Goal: Task Accomplishment & Management: Use online tool/utility

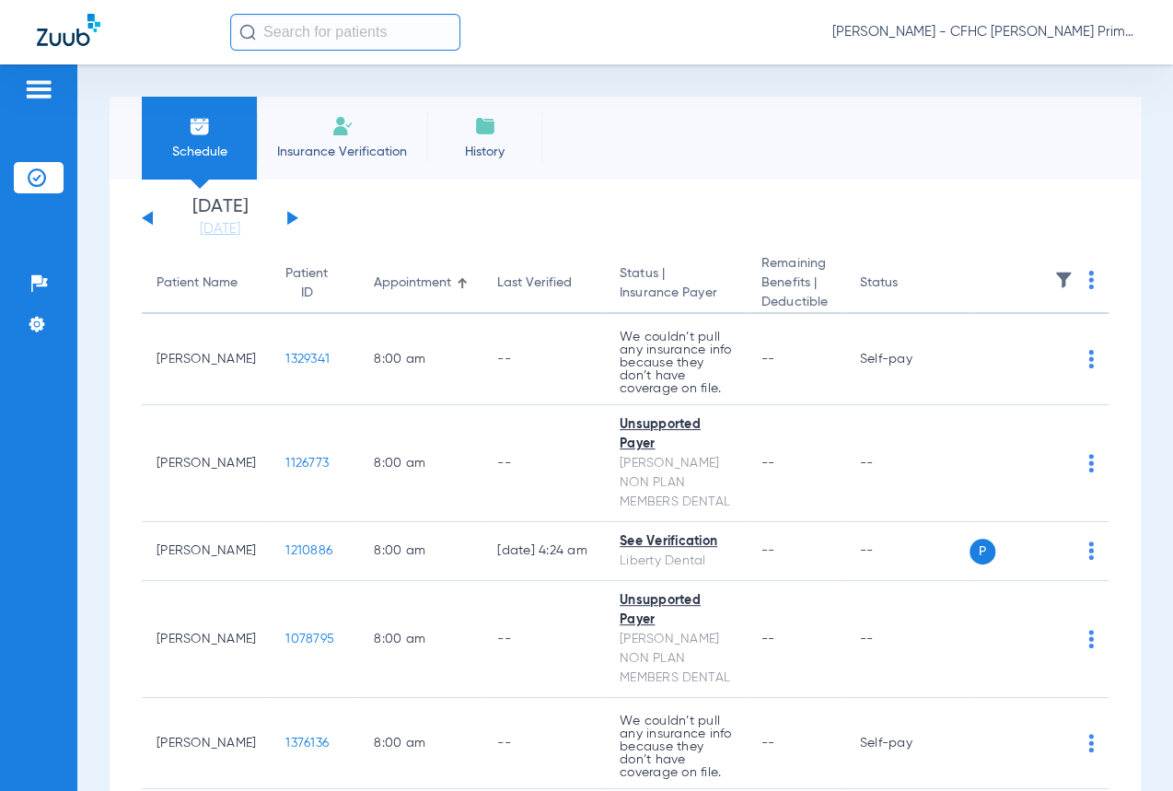
click at [282, 220] on div "[DATE] [DATE] [DATE] [DATE] [DATE] [DATE] [DATE] [DATE] [DATE] [DATE] [DATE] [D…" at bounding box center [220, 218] width 157 height 41
click at [295, 213] on div "[DATE] [DATE] [DATE] [DATE] [DATE] [DATE] [DATE] [DATE] [DATE] [DATE] [DATE] [D…" at bounding box center [220, 218] width 157 height 41
click at [290, 220] on button at bounding box center [292, 218] width 11 height 14
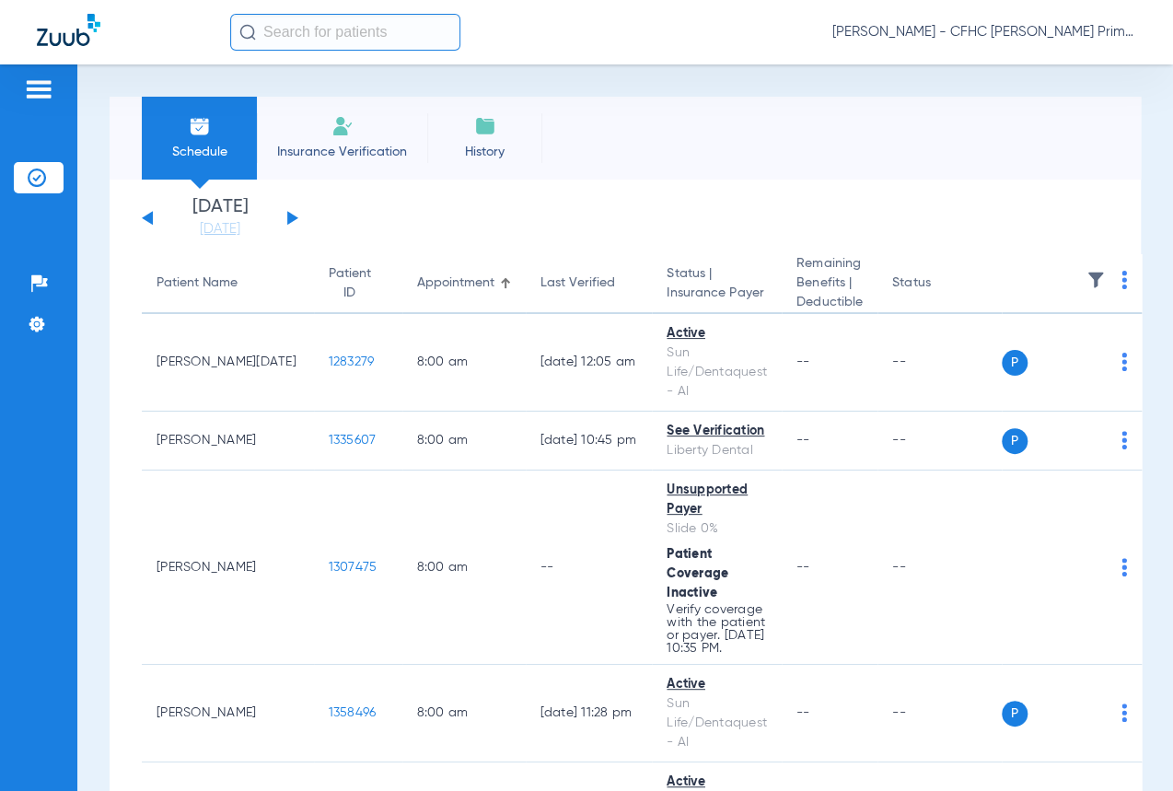
click at [1089, 276] on th at bounding box center [1072, 284] width 140 height 60
click at [1121, 275] on img at bounding box center [1124, 280] width 6 height 18
click at [1029, 354] on span "Verify All" at bounding box center [1014, 353] width 110 height 13
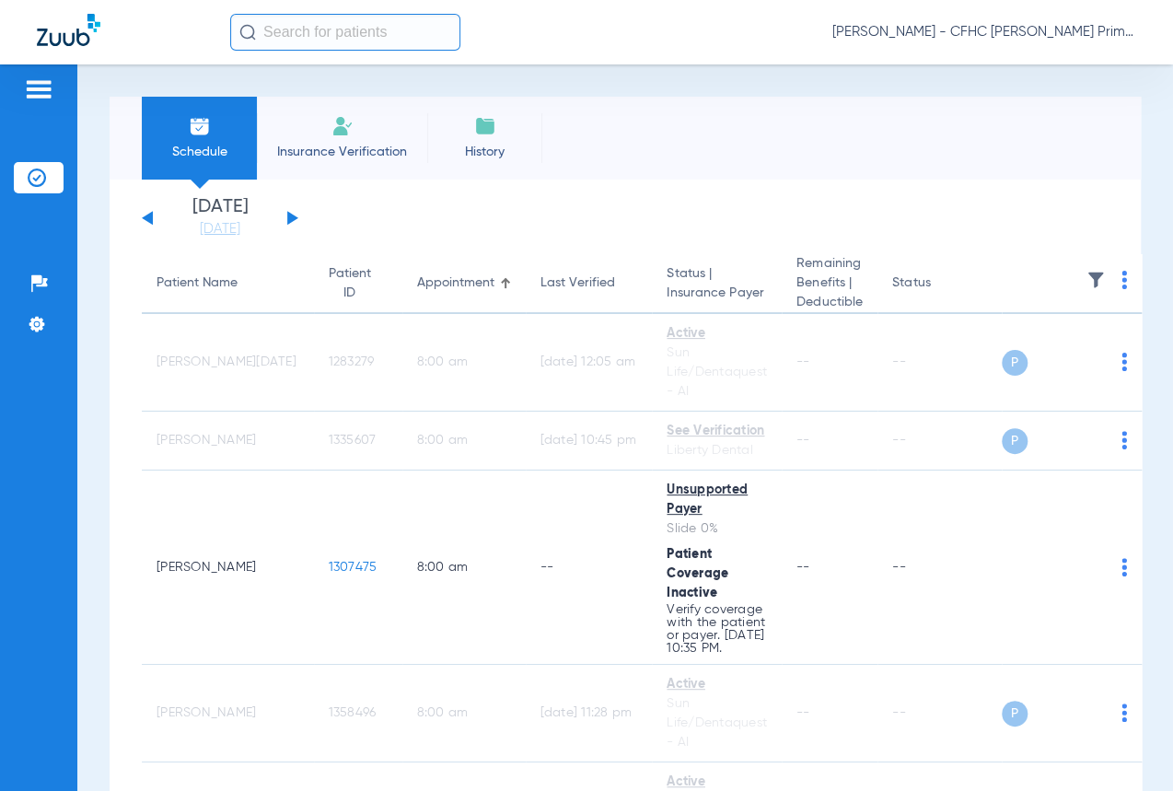
click at [768, 107] on div "Schedule Insurance Verification History Last Appt. Sync Time: [DATE] - 07:48 AM" at bounding box center [625, 138] width 1031 height 83
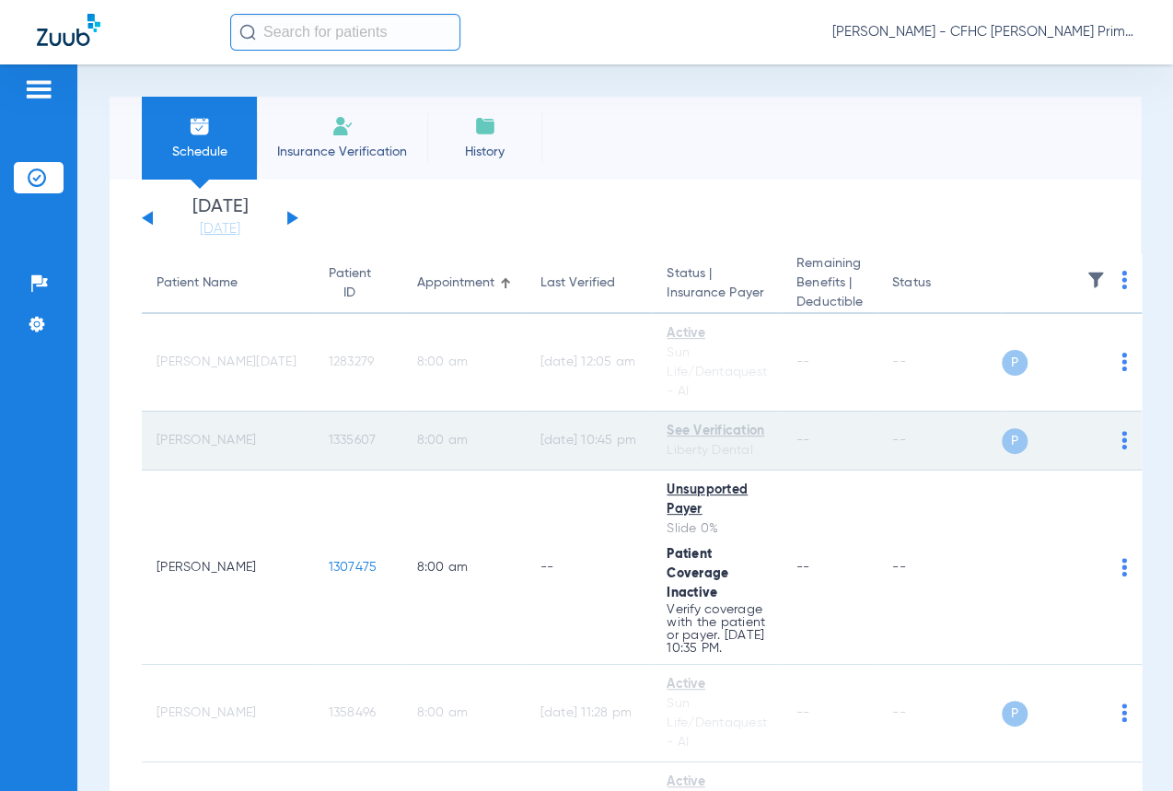
click at [667, 436] on div "See Verification" at bounding box center [717, 431] width 100 height 19
click at [314, 443] on td "1335607" at bounding box center [358, 441] width 88 height 59
click at [450, 455] on td "8:00 AM" at bounding box center [463, 441] width 123 height 59
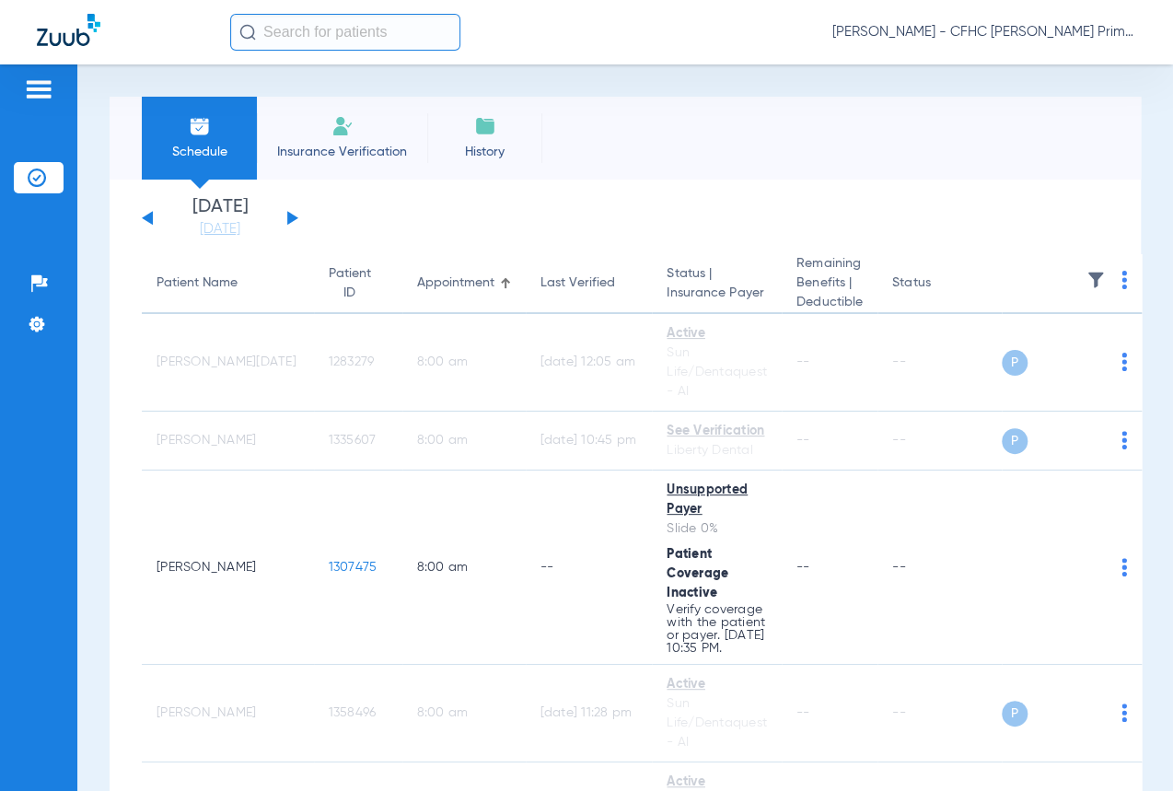
click at [345, 121] on img at bounding box center [342, 126] width 22 height 22
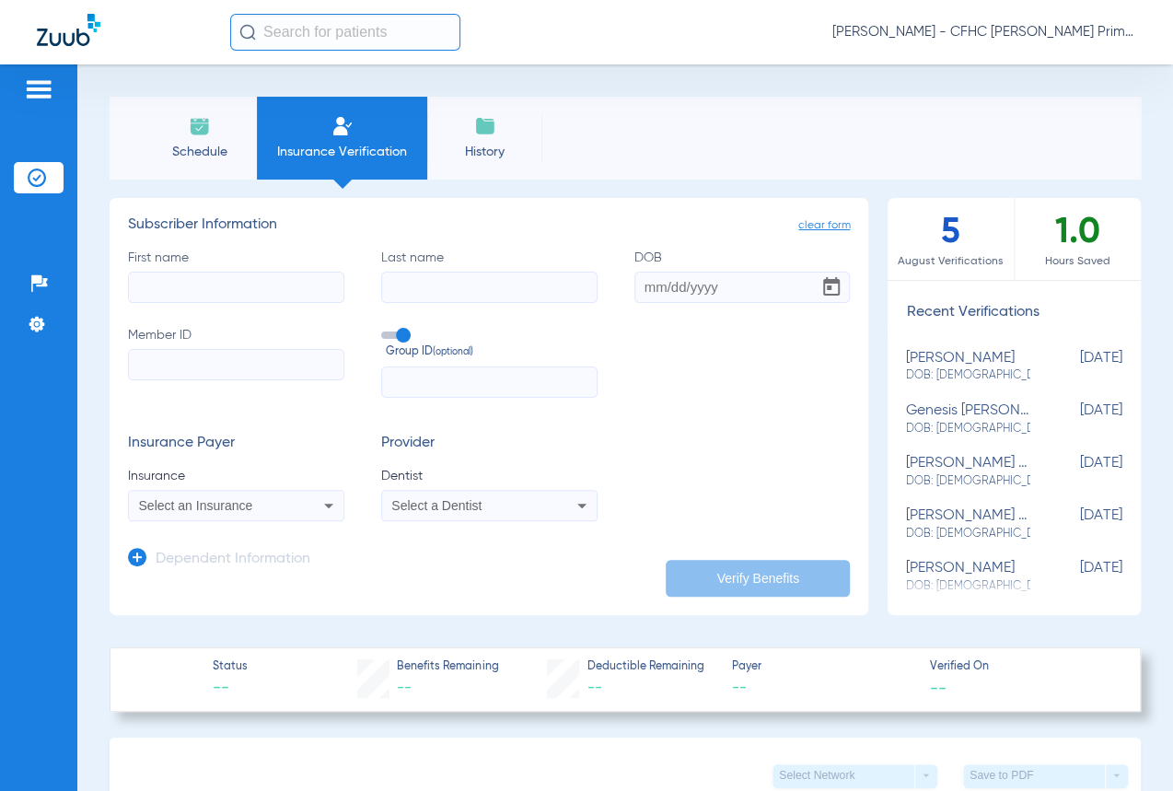
click at [211, 128] on li "Schedule" at bounding box center [199, 138] width 115 height 83
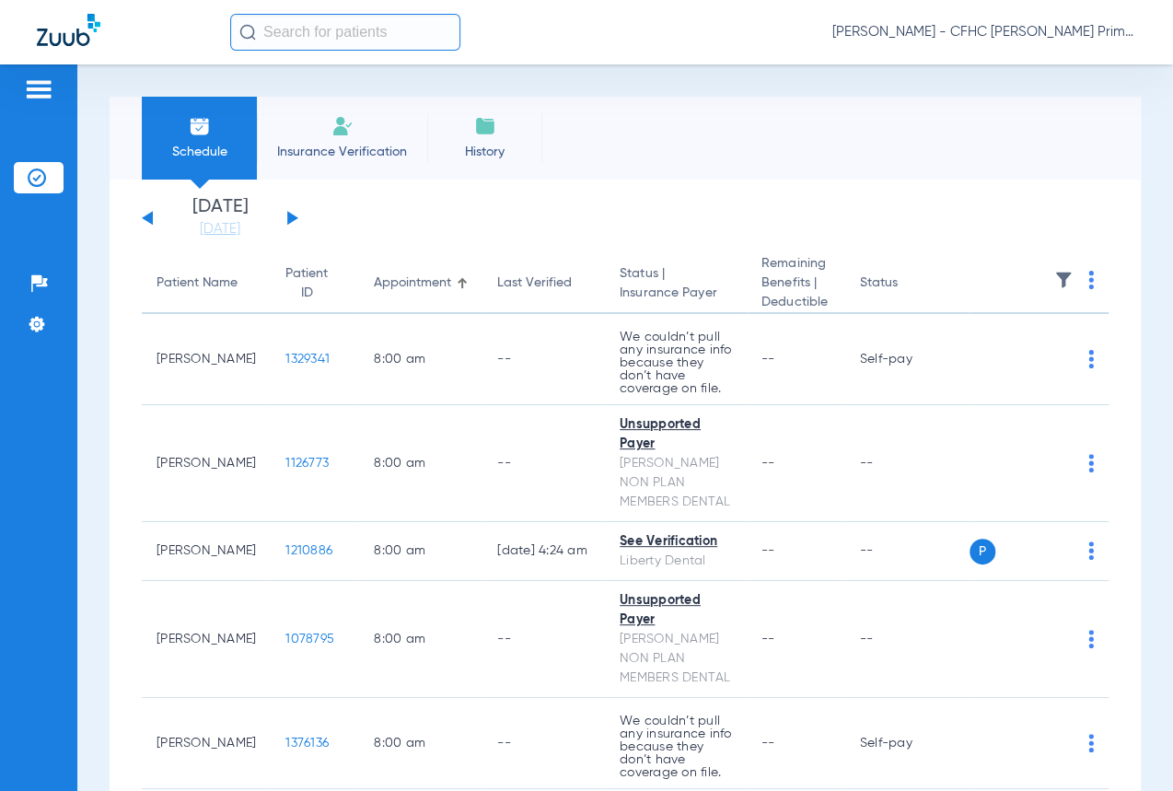
click at [293, 215] on button at bounding box center [292, 218] width 11 height 14
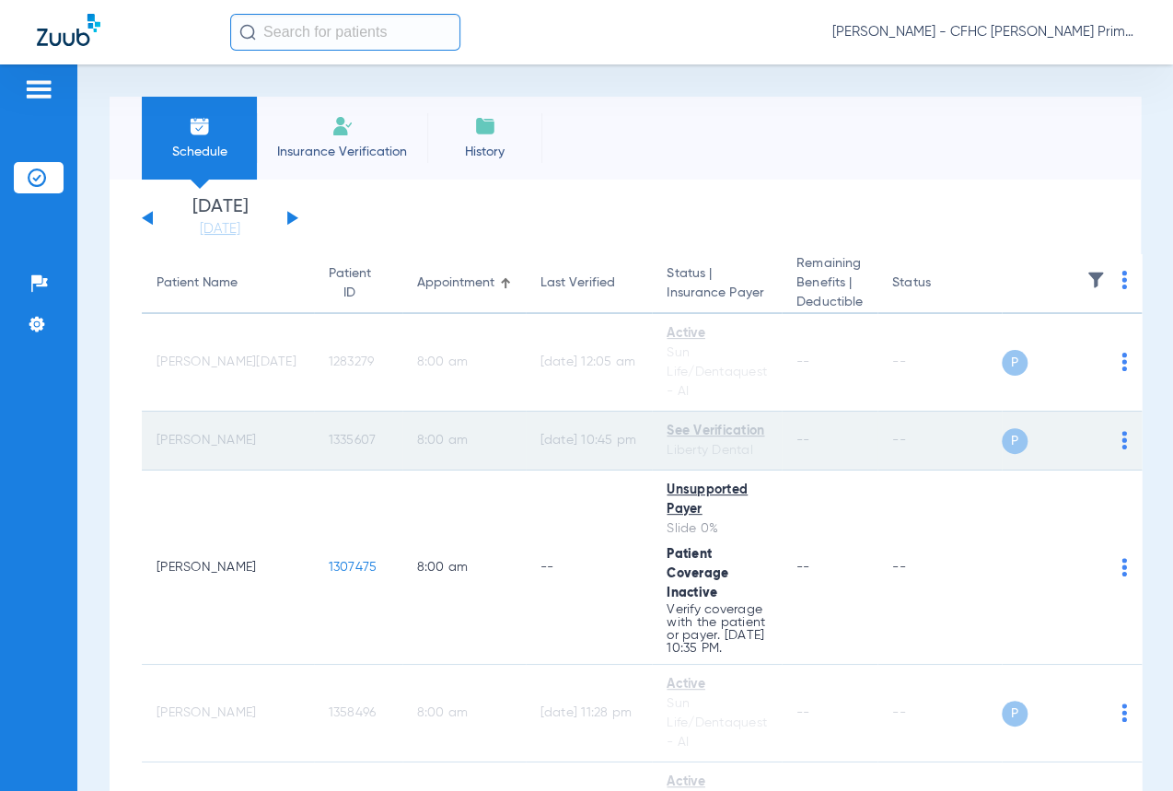
click at [1076, 436] on div "P S" at bounding box center [1064, 441] width 125 height 26
click at [1121, 446] on img at bounding box center [1124, 440] width 6 height 18
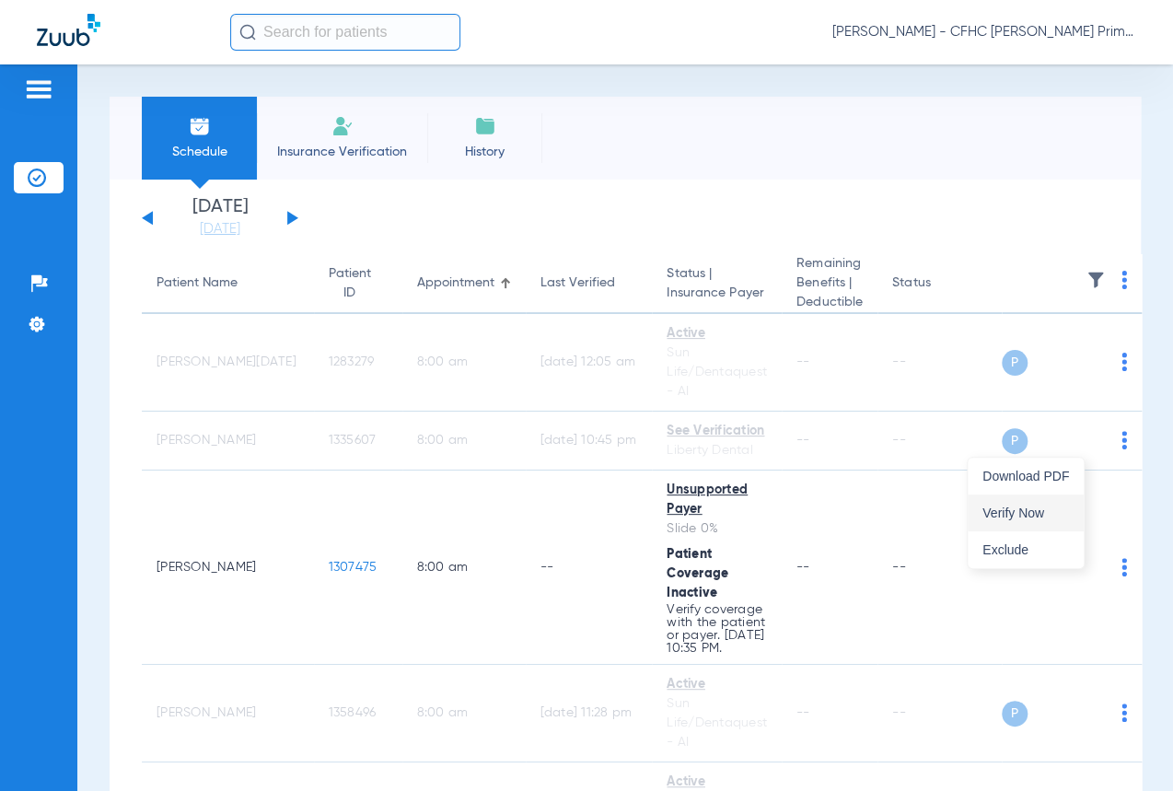
click at [1034, 503] on button "Verify Now" at bounding box center [1026, 512] width 116 height 37
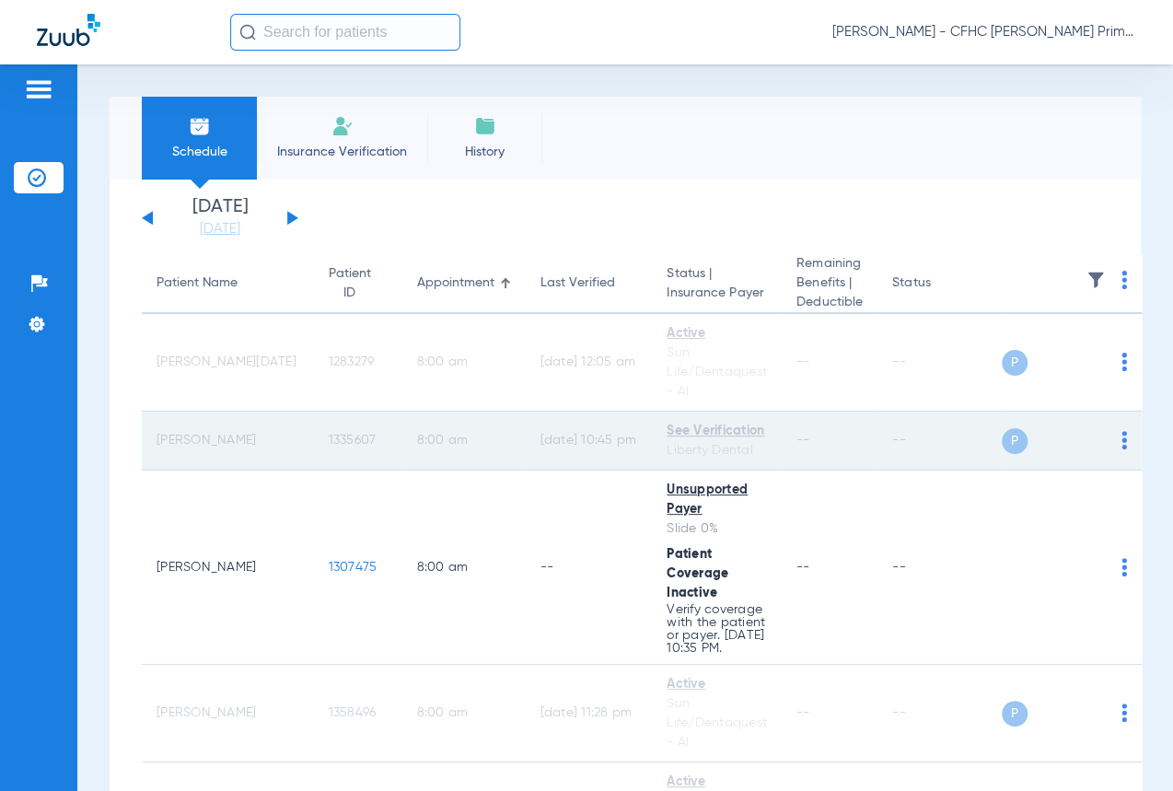
click at [1002, 449] on span "P" at bounding box center [1015, 441] width 26 height 26
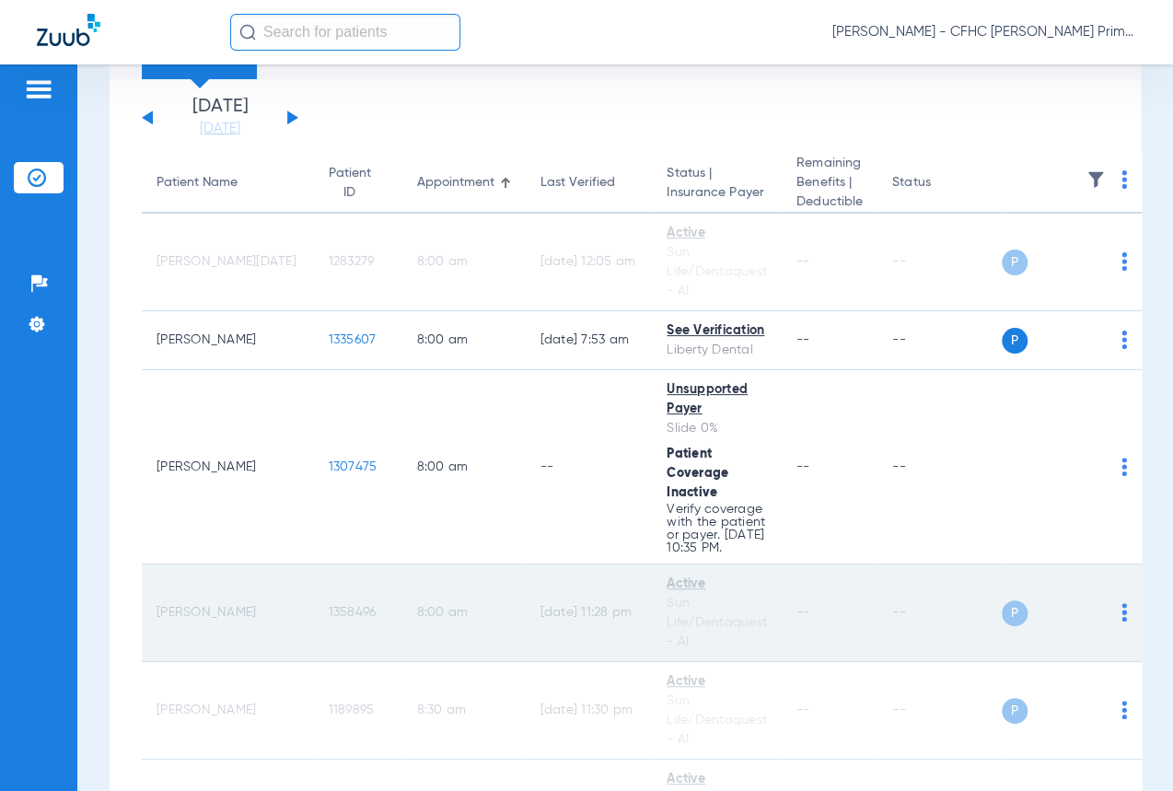
scroll to position [83, 0]
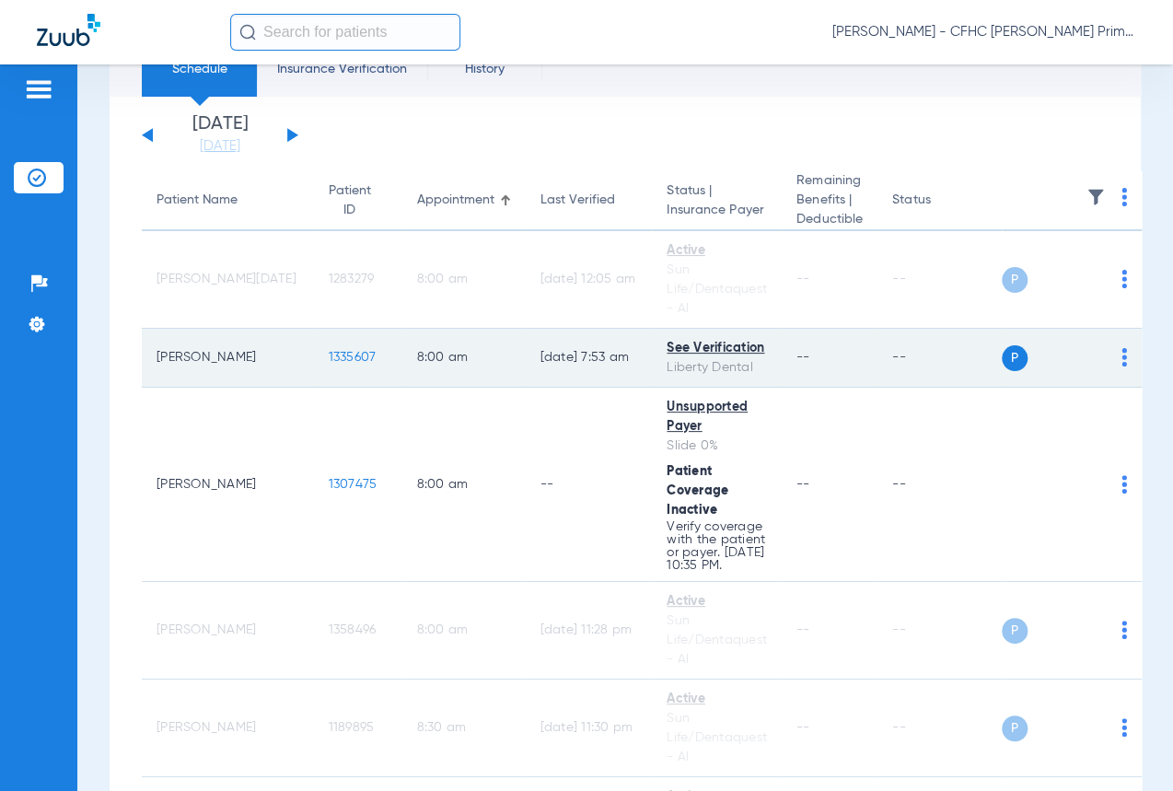
click at [667, 343] on div "See Verification" at bounding box center [717, 348] width 100 height 19
click at [329, 351] on span "1335607" at bounding box center [353, 357] width 48 height 13
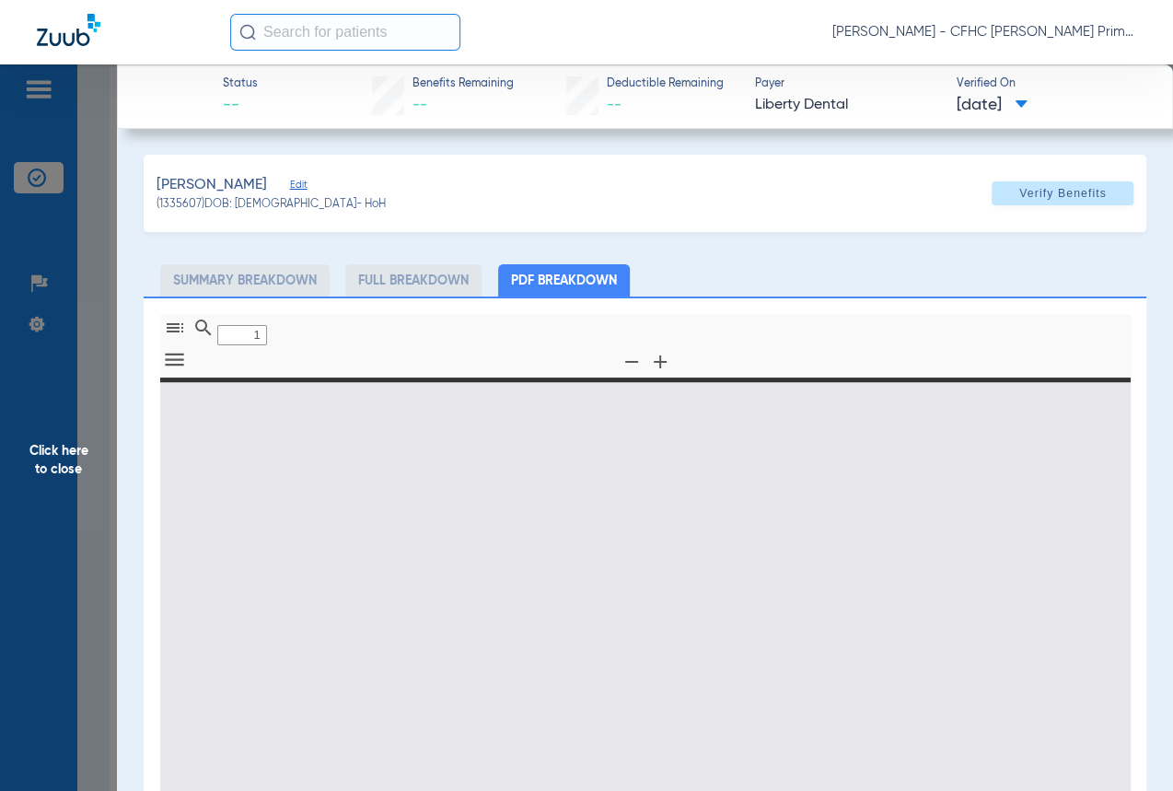
type input "0"
select select "page-width"
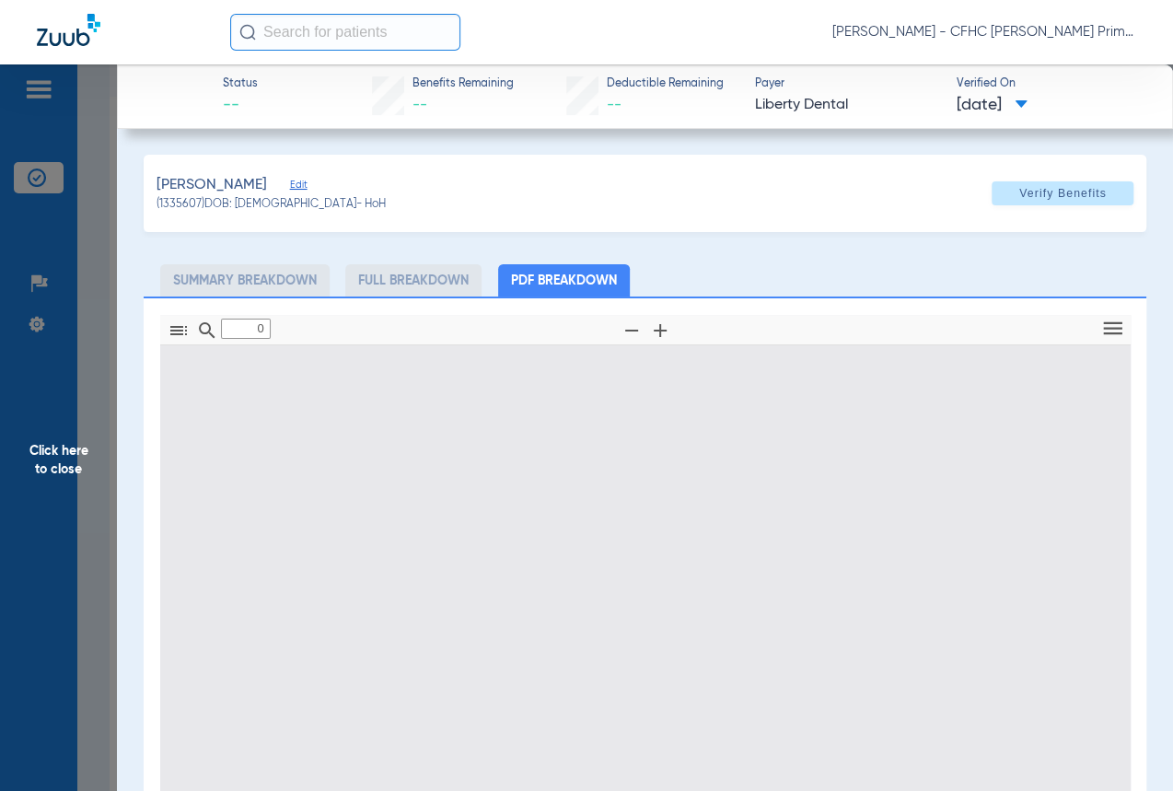
type input "1"
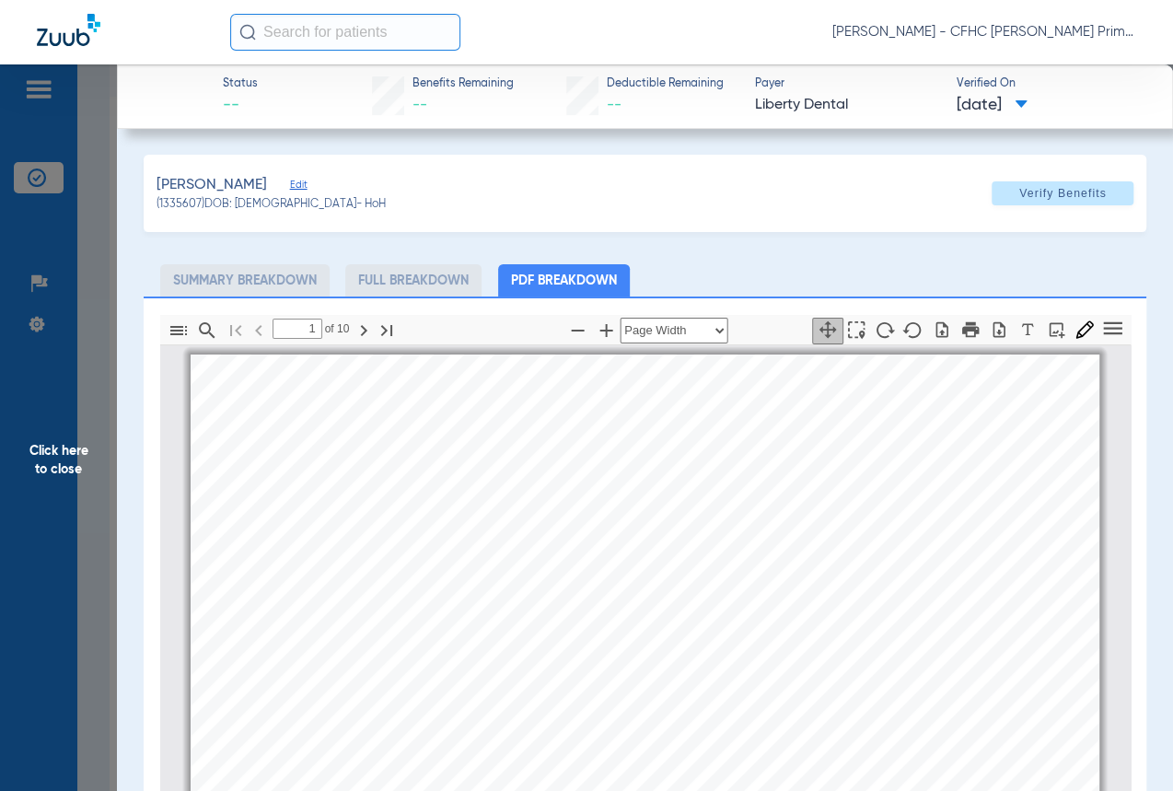
scroll to position [8, 0]
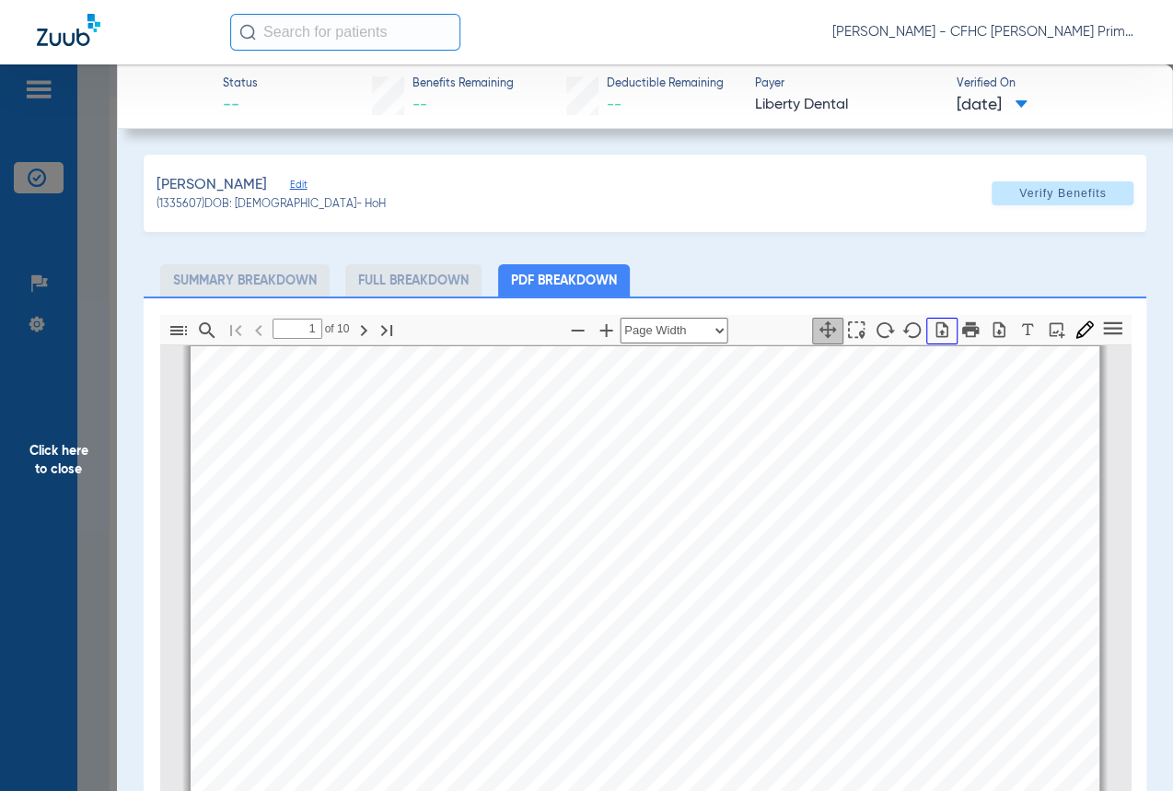
click at [931, 325] on icon "button" at bounding box center [942, 329] width 22 height 18
click at [993, 324] on icon "button" at bounding box center [999, 329] width 18 height 18
click at [64, 459] on span "Click here to close" at bounding box center [58, 459] width 117 height 791
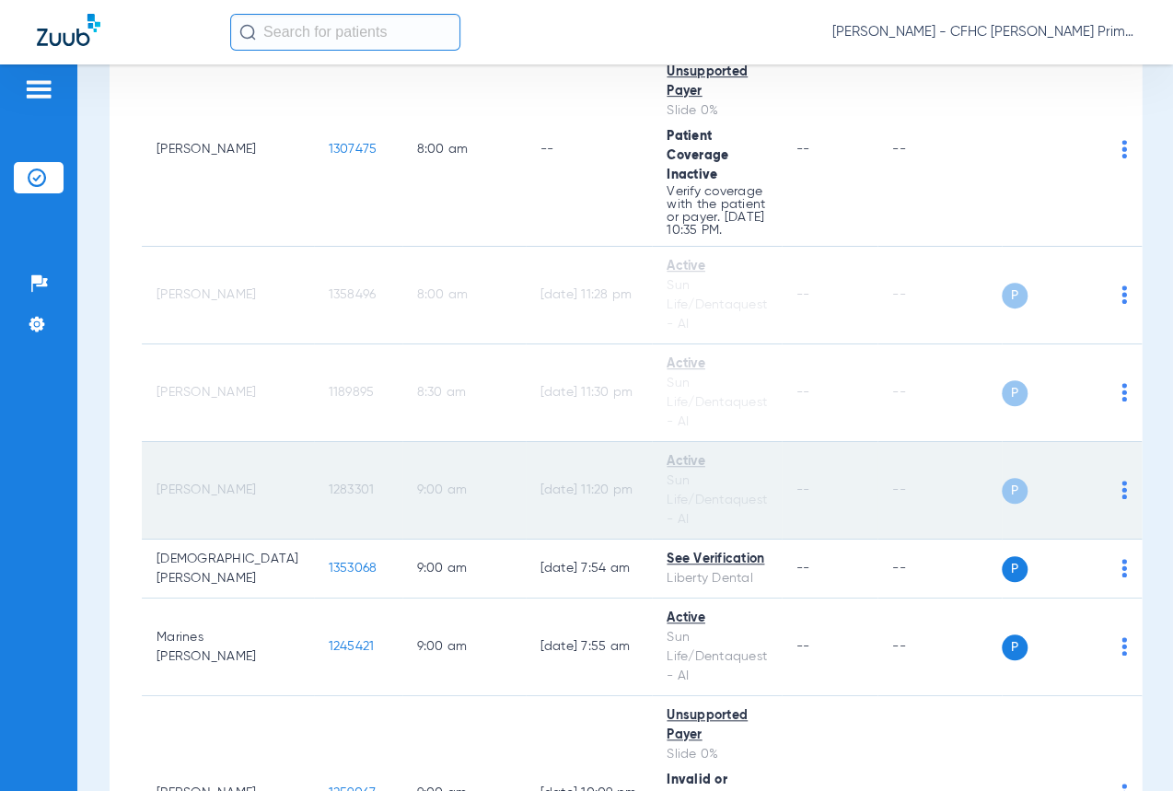
scroll to position [502, 0]
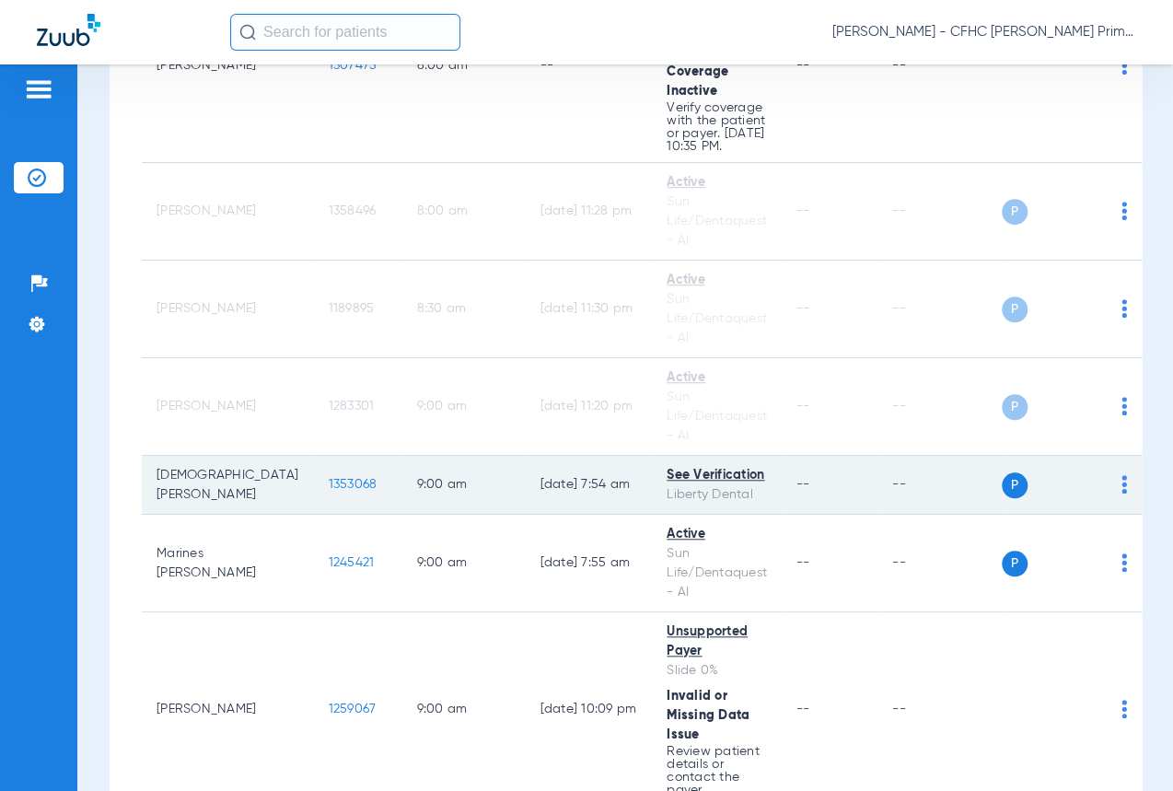
click at [329, 491] on span "1353068" at bounding box center [353, 484] width 49 height 13
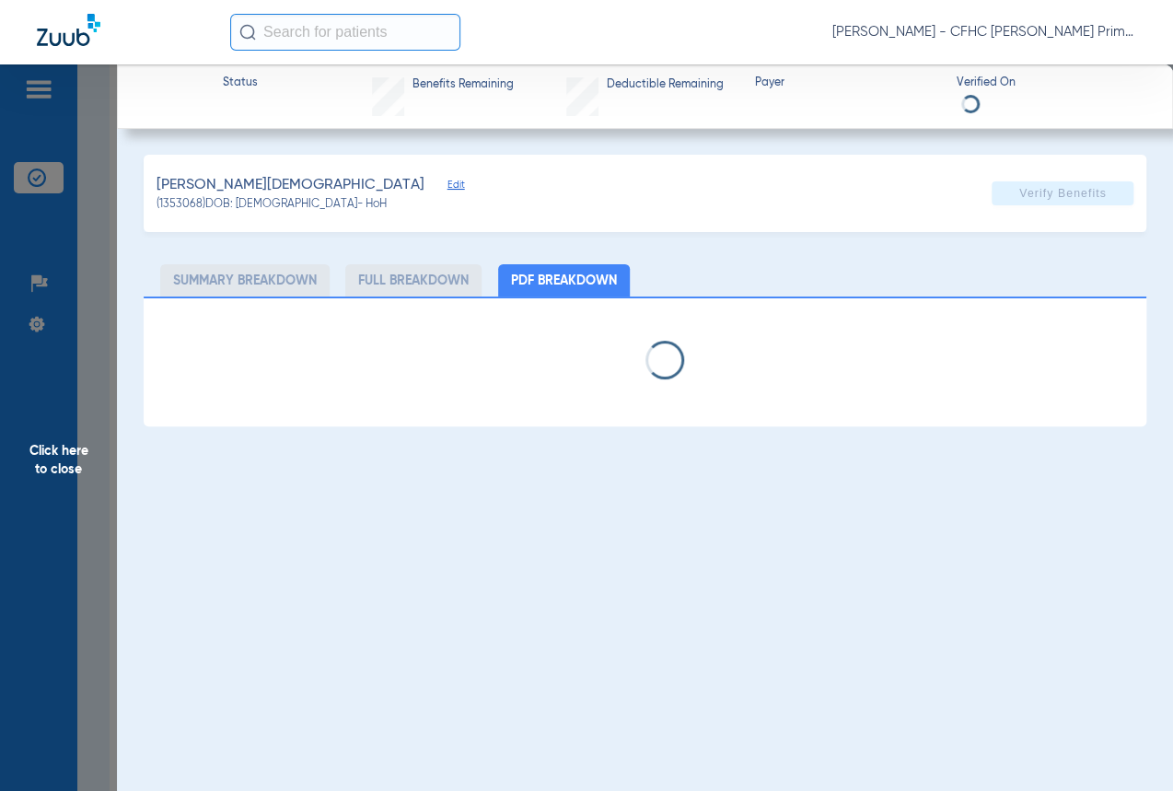
select select "page-width"
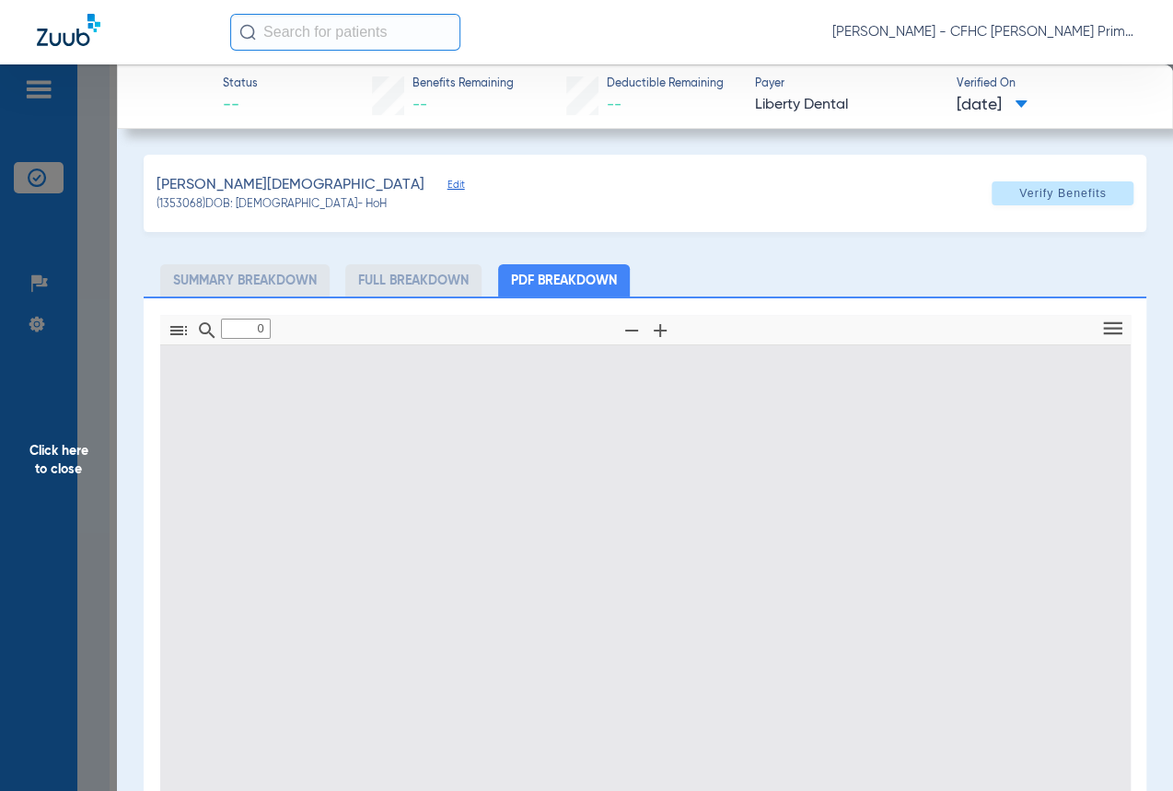
type input "1"
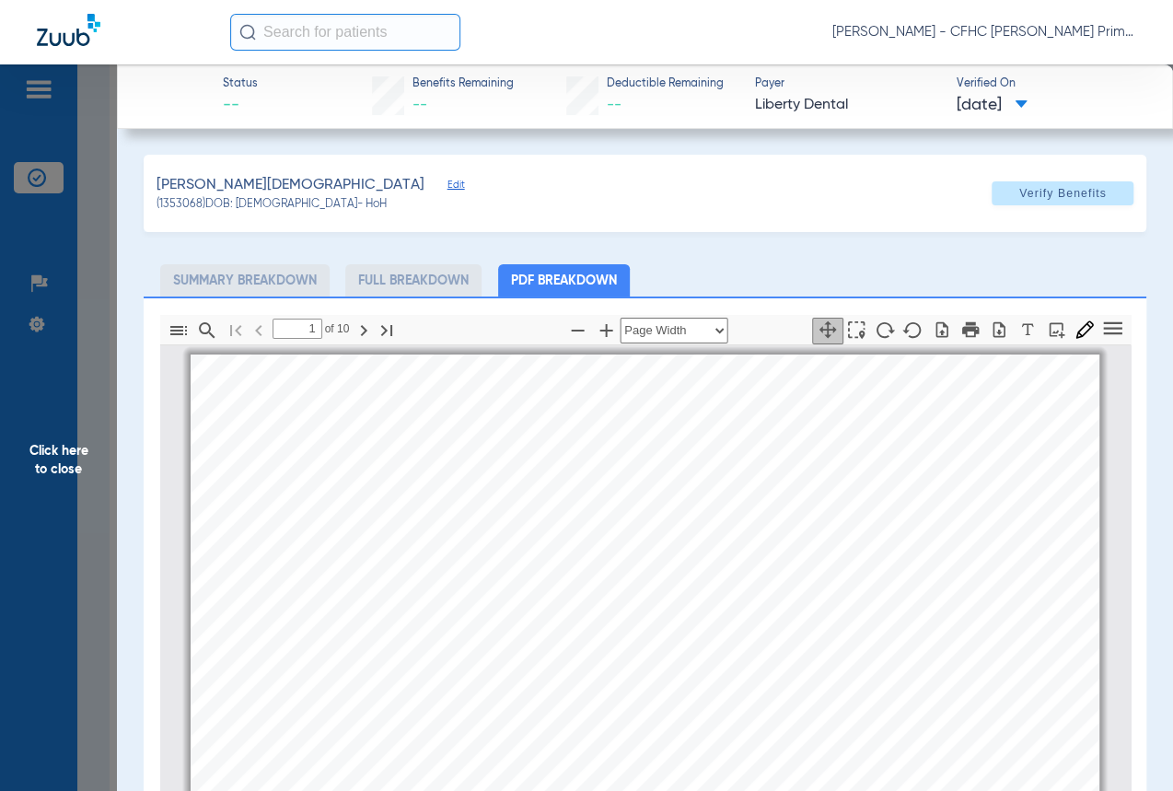
scroll to position [8, 0]
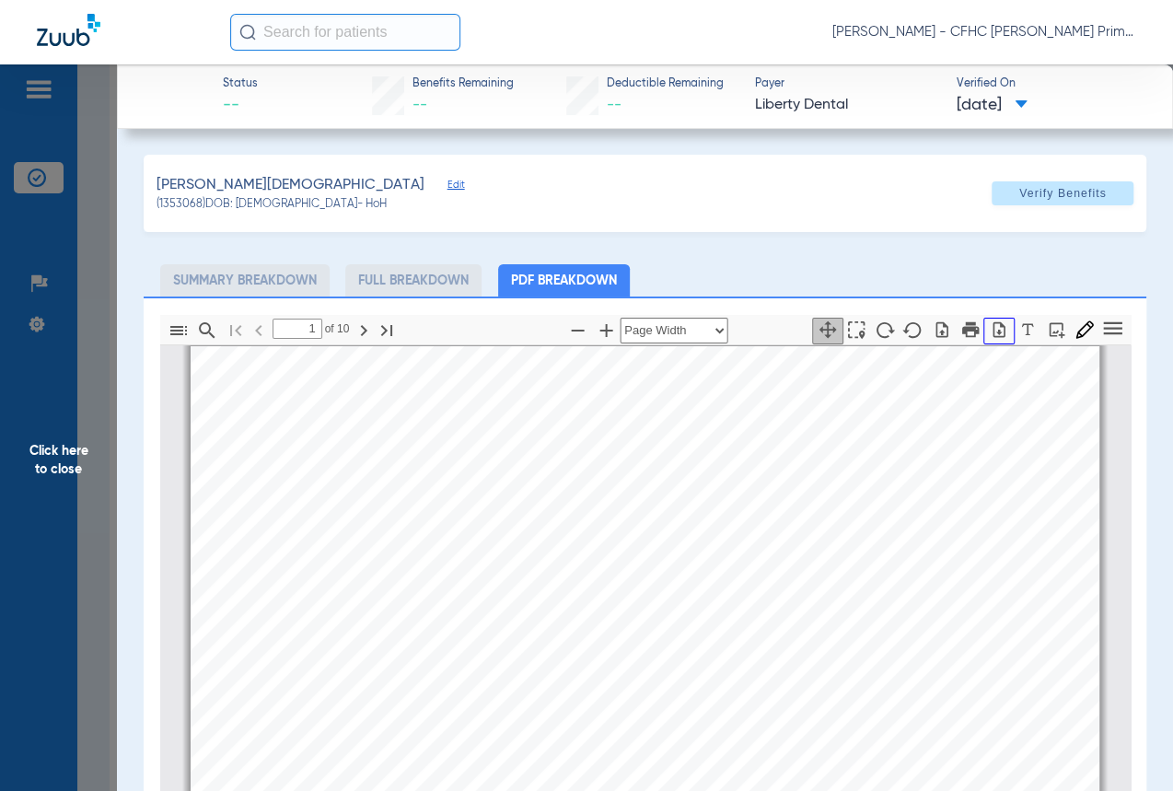
click at [993, 327] on icon "button" at bounding box center [999, 329] width 12 height 16
click at [63, 456] on span "Click here to close" at bounding box center [58, 459] width 117 height 791
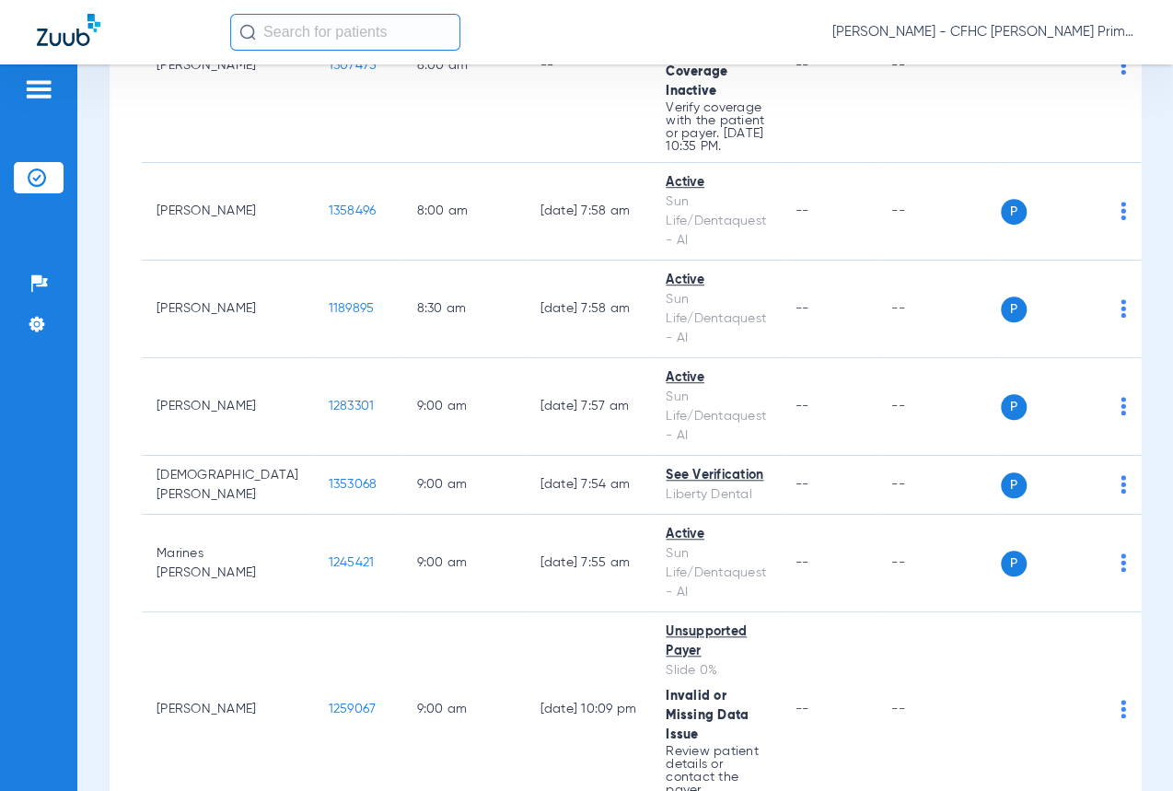
scroll to position [0, 0]
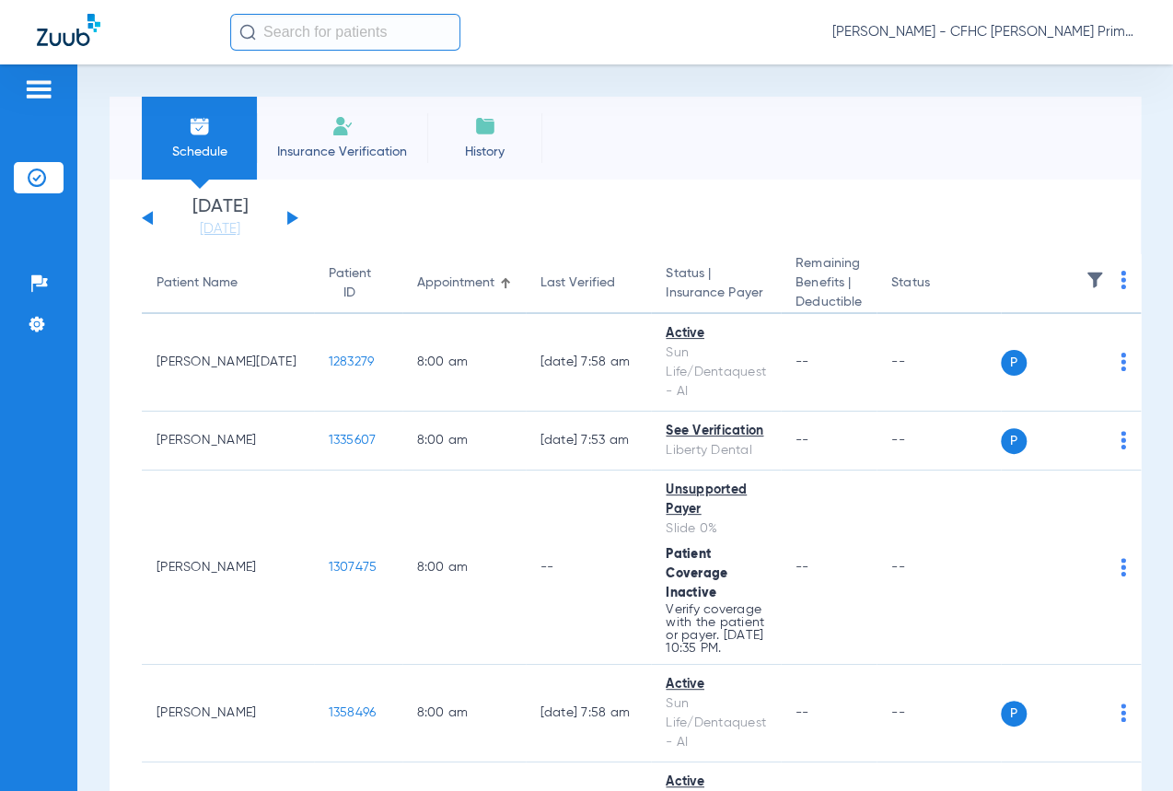
click at [366, 153] on span "Insurance Verification" at bounding box center [342, 152] width 143 height 18
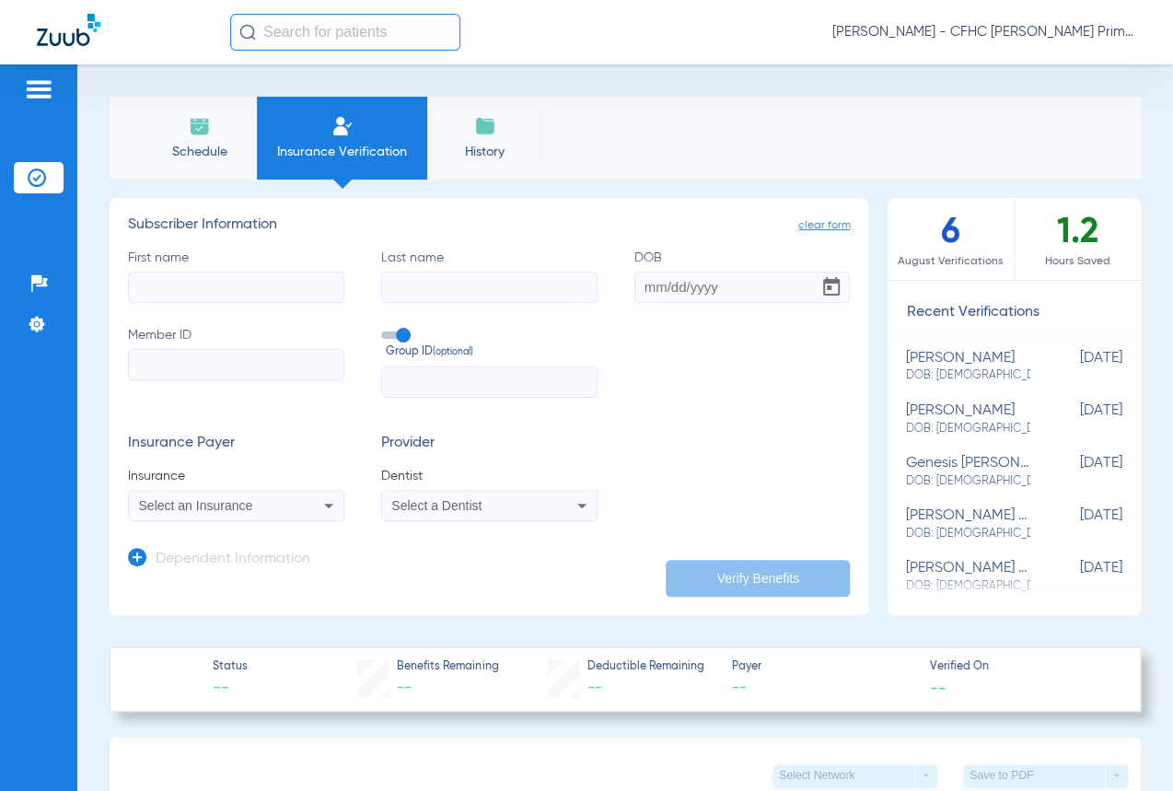
paste input "h63439158"
type input "h63439158"
click at [700, 280] on input "DOB" at bounding box center [742, 287] width 216 height 31
type input "[DATE]"
click at [304, 284] on input "First name" at bounding box center [236, 287] width 216 height 31
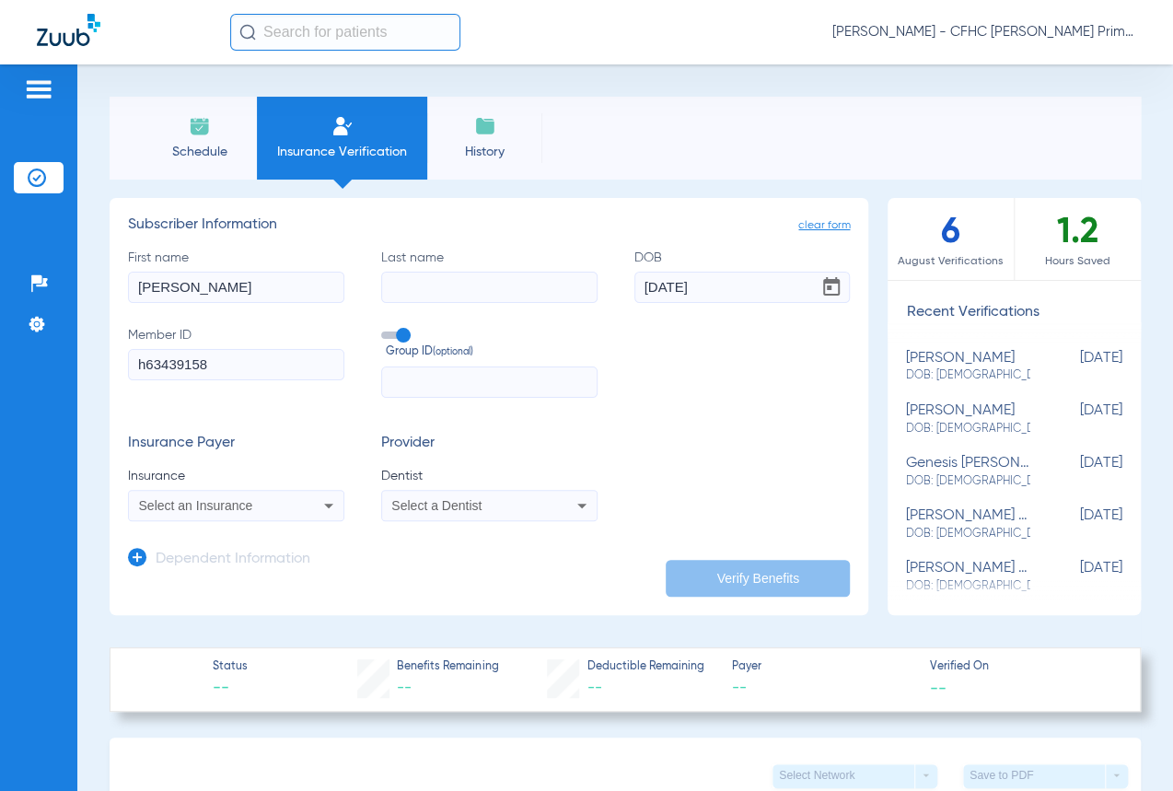
type input "[PERSON_NAME]"
click at [255, 492] on mat-select "Select an Insurance" at bounding box center [236, 505] width 216 height 31
click at [255, 494] on div "Select an Insurance" at bounding box center [236, 505] width 215 height 22
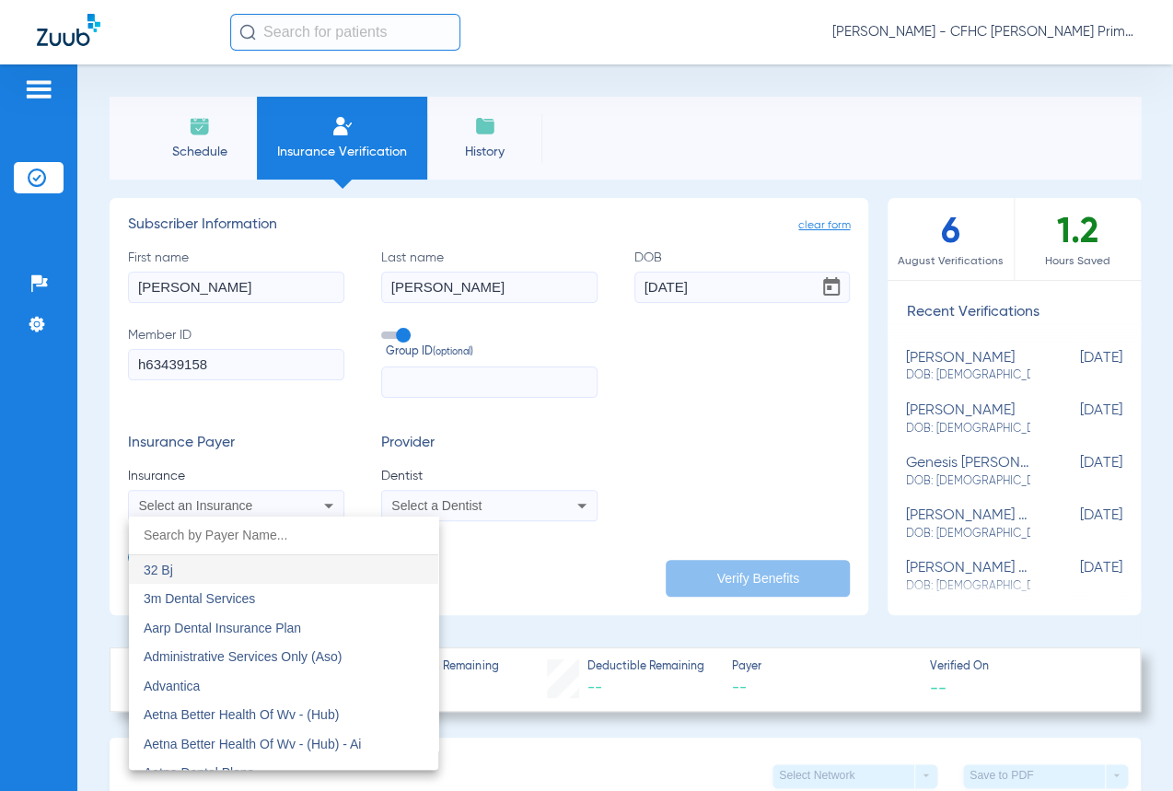
click at [257, 497] on div at bounding box center [586, 395] width 1173 height 791
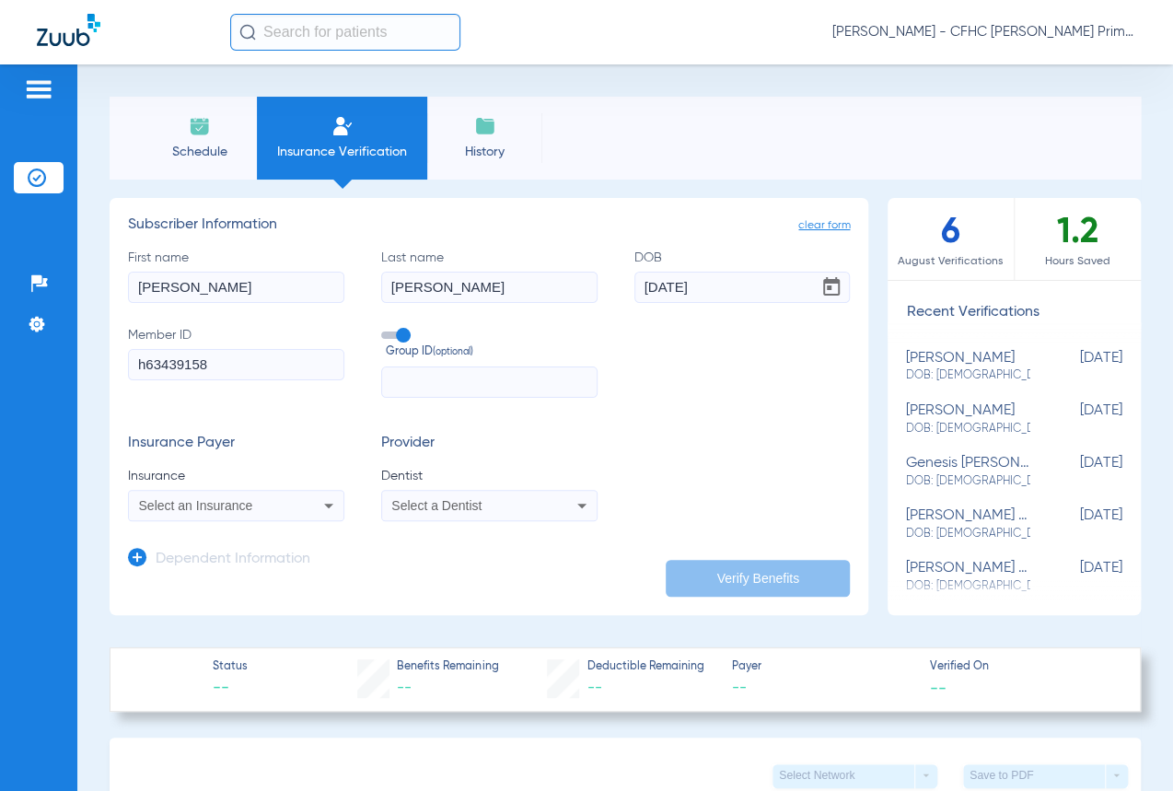
click at [258, 504] on div "Select an Insurance" at bounding box center [217, 505] width 156 height 13
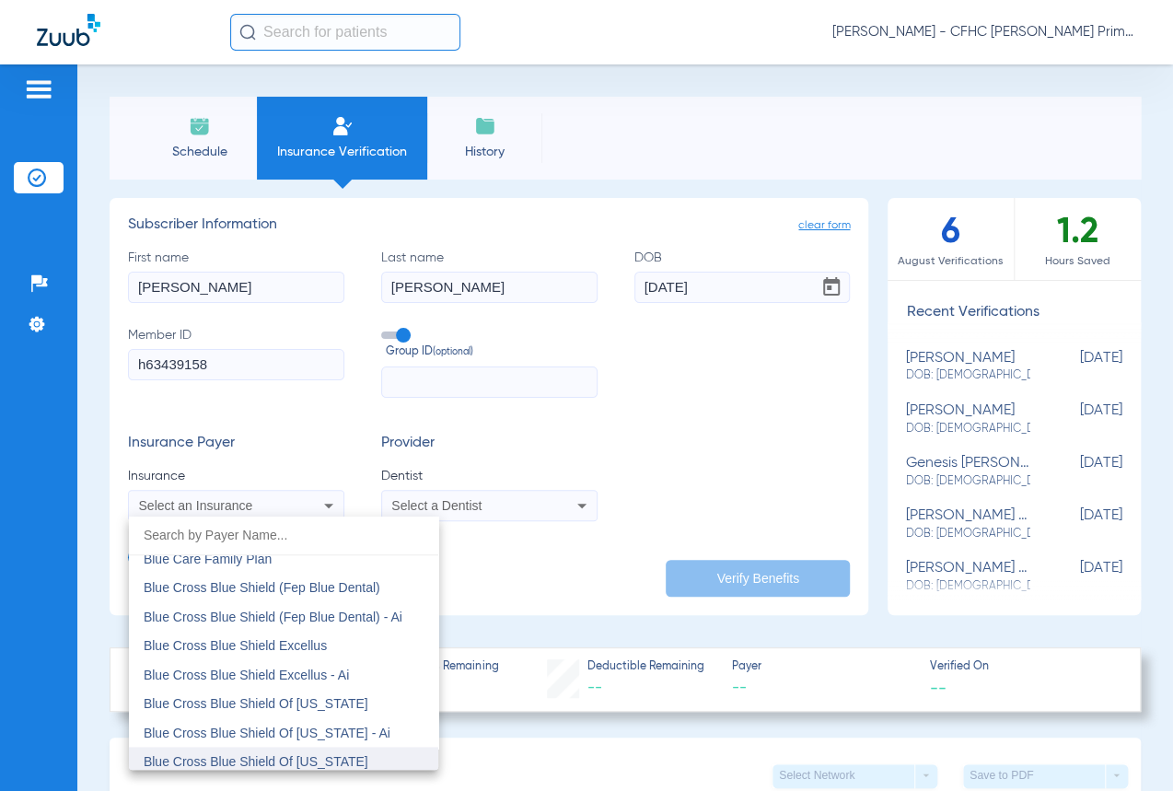
scroll to position [1087, 0]
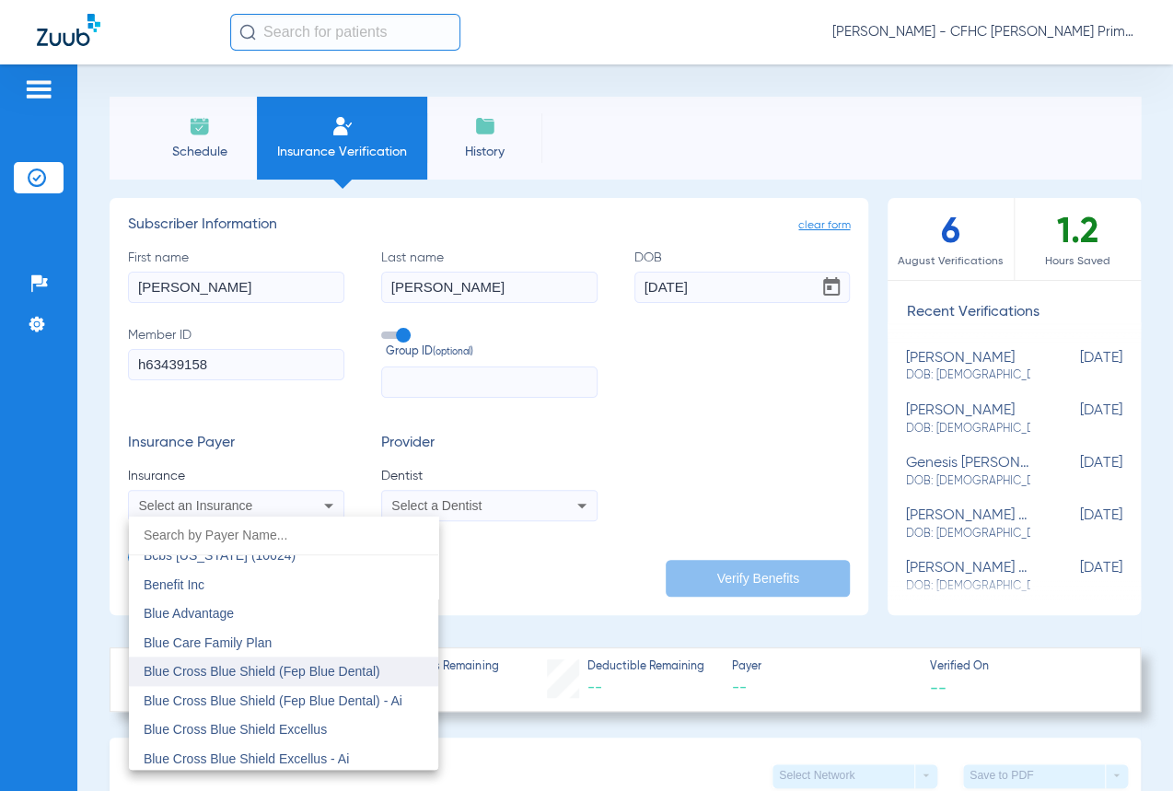
click at [358, 672] on span "Blue Cross Blue Shield (Fep Blue Dental)" at bounding box center [262, 671] width 237 height 15
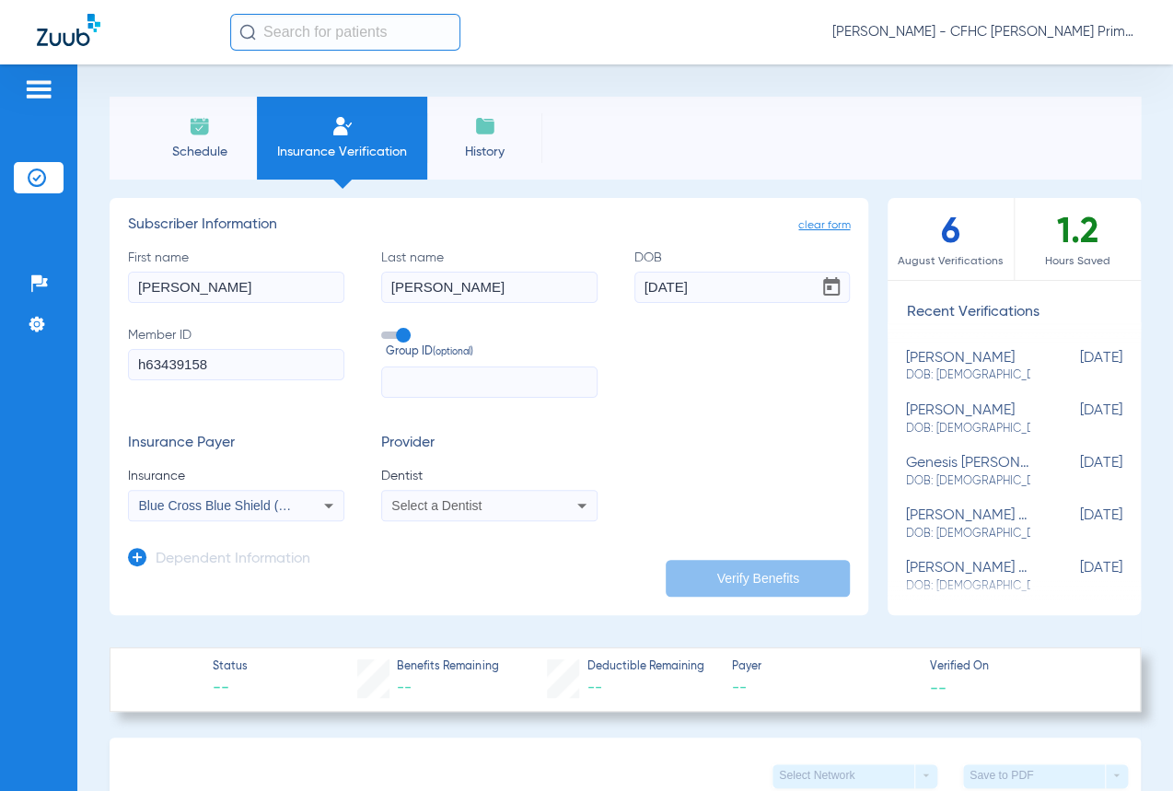
click at [442, 506] on span "Select a Dentist" at bounding box center [436, 505] width 90 height 15
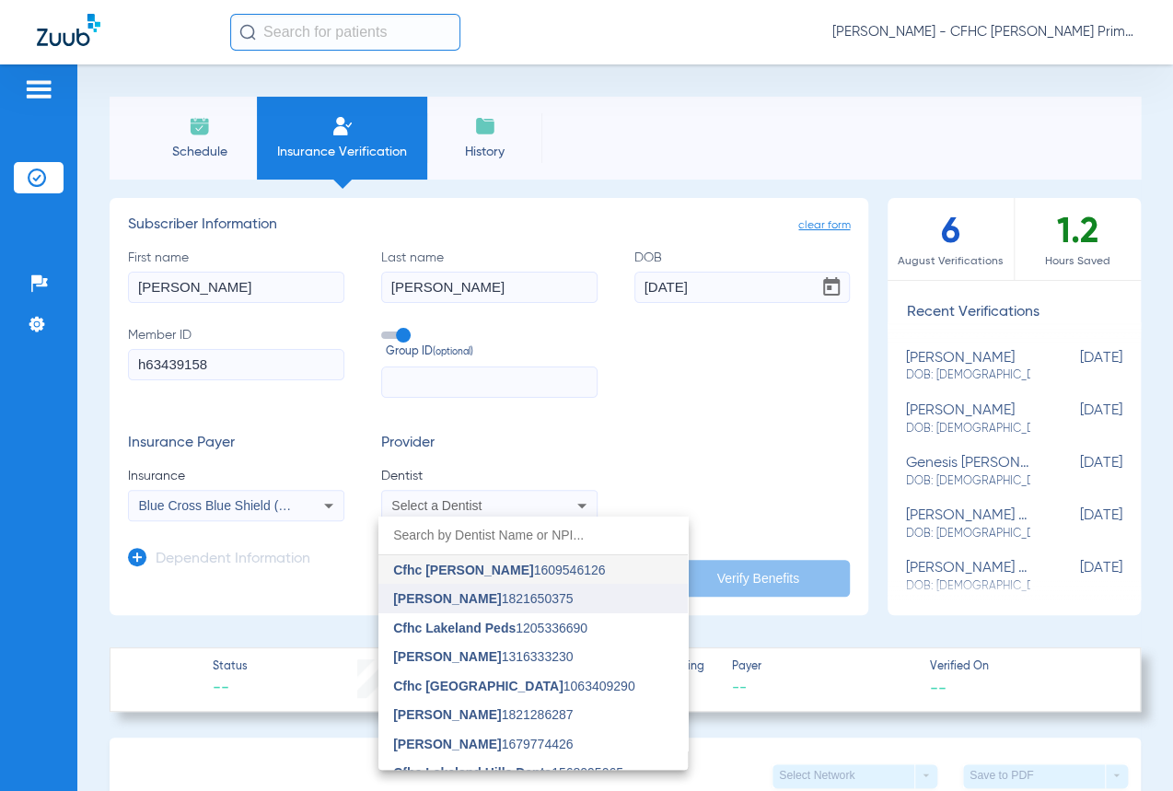
click at [469, 607] on mat-option "[PERSON_NAME] 1821650375" at bounding box center [532, 598] width 309 height 29
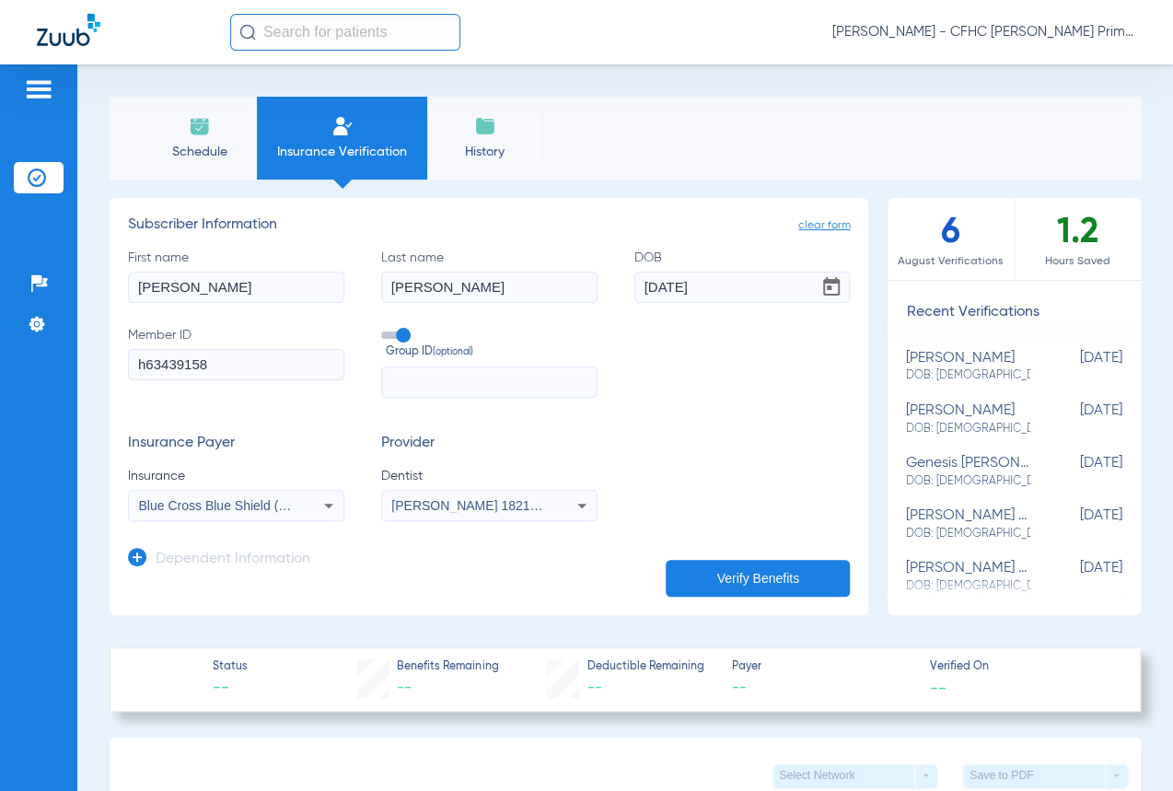
click at [723, 583] on button "Verify Benefits" at bounding box center [758, 578] width 184 height 37
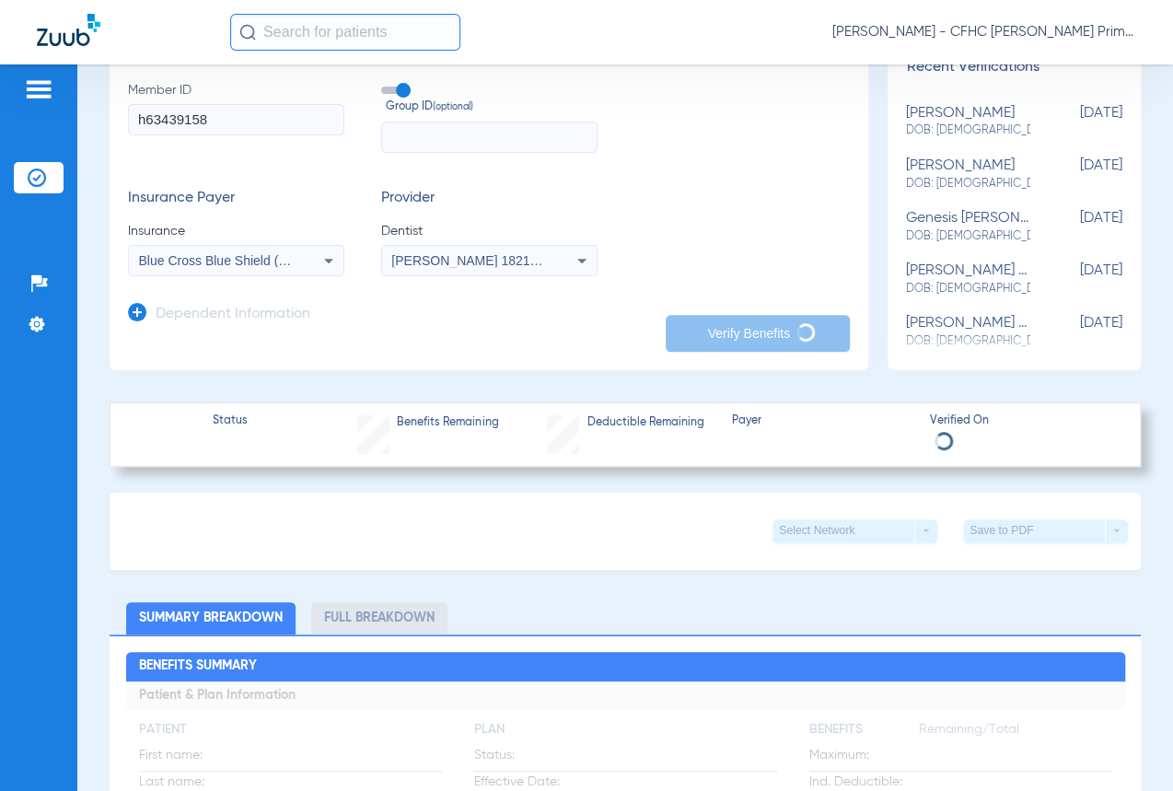
scroll to position [250, 0]
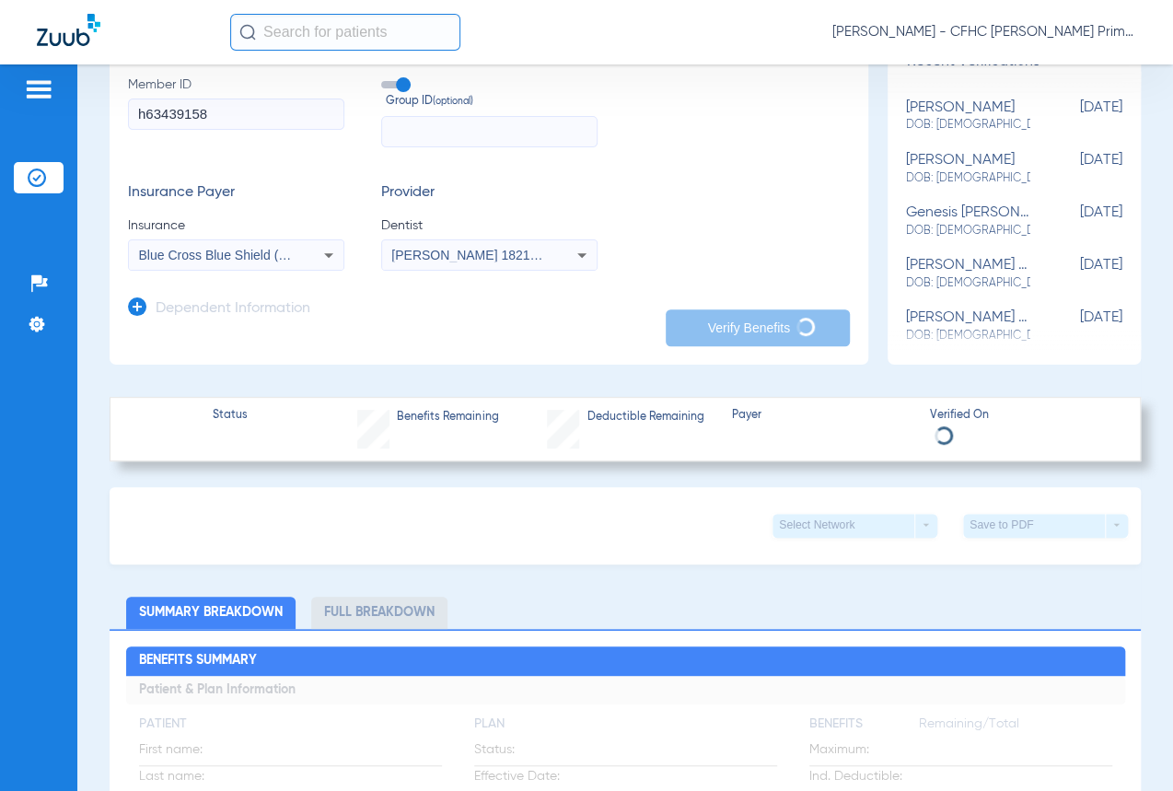
type input "[PERSON_NAME]"
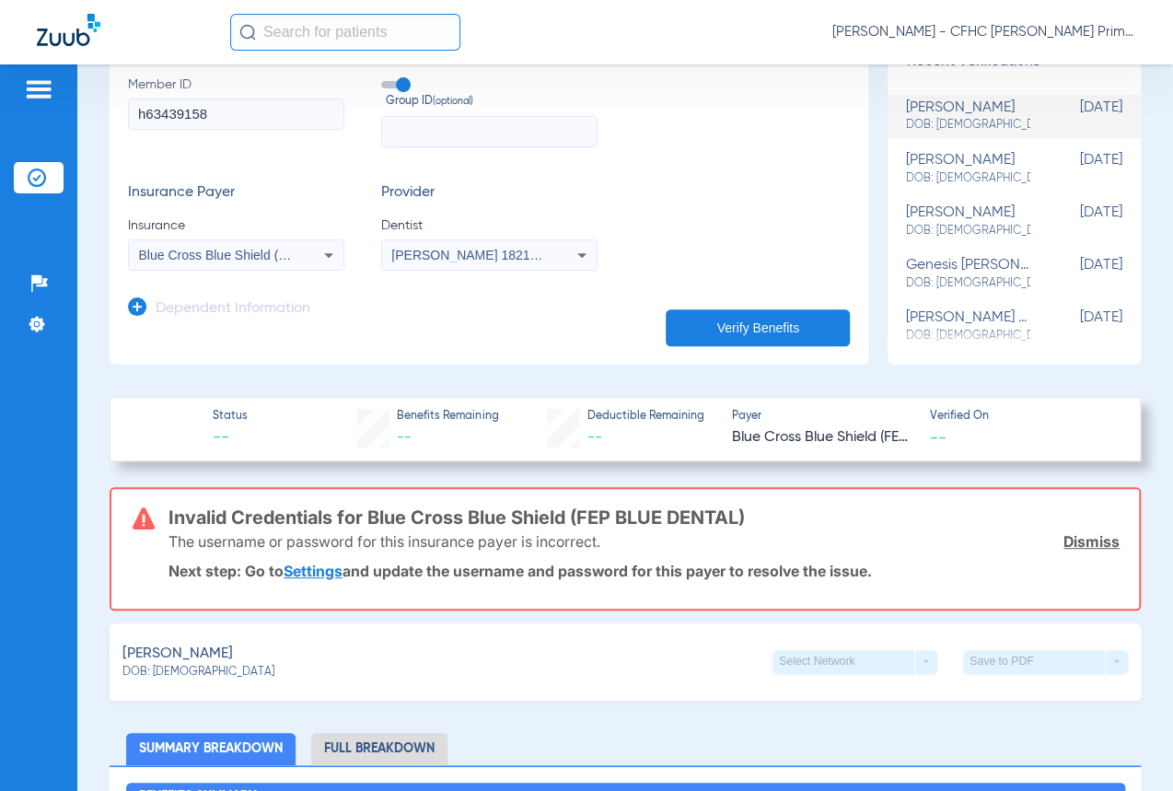
click at [291, 252] on span "Blue Cross Blue Shield (Fep Blue Dental)" at bounding box center [257, 255] width 237 height 15
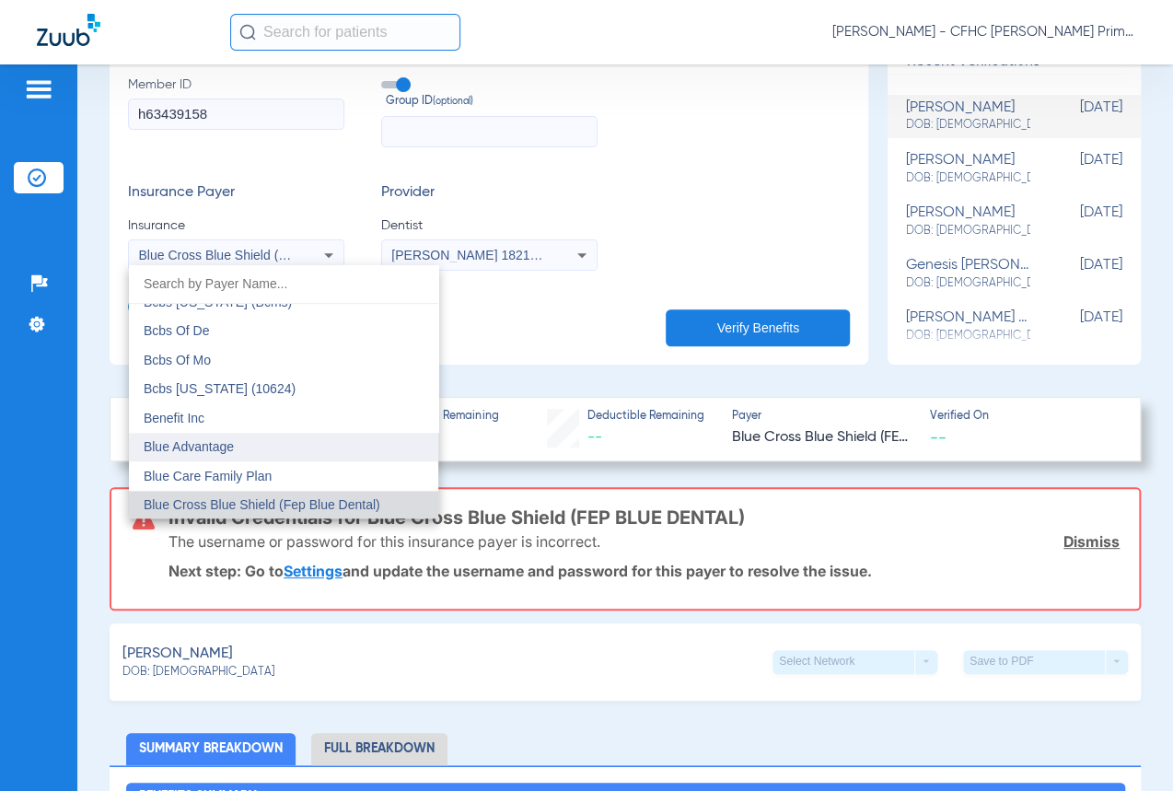
scroll to position [1086, 0]
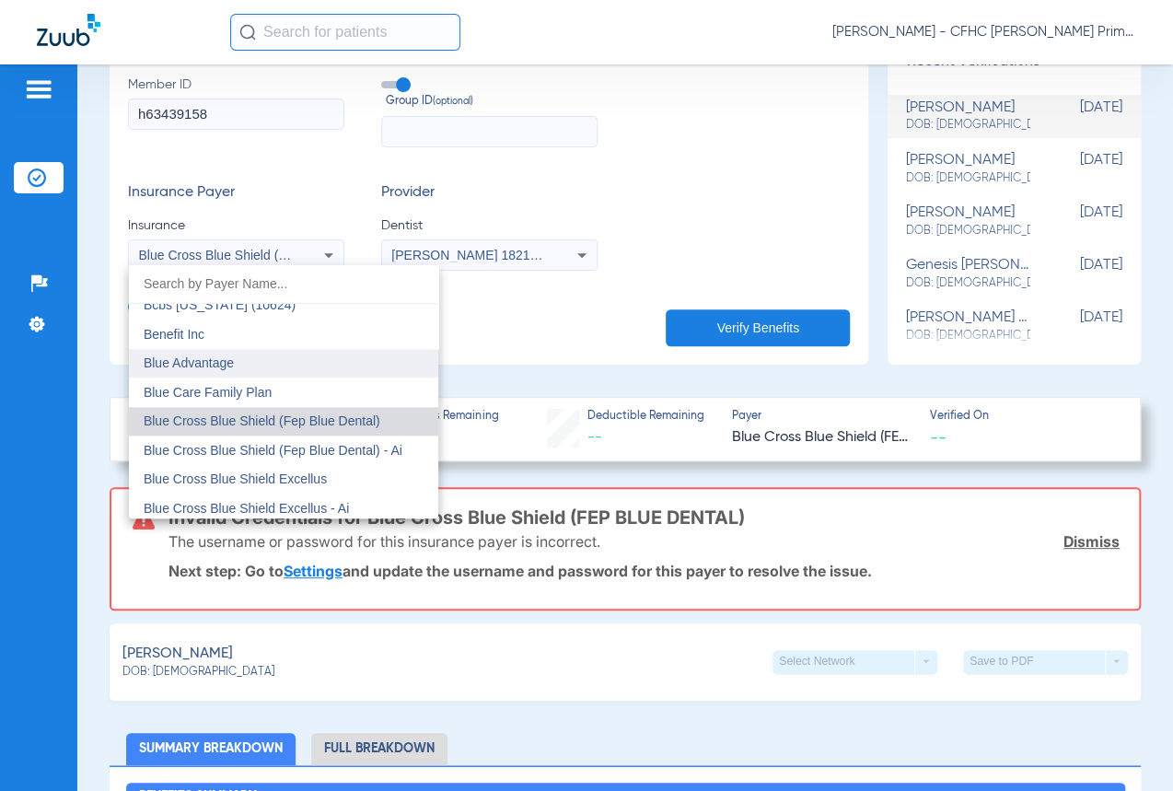
click at [264, 448] on span "Blue Cross Blue Shield (Fep Blue Dental) - Ai" at bounding box center [273, 450] width 259 height 15
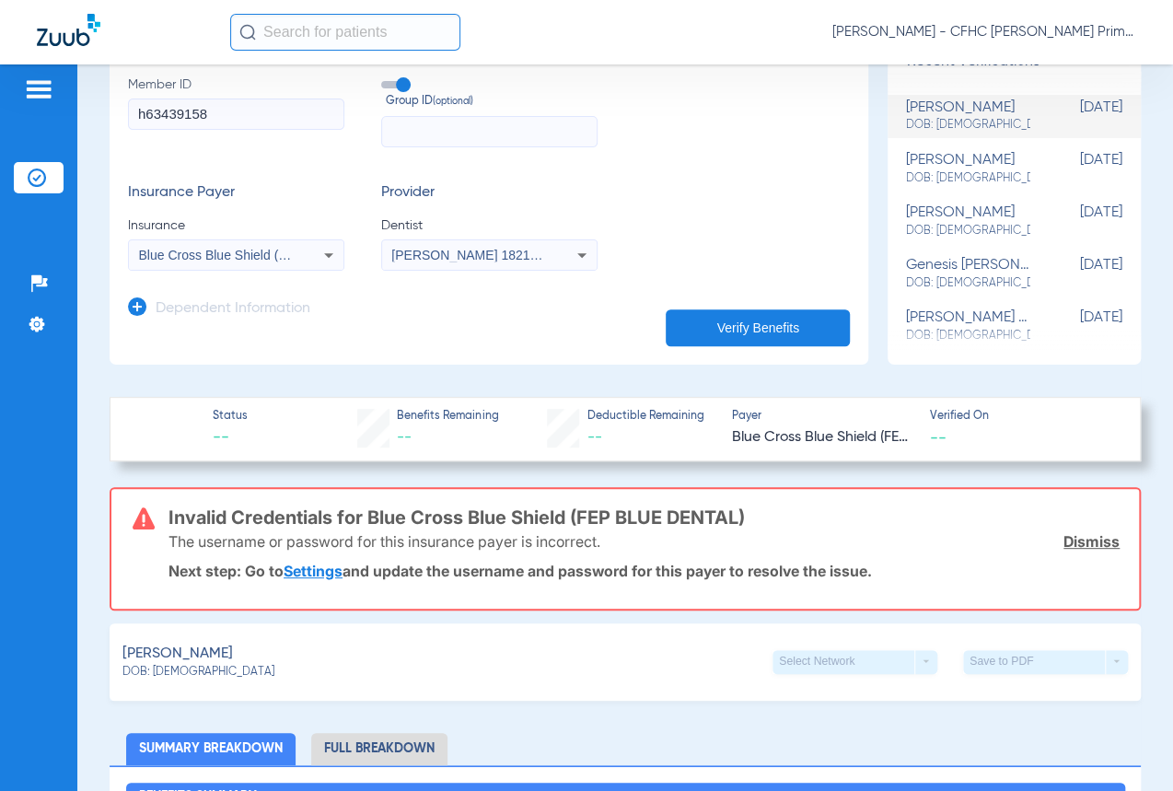
click at [677, 321] on button "Verify Benefits" at bounding box center [758, 327] width 184 height 37
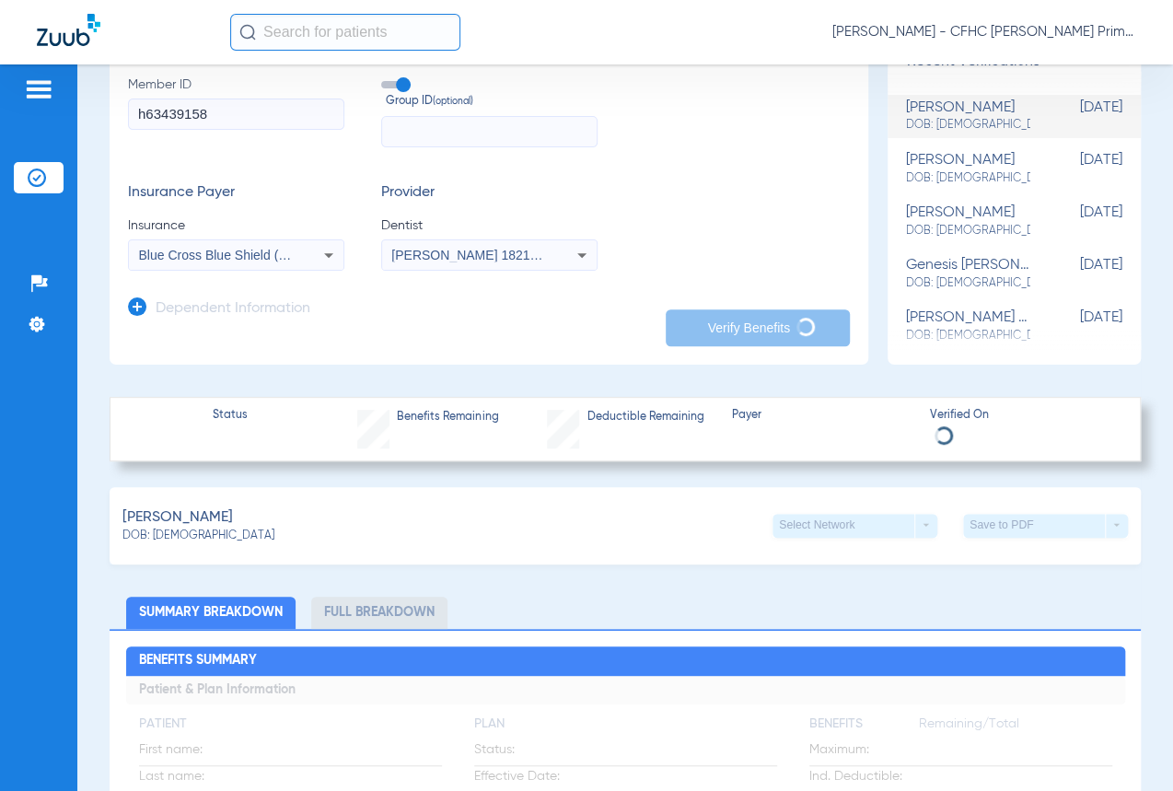
drag, startPoint x: 772, startPoint y: 48, endPoint x: 617, endPoint y: 53, distance: 154.8
click at [772, 48] on div "[PERSON_NAME] - CFHC [PERSON_NAME] Primary Care Dental" at bounding box center [683, 32] width 906 height 37
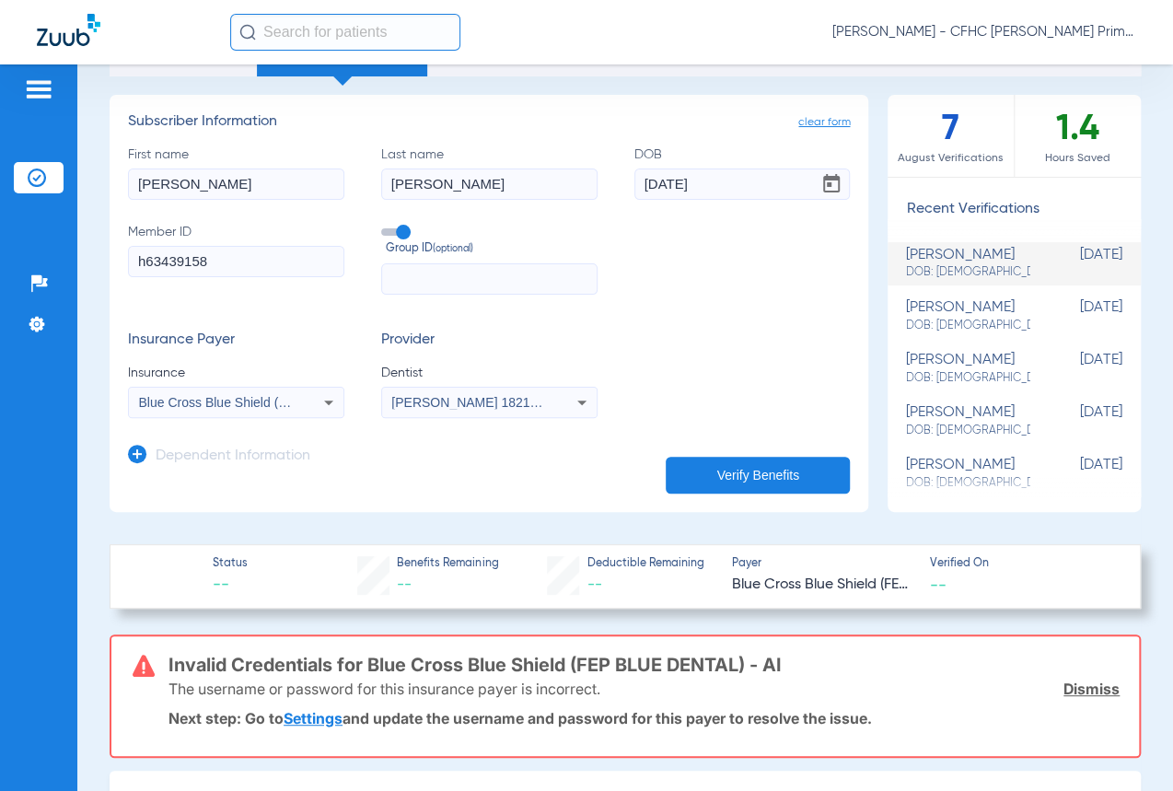
scroll to position [83, 0]
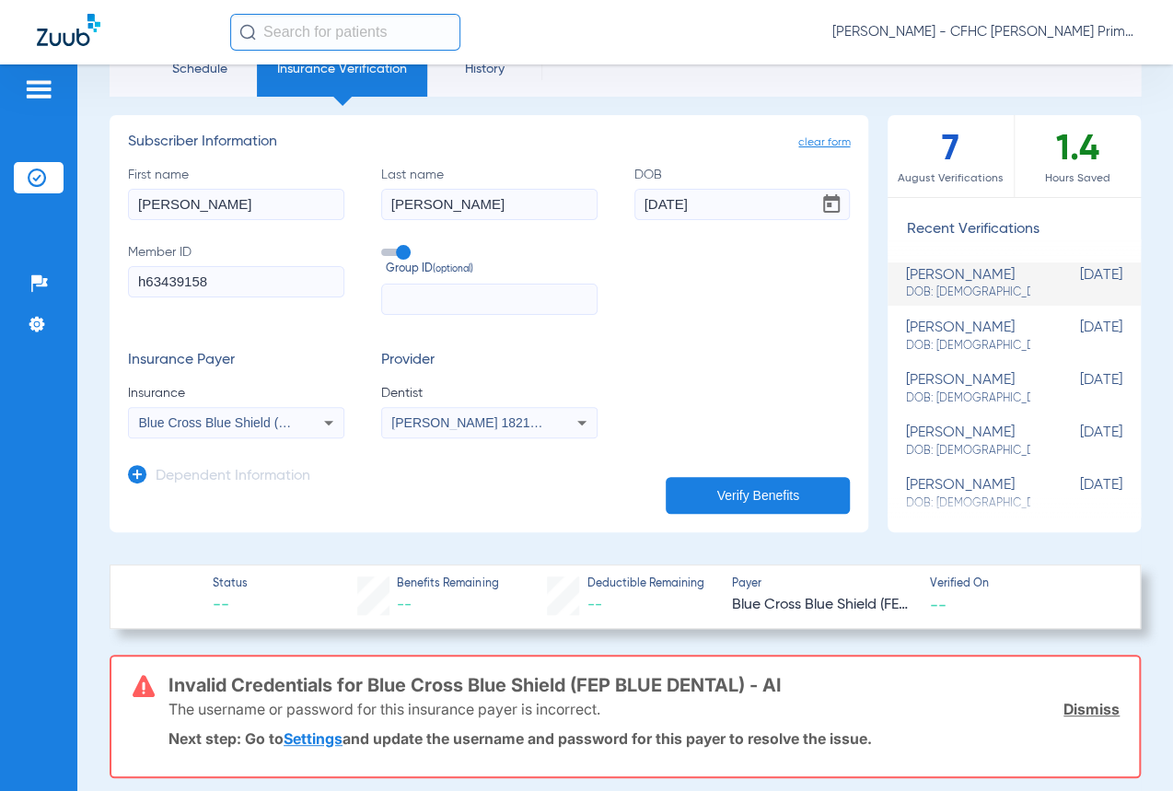
click at [299, 423] on div "Blue Cross Blue Shield (Fep Blue Dental) - Ai" at bounding box center [236, 423] width 215 height 22
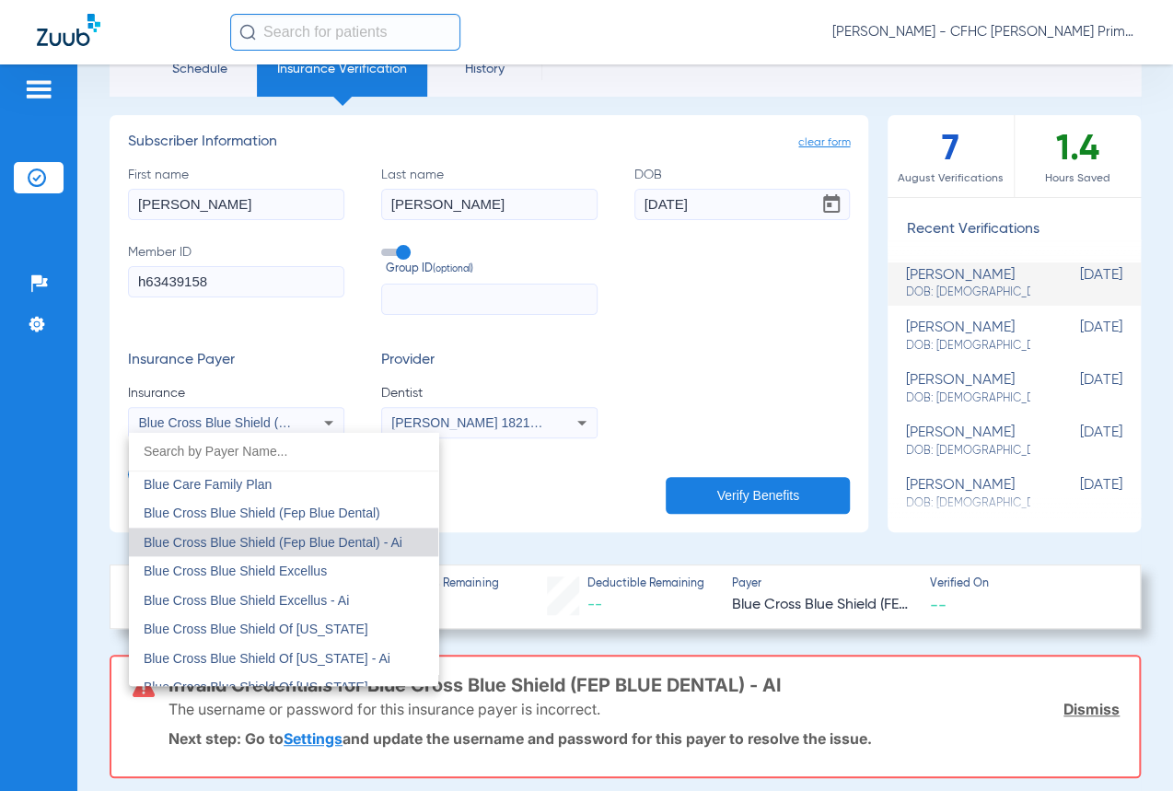
scroll to position [1199, 0]
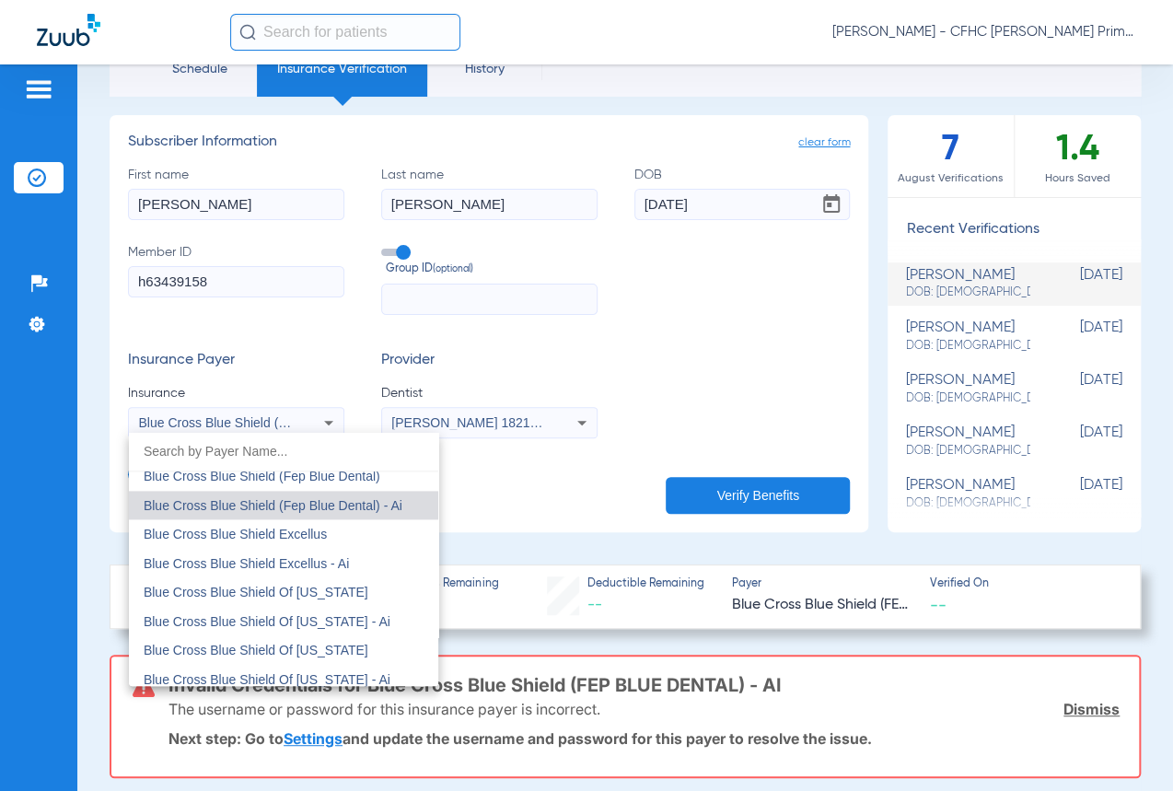
click at [284, 588] on span "Blue Cross Blue Shield Of [US_STATE]" at bounding box center [256, 592] width 225 height 15
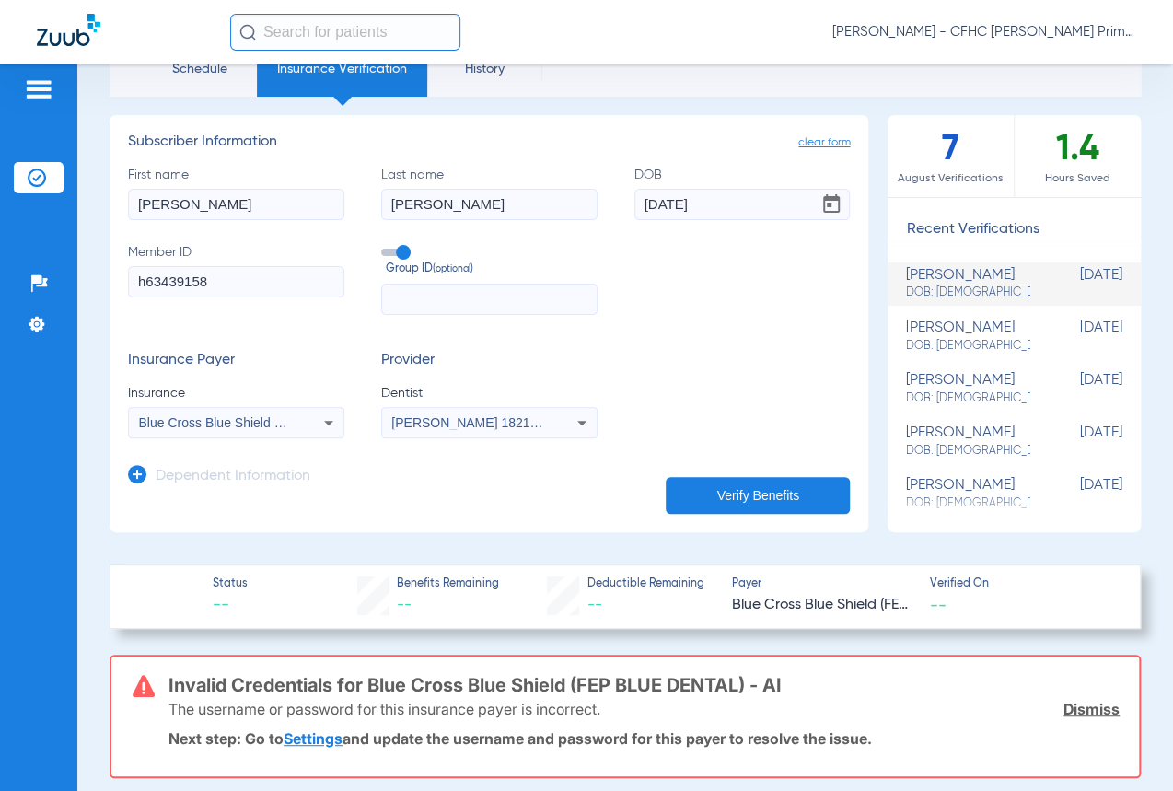
click at [745, 486] on button "Verify Benefits" at bounding box center [758, 495] width 184 height 37
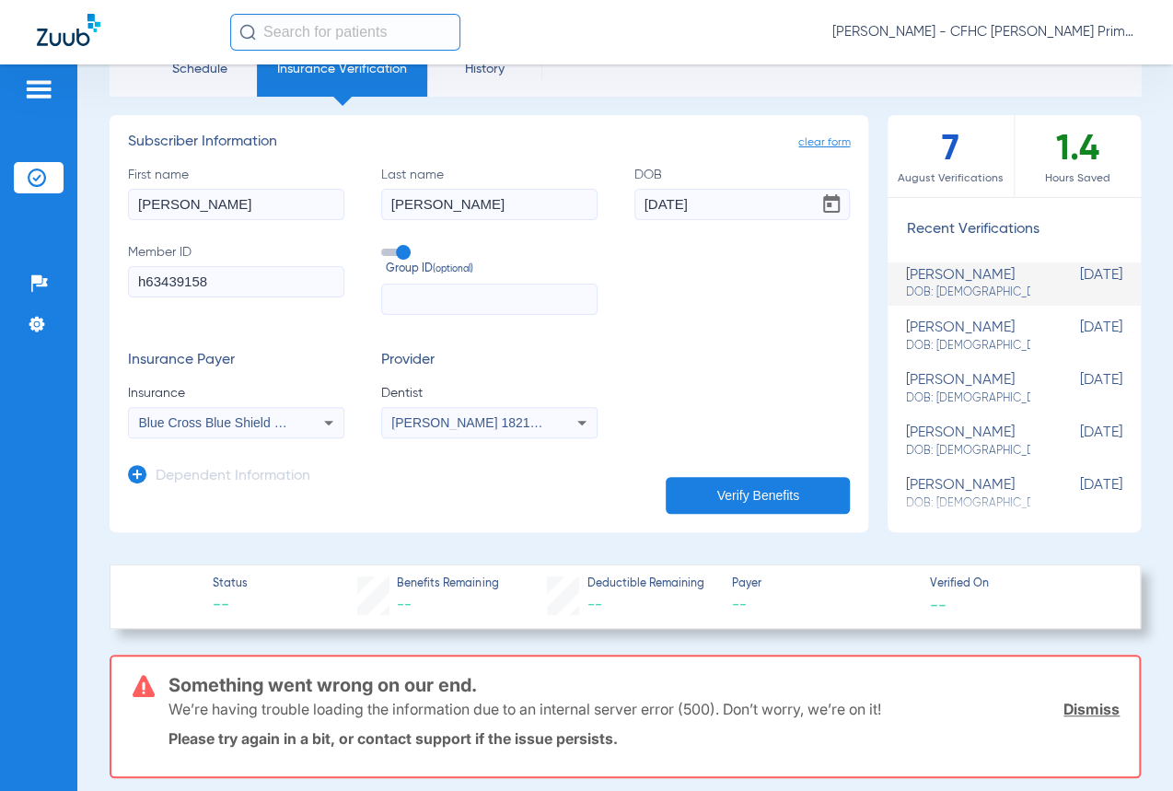
click at [245, 423] on span "Blue Cross Blue Shield Of [US_STATE]" at bounding box center [251, 422] width 225 height 15
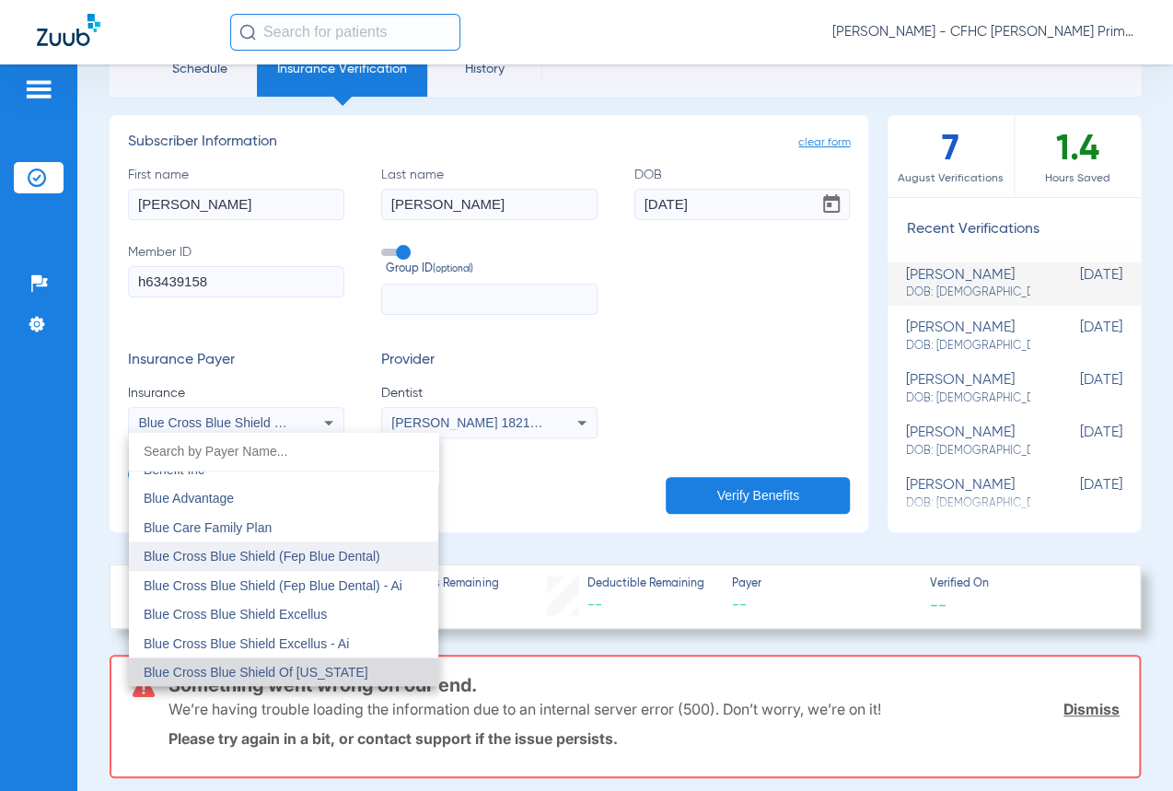
scroll to position [1286, 0]
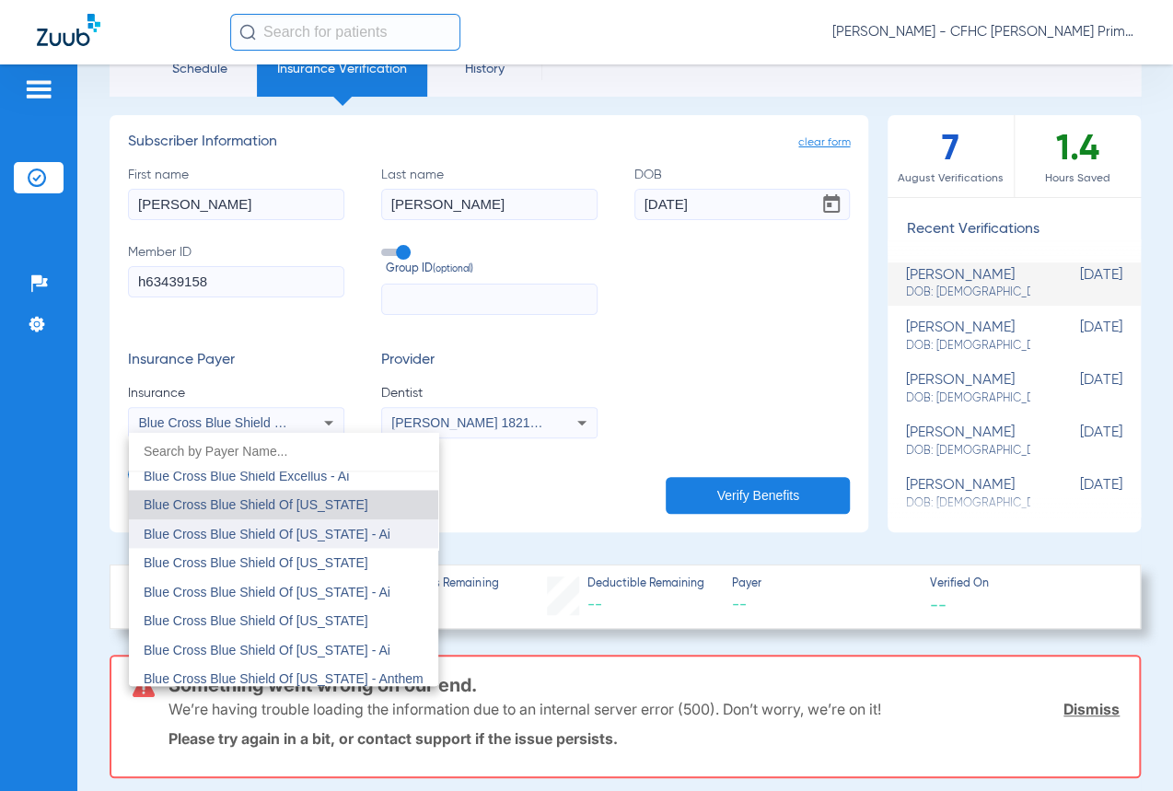
click at [324, 537] on span "Blue Cross Blue Shield Of [US_STATE] - Ai" at bounding box center [267, 534] width 247 height 15
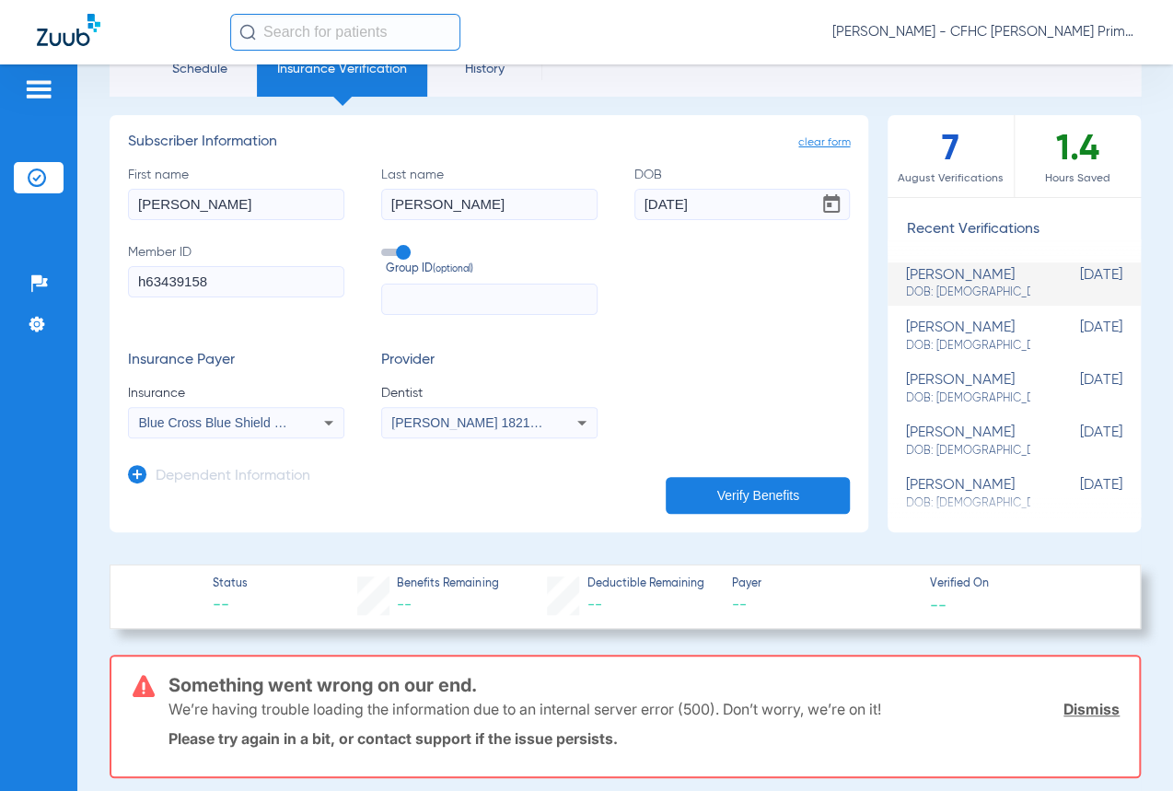
click at [702, 507] on button "Verify Benefits" at bounding box center [758, 495] width 184 height 37
click at [299, 438] on app-dependent-form "Dependent Information" at bounding box center [489, 469] width 722 height 62
click at [292, 423] on div "Blue Cross Blue Shield Of [US_STATE] - Ai" at bounding box center [236, 423] width 215 height 22
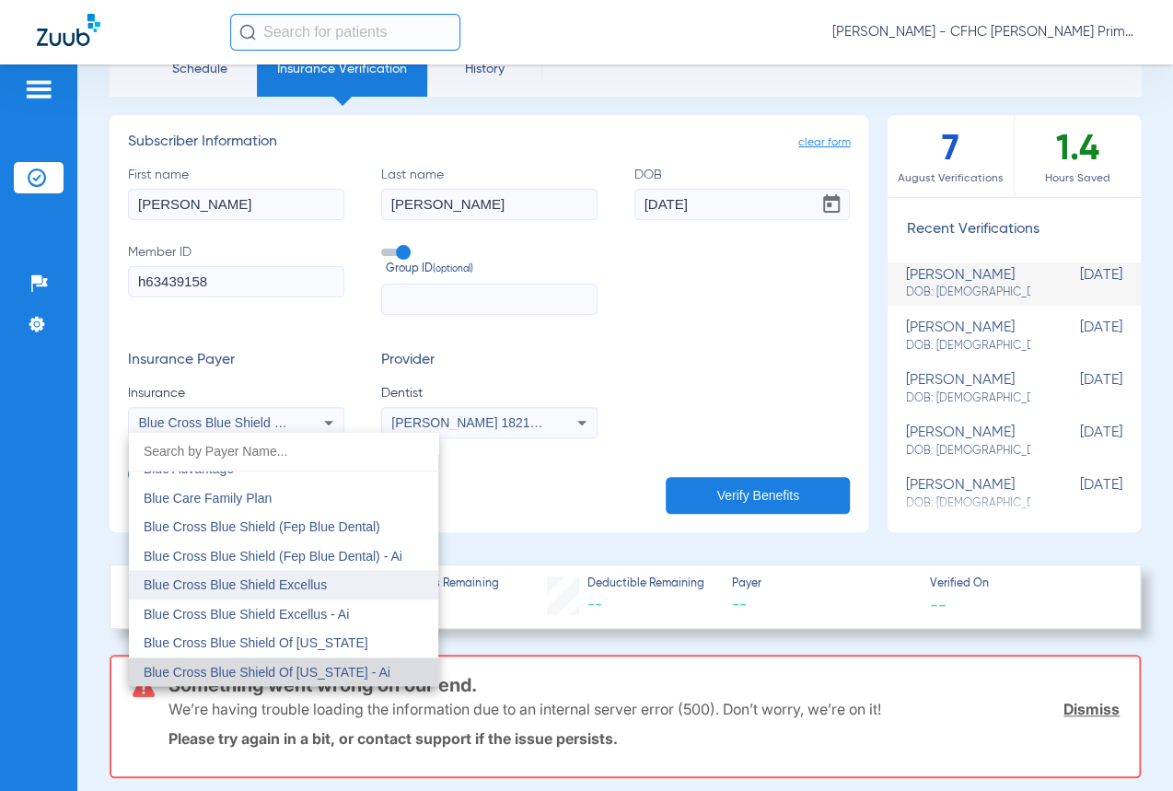
scroll to position [1232, 0]
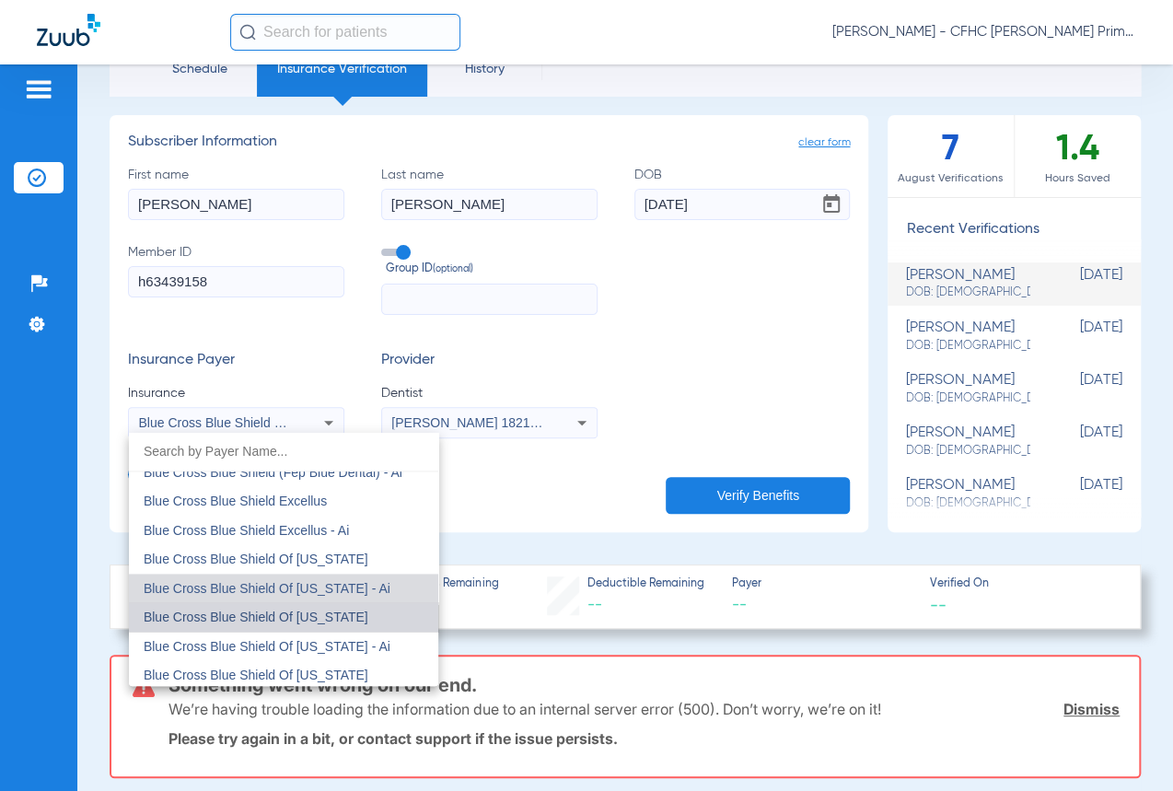
click at [325, 610] on span "Blue Cross Blue Shield Of [US_STATE]" at bounding box center [256, 617] width 225 height 15
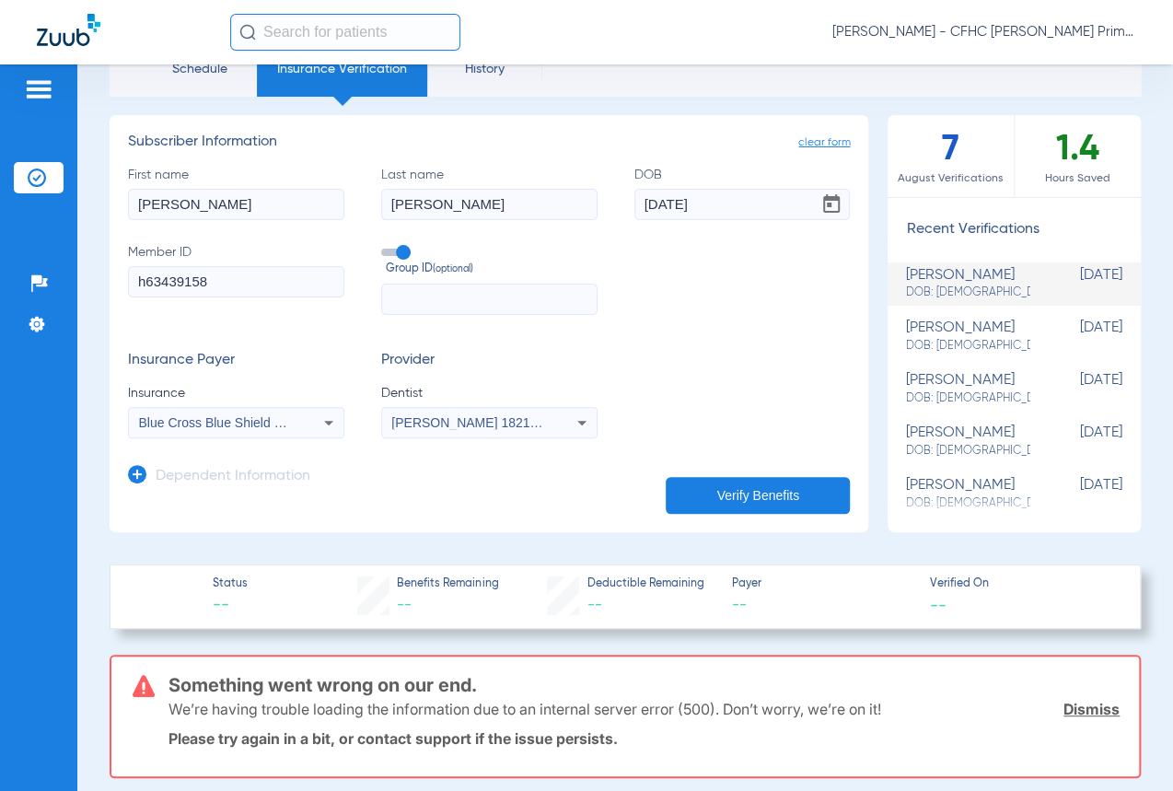
click at [754, 489] on button "Verify Benefits" at bounding box center [758, 495] width 184 height 37
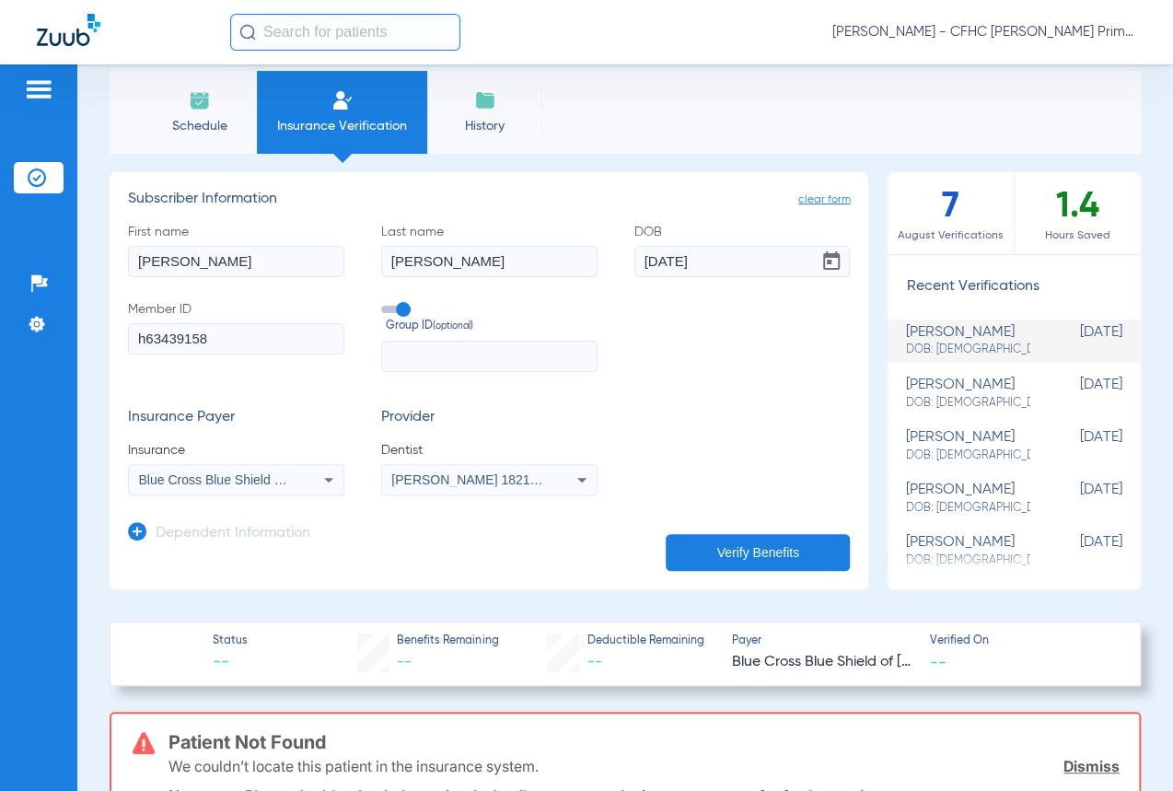
scroll to position [0, 0]
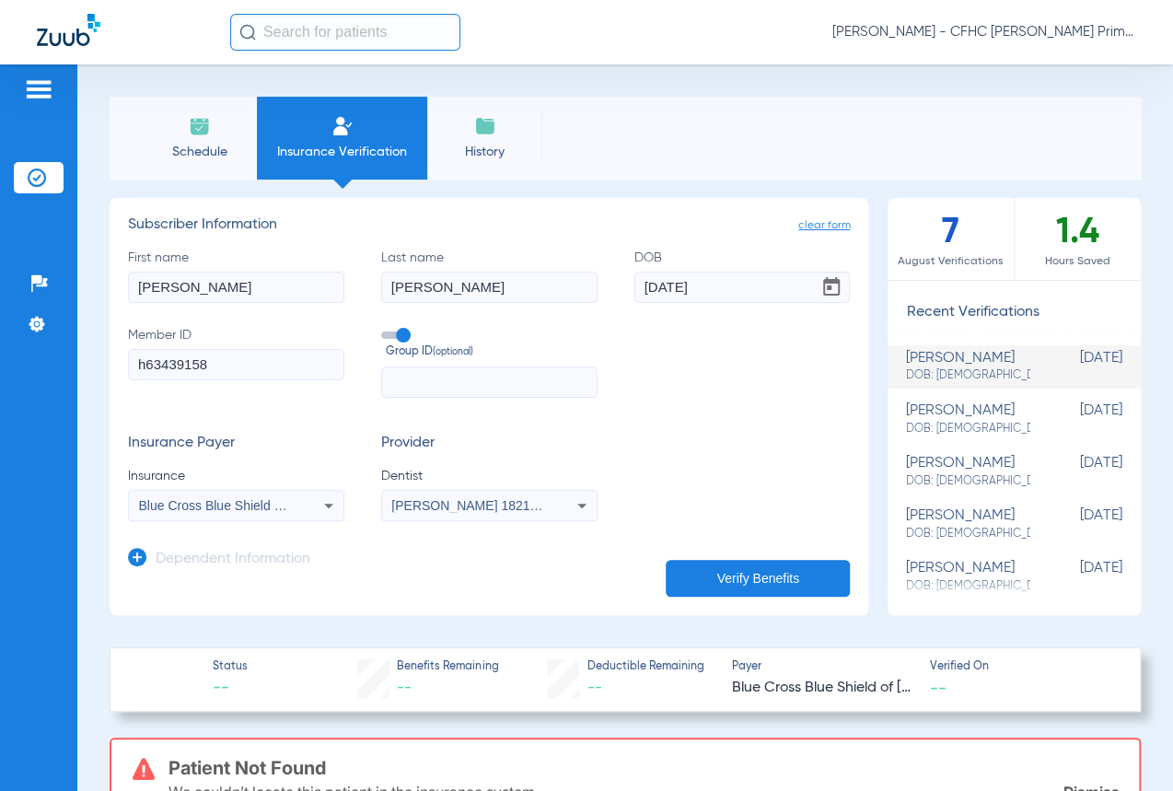
click at [665, 290] on input "[DATE]" at bounding box center [742, 287] width 216 height 31
click at [668, 288] on input "[DATE]" at bounding box center [742, 287] width 216 height 31
click at [471, 294] on input "[PERSON_NAME]" at bounding box center [489, 287] width 216 height 31
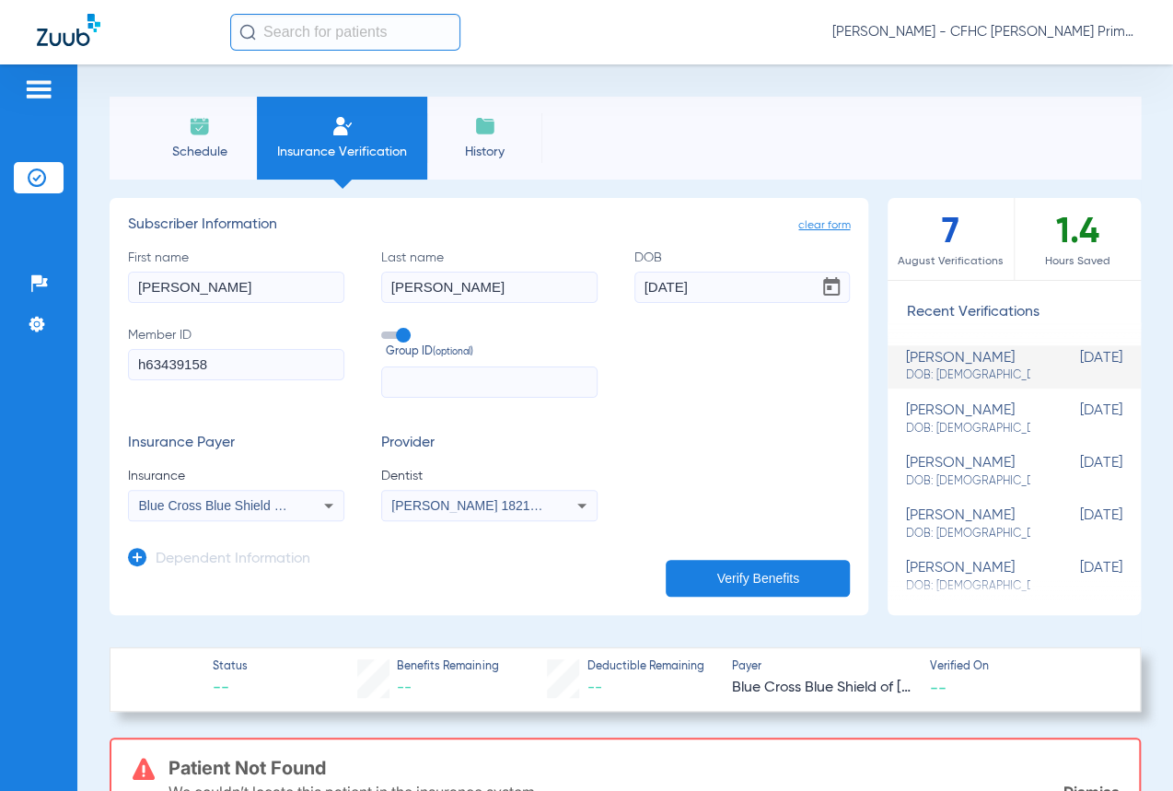
click at [471, 294] on input "[PERSON_NAME]" at bounding box center [489, 287] width 216 height 31
click at [197, 279] on input "[PERSON_NAME]" at bounding box center [236, 287] width 216 height 31
click at [224, 371] on input "h63439158" at bounding box center [236, 364] width 216 height 31
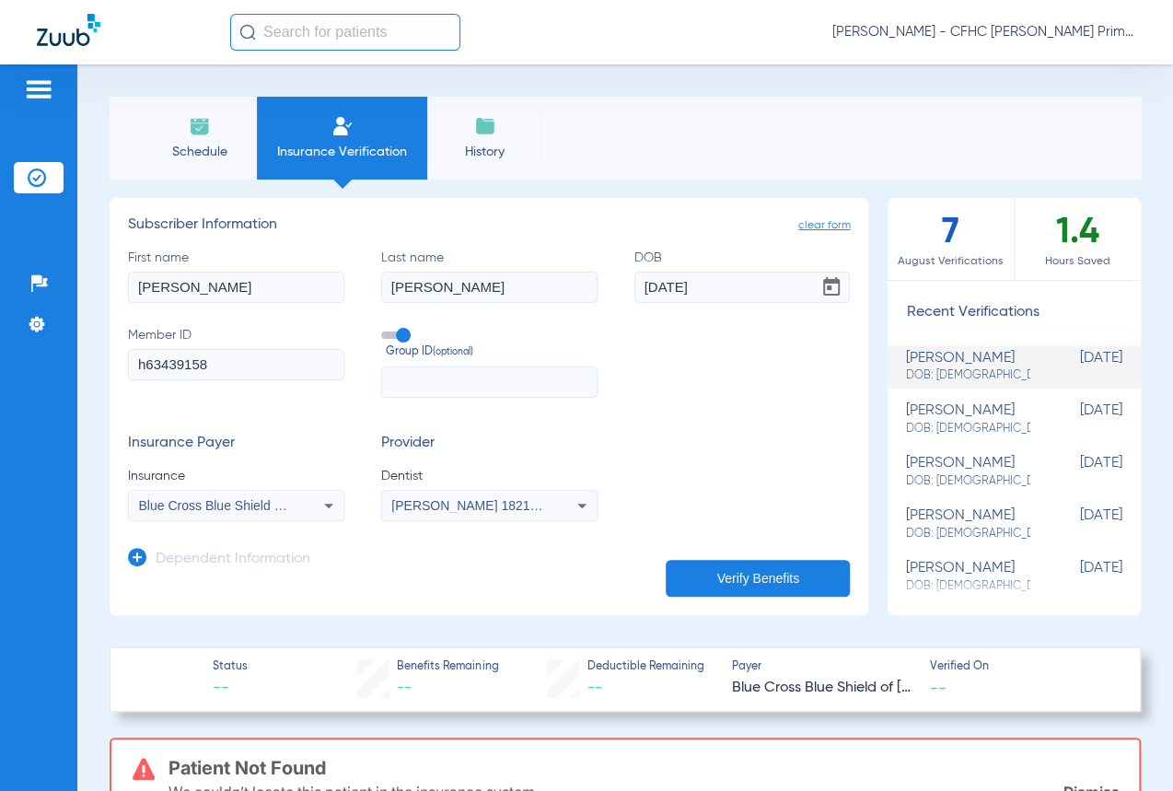
paste input "VMAH63445025"
type input "VMAH63445025"
click at [714, 576] on button "Verify Benefits" at bounding box center [758, 578] width 184 height 37
click at [341, 499] on mat-select "Blue Cross Blue Shield Of [US_STATE]" at bounding box center [236, 505] width 216 height 31
click at [312, 503] on div "Blue Cross Blue Shield Of [US_STATE]" at bounding box center [236, 505] width 215 height 22
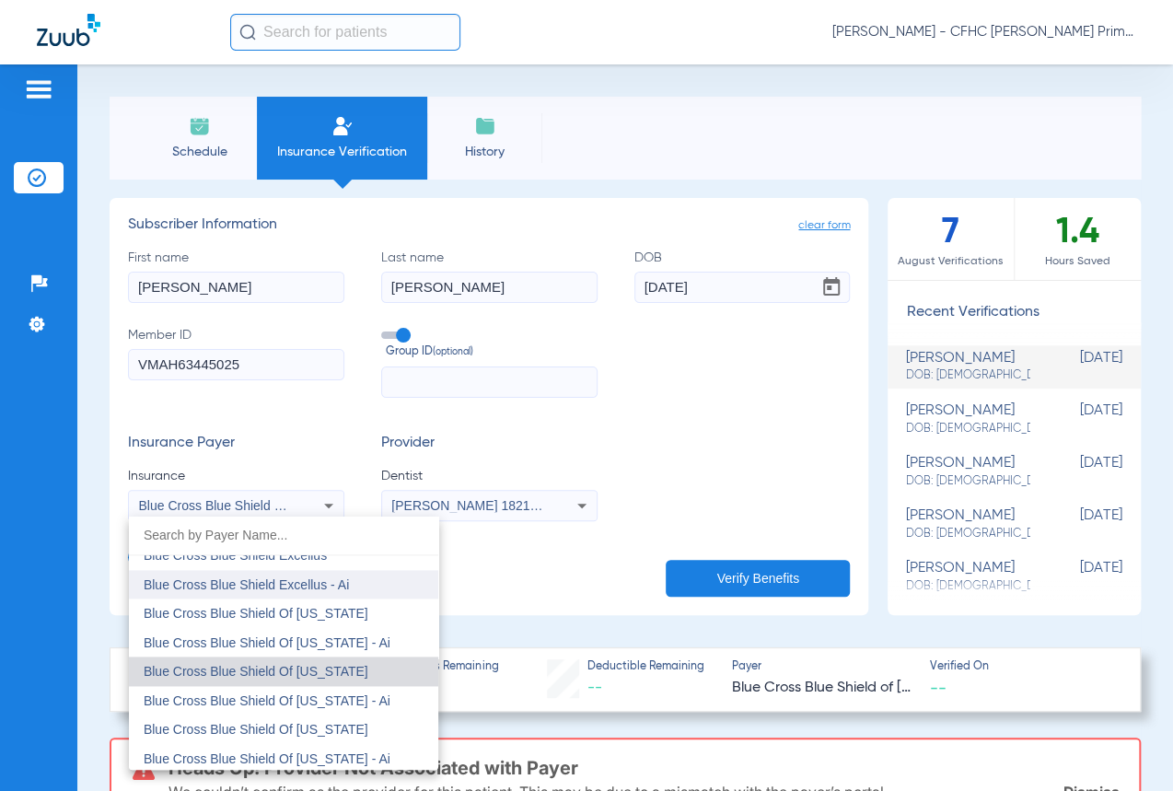
scroll to position [1344, 0]
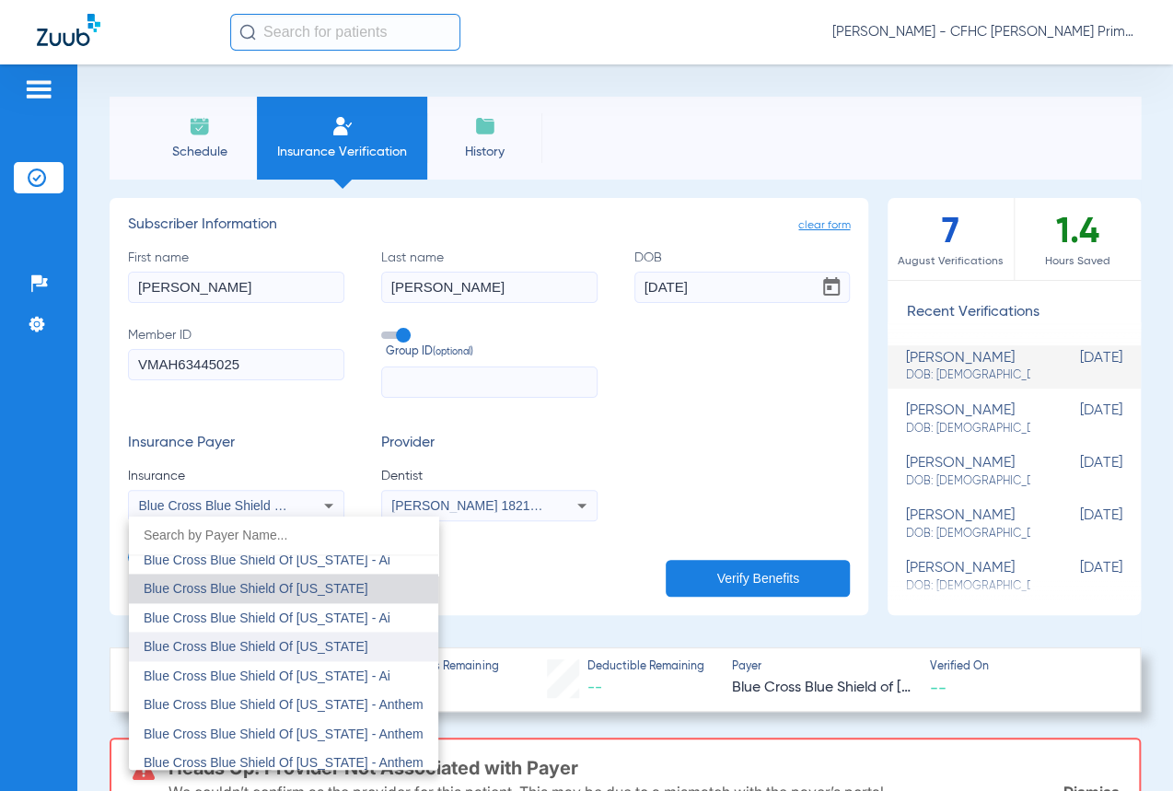
click at [301, 645] on span "Blue Cross Blue Shield Of [US_STATE]" at bounding box center [256, 646] width 225 height 15
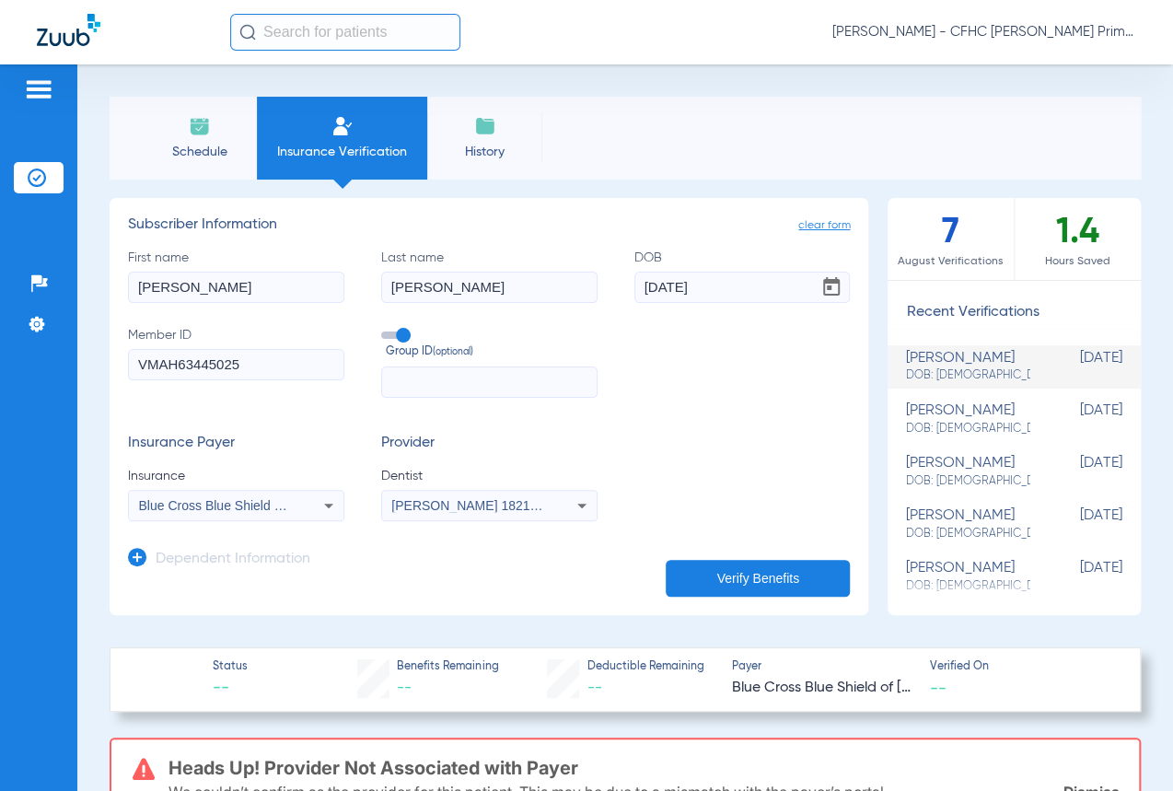
click at [775, 566] on button "Verify Benefits" at bounding box center [758, 578] width 184 height 37
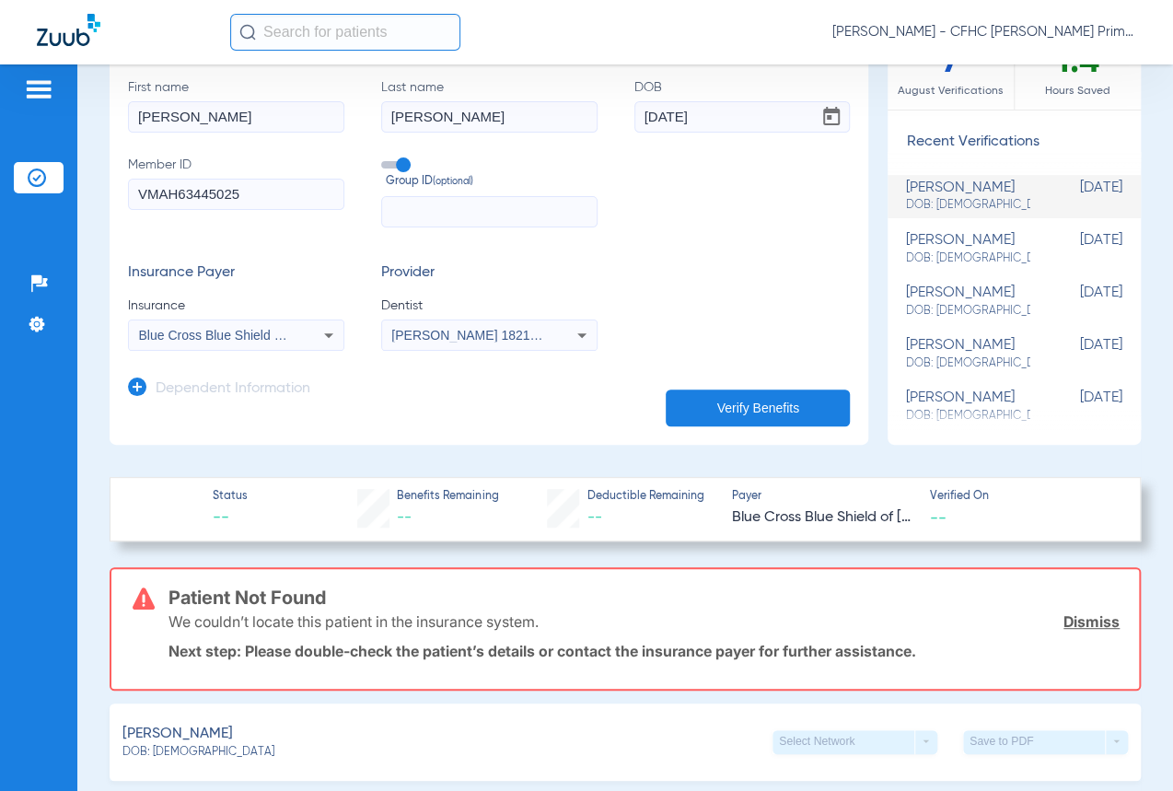
scroll to position [167, 0]
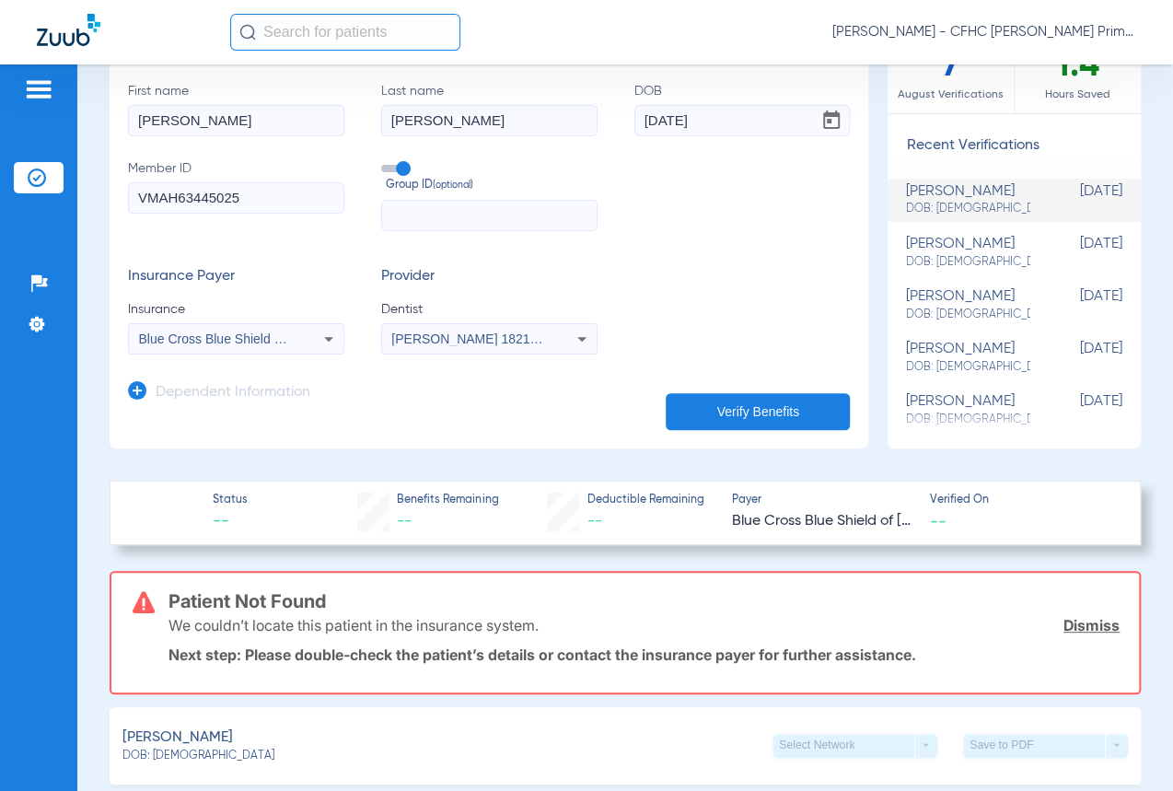
click at [294, 333] on div "Blue Cross Blue Shield Of [US_STATE]" at bounding box center [236, 339] width 215 height 22
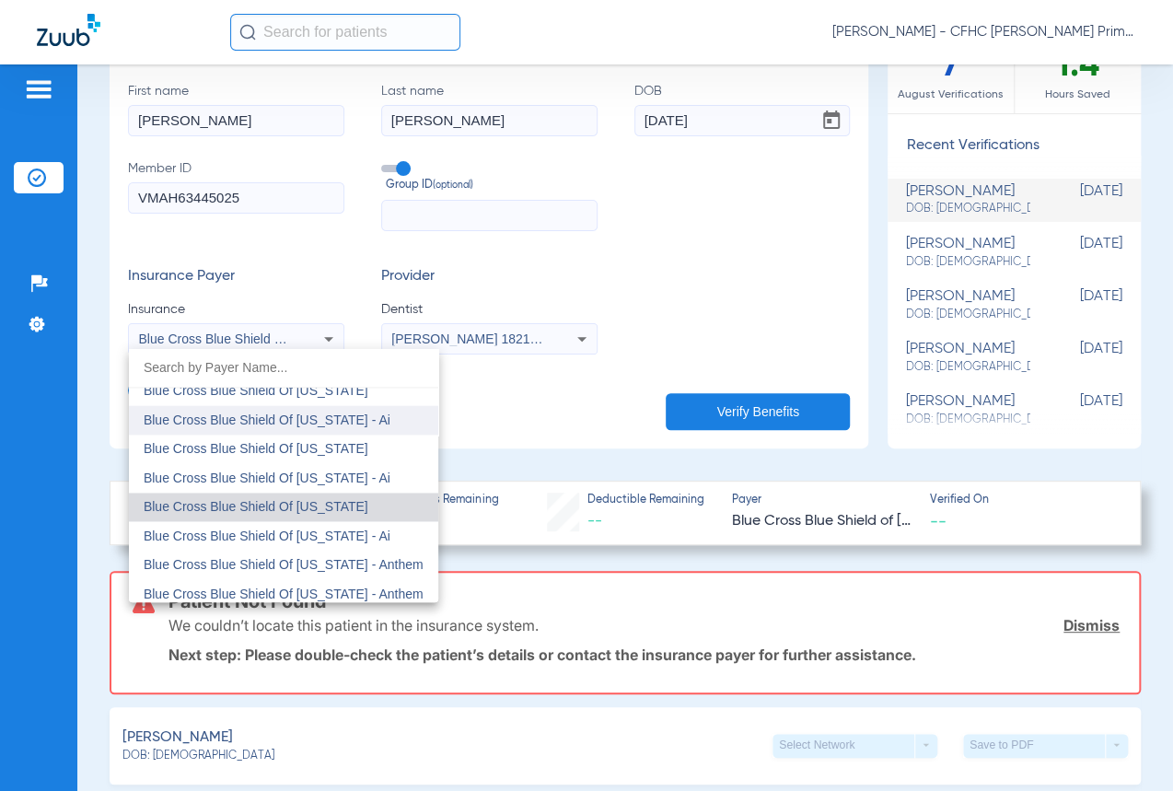
scroll to position [1318, 0]
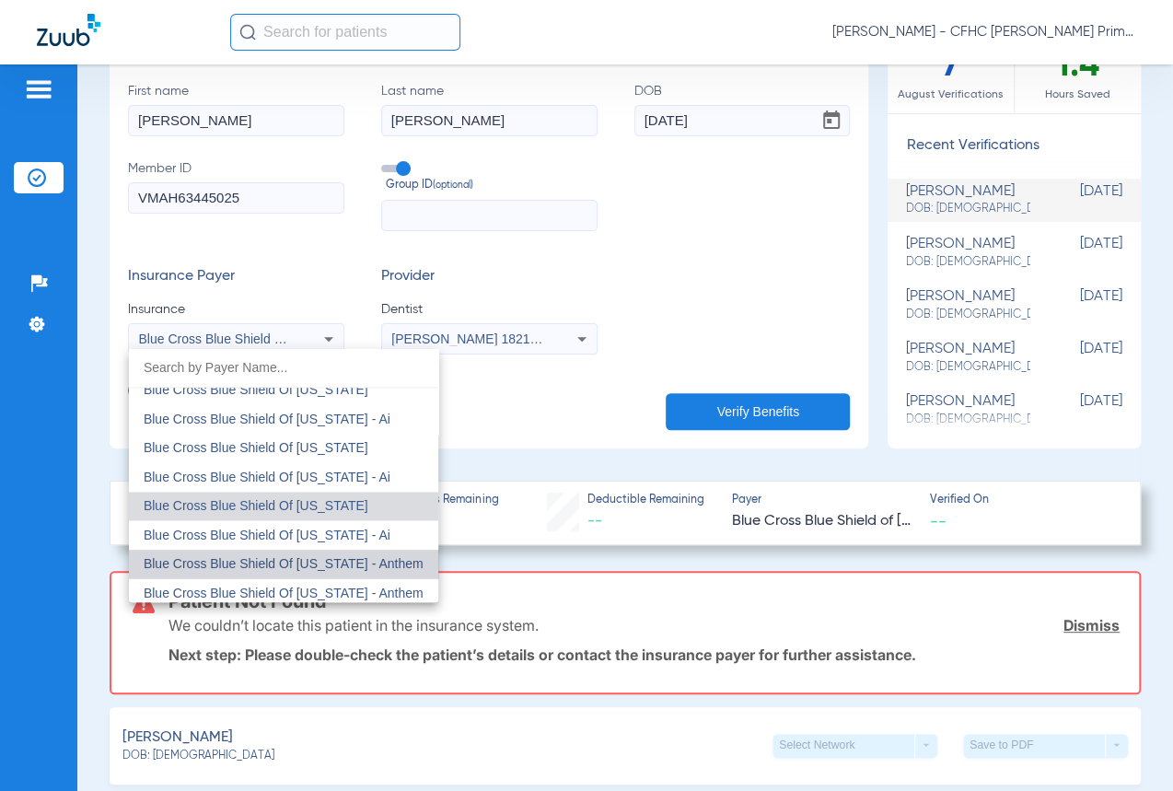
click at [317, 564] on span "Blue Cross Blue Shield Of [US_STATE] - Anthem" at bounding box center [284, 563] width 280 height 15
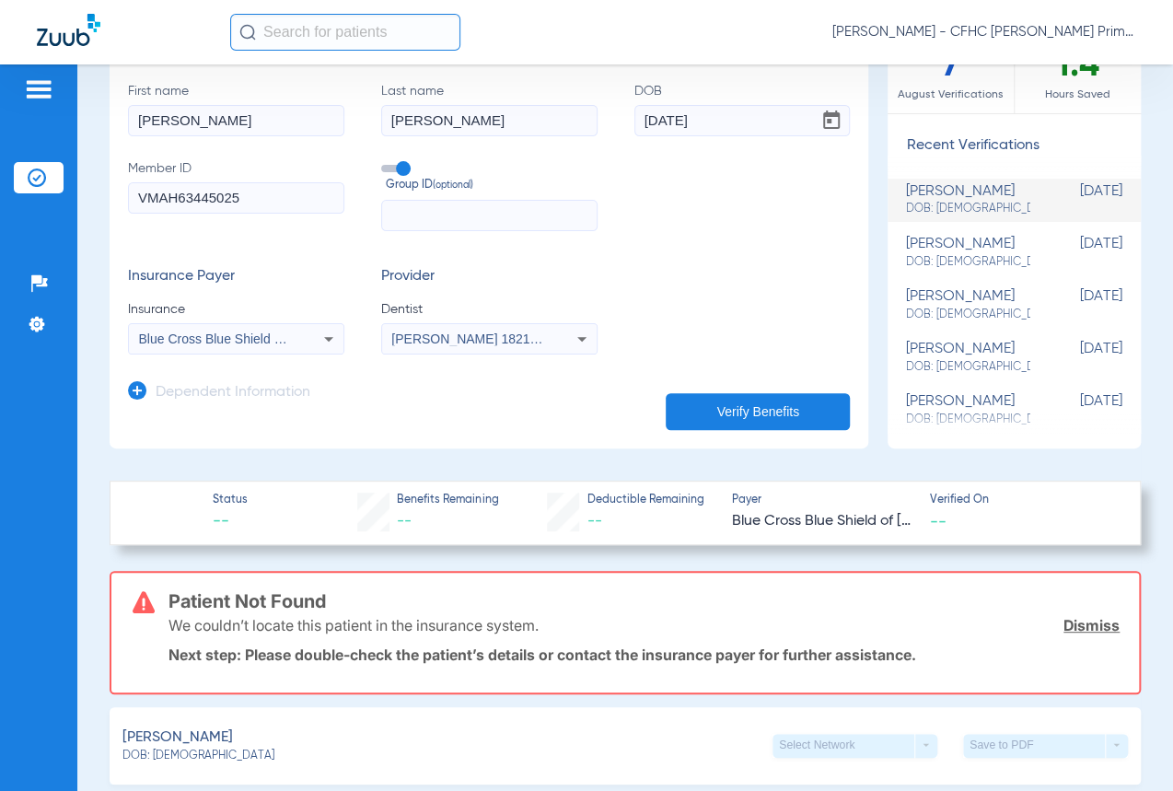
click at [666, 407] on button "Verify Benefits" at bounding box center [758, 411] width 184 height 37
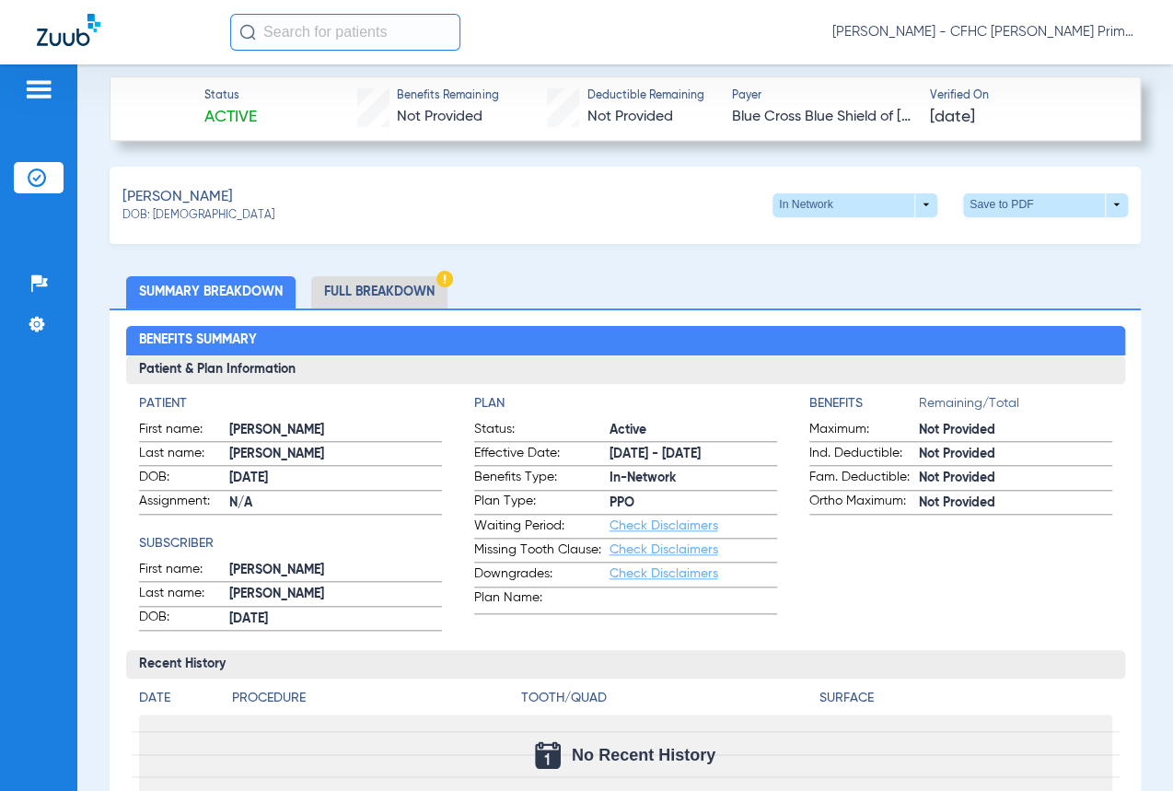
scroll to position [586, 0]
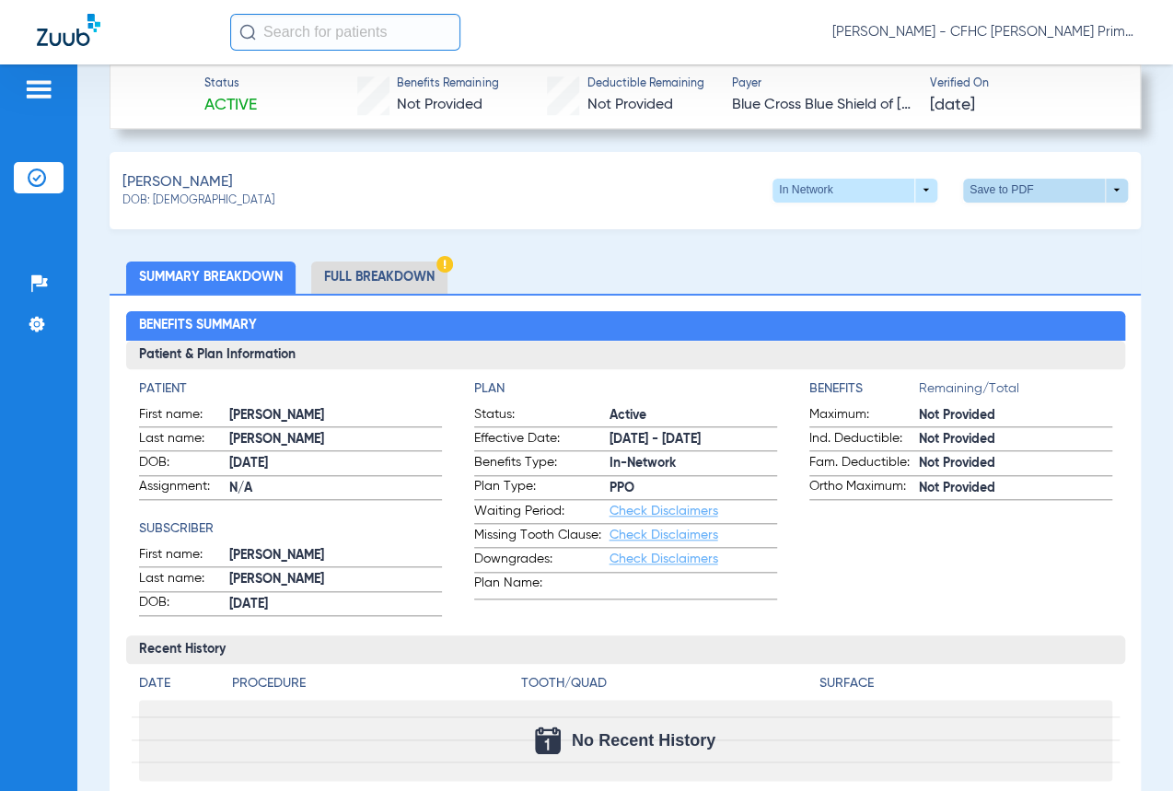
click at [1031, 179] on span at bounding box center [1046, 190] width 44 height 44
click at [871, 220] on span "Save to PDF" at bounding box center [894, 223] width 73 height 13
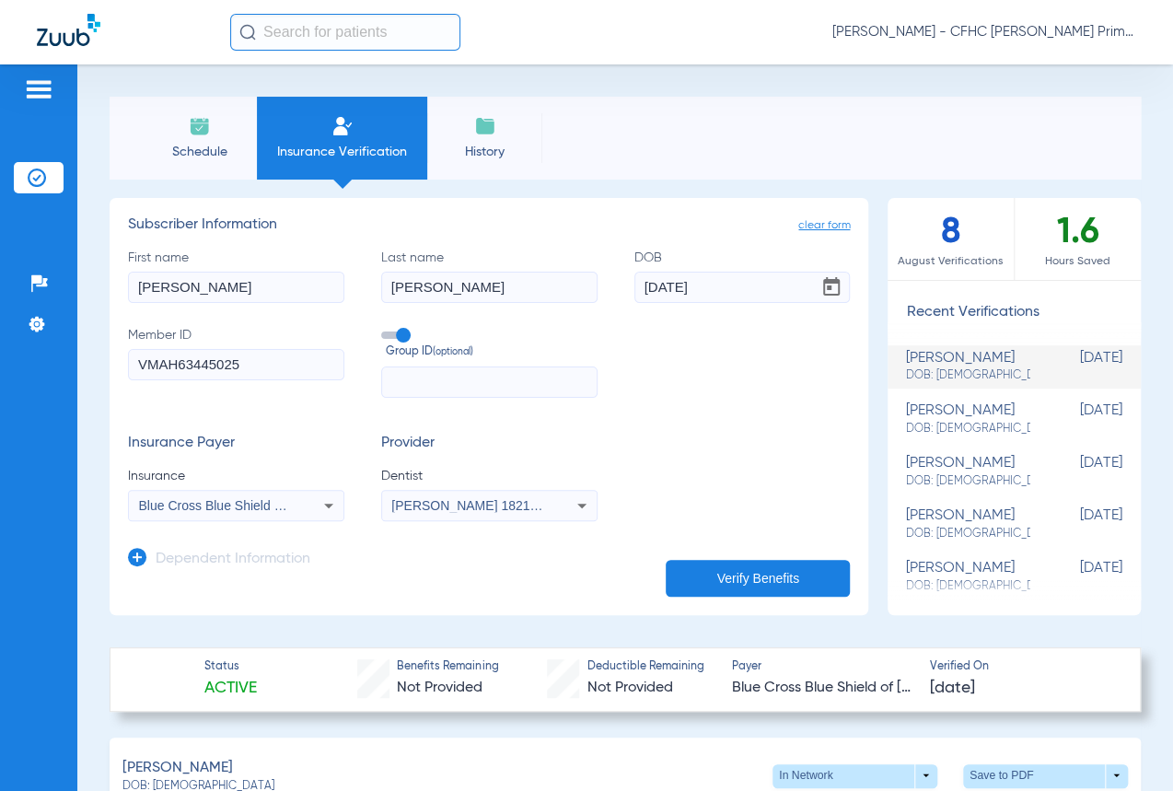
scroll to position [167, 0]
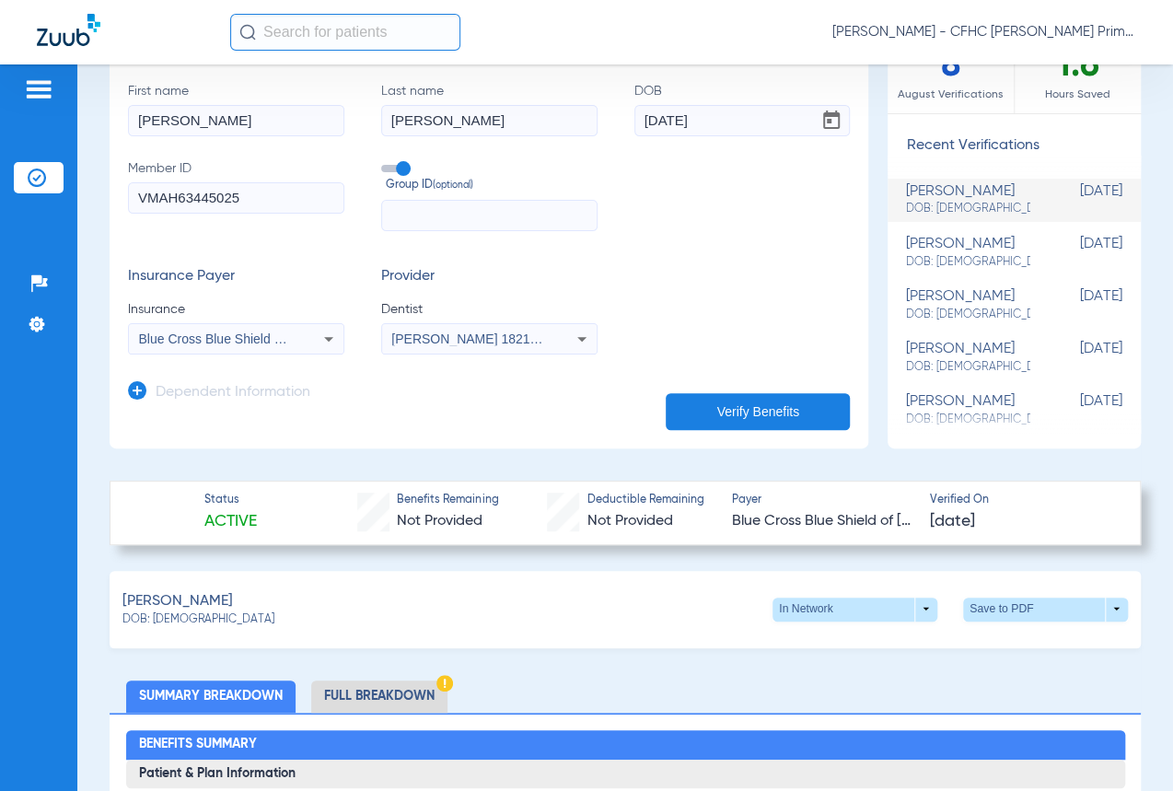
click at [392, 701] on li "Full Breakdown" at bounding box center [379, 696] width 136 height 32
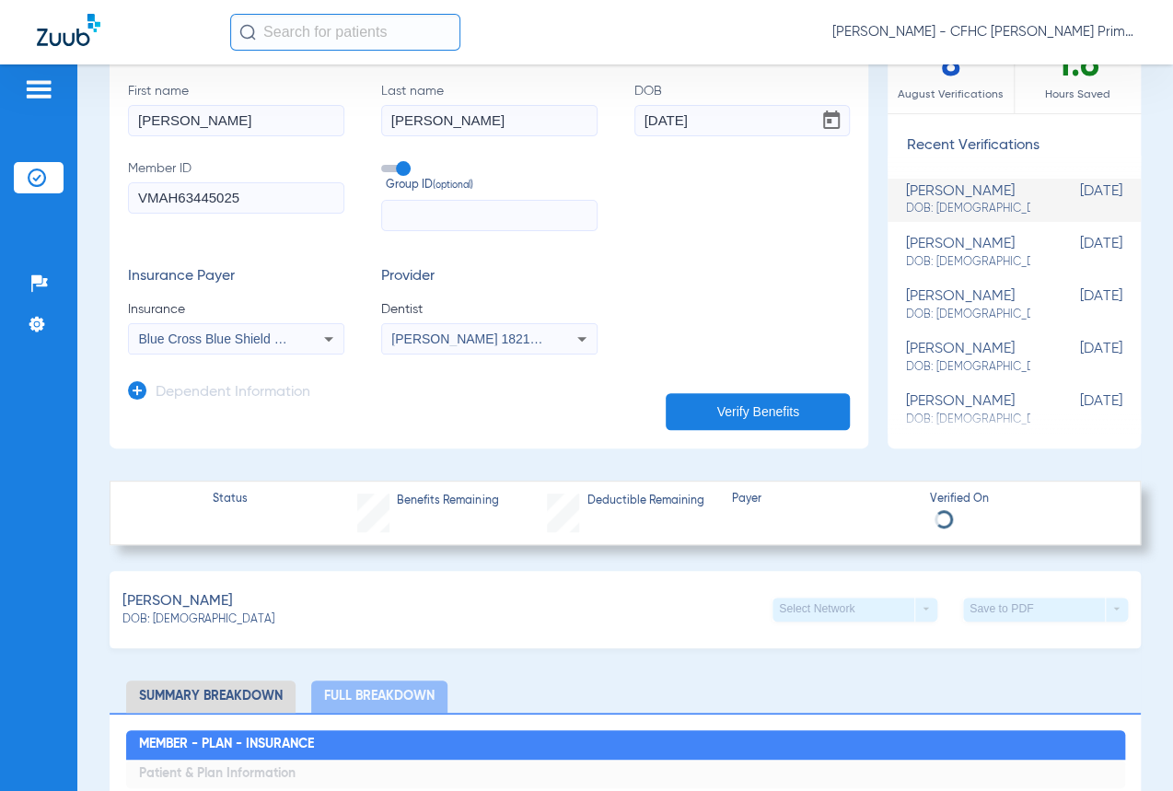
scroll to position [669, 0]
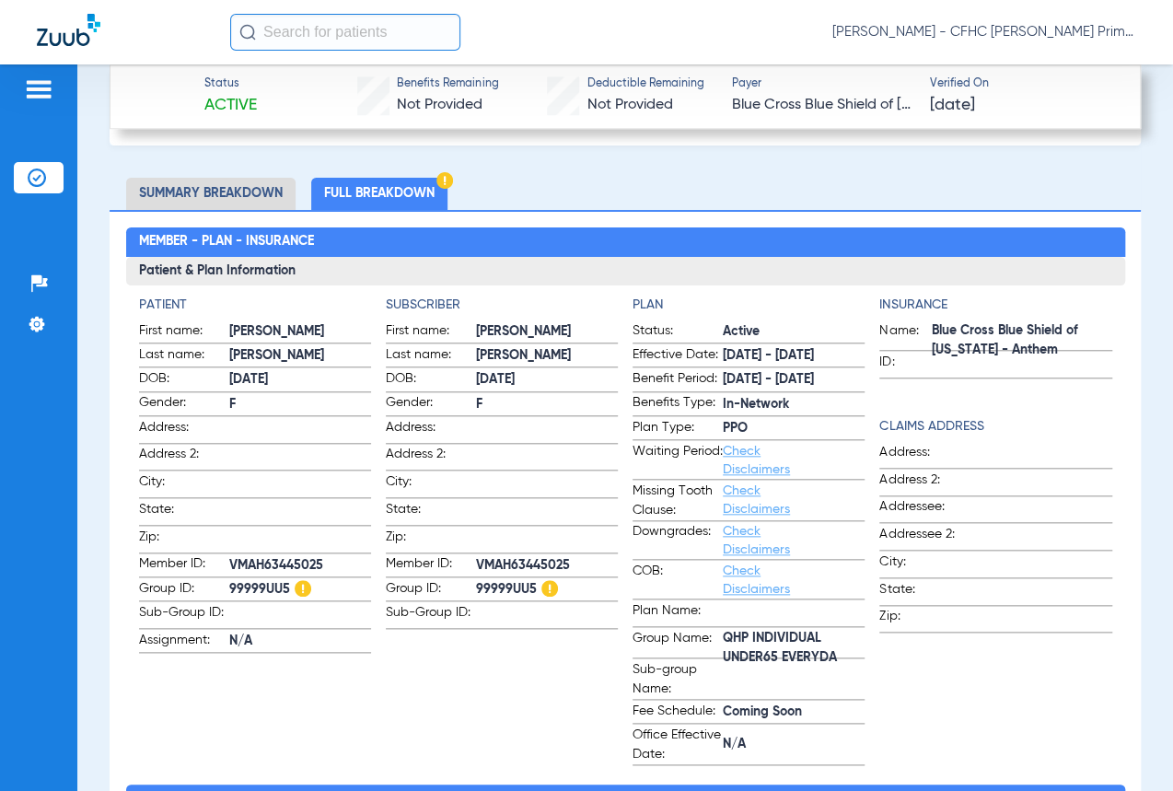
click at [1025, 238] on h2 "Member - Plan - Insurance" at bounding box center [625, 241] width 999 height 29
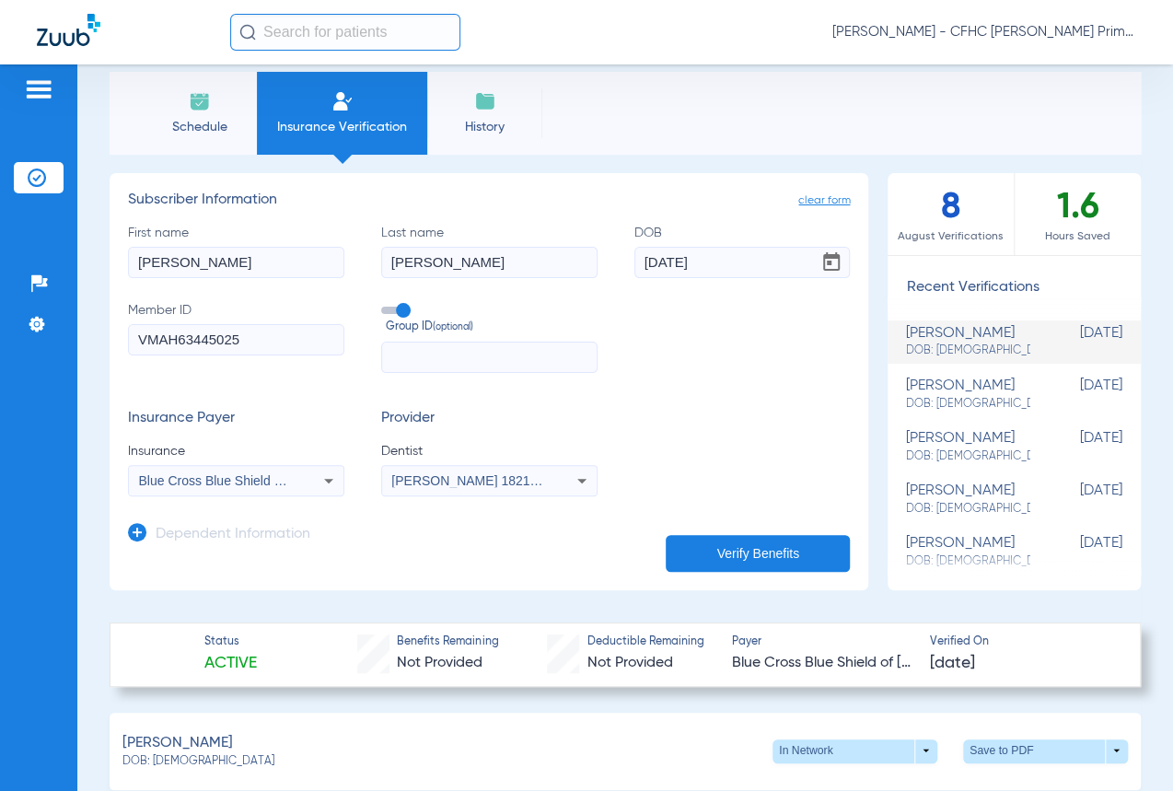
scroll to position [0, 0]
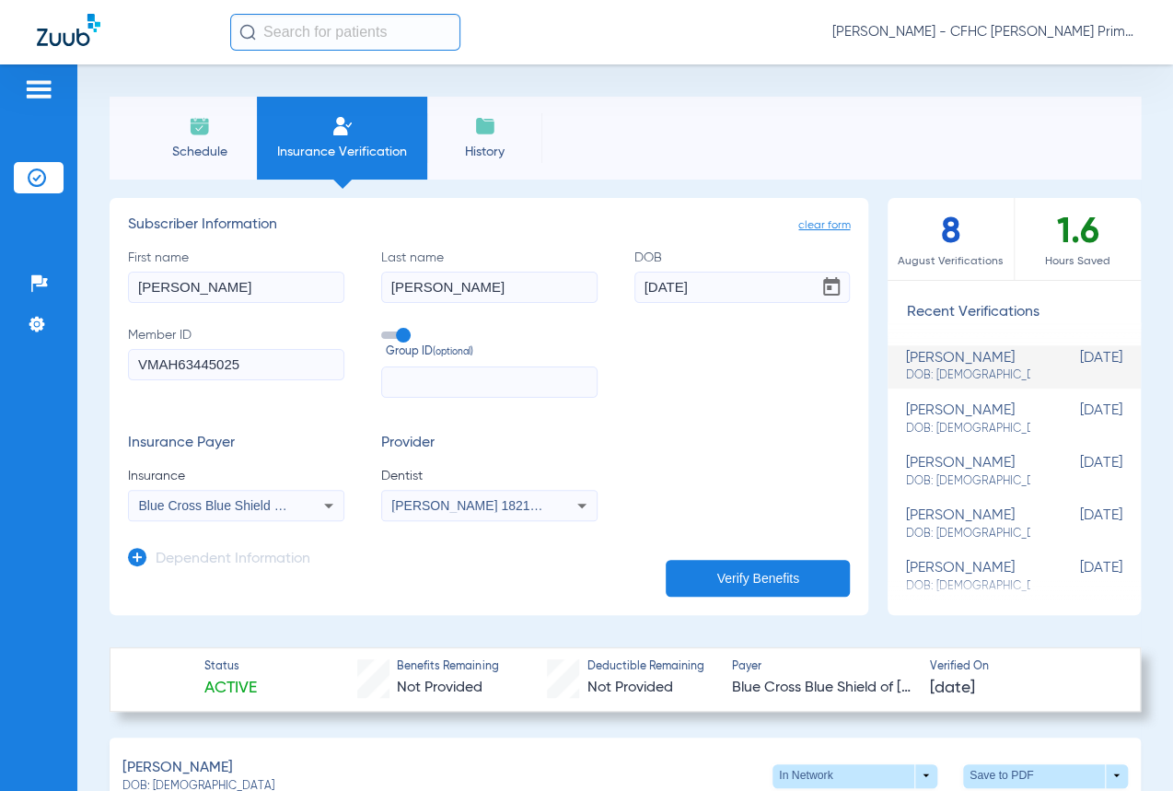
click at [189, 161] on li "Schedule" at bounding box center [199, 138] width 115 height 83
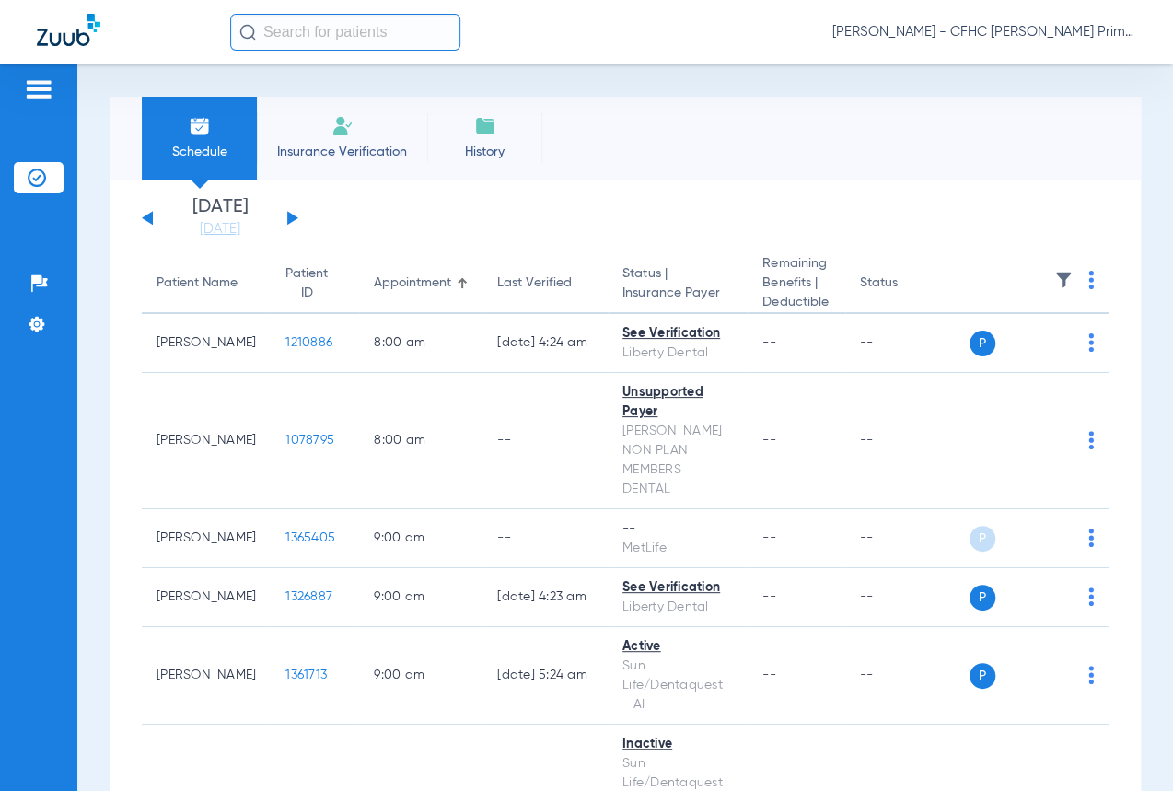
click at [291, 214] on button at bounding box center [292, 218] width 11 height 14
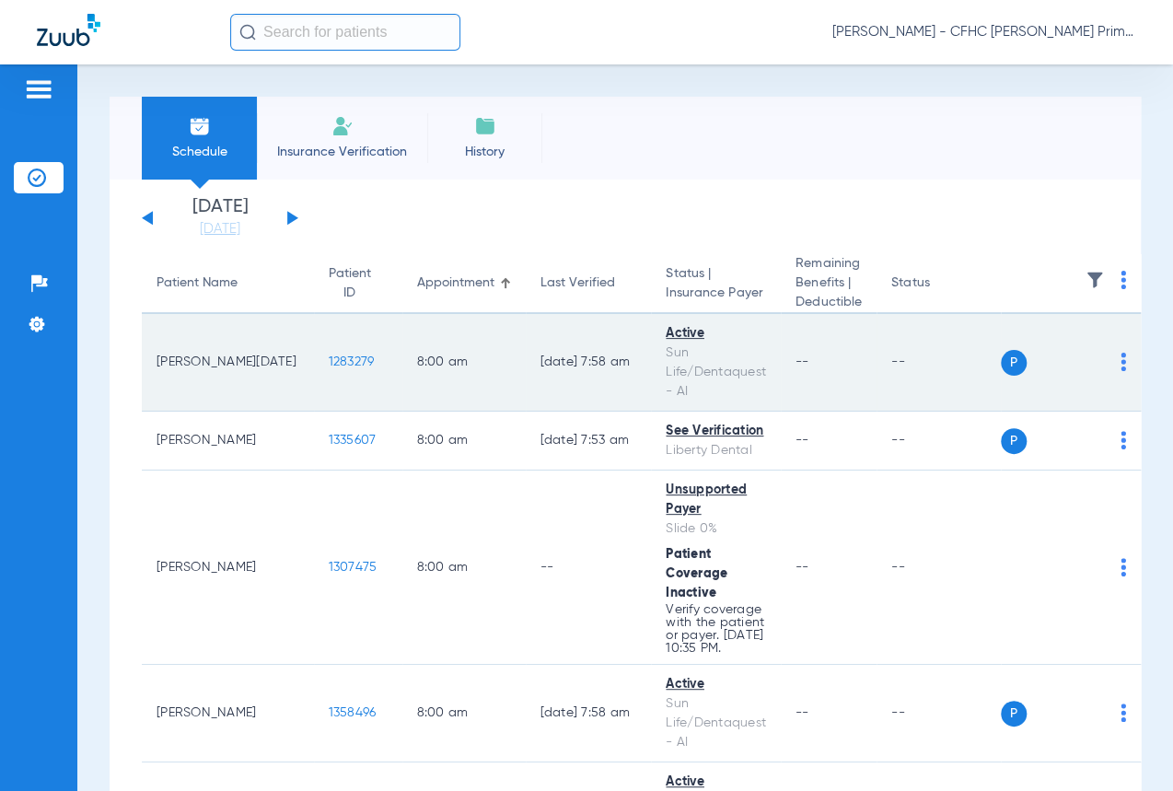
click at [329, 359] on span "1283279" at bounding box center [352, 361] width 46 height 13
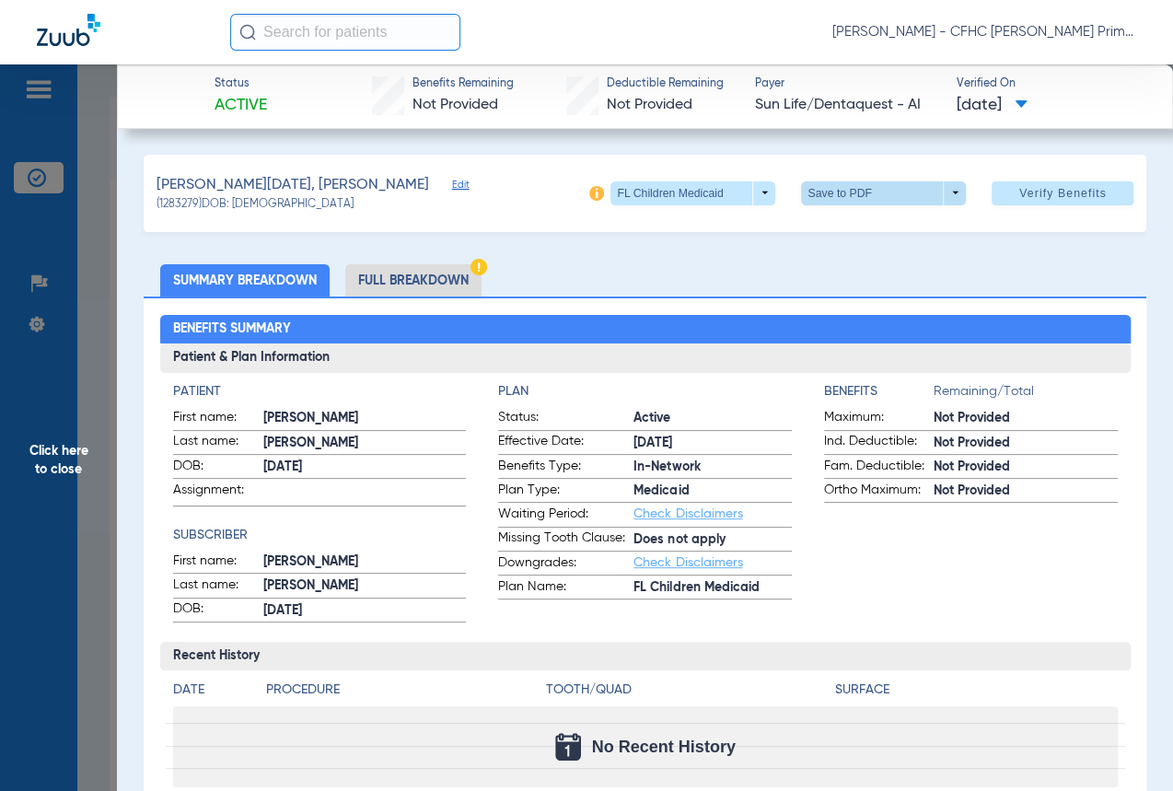
click at [938, 194] on span at bounding box center [883, 193] width 165 height 24
click at [865, 239] on button "insert_drive_file Save to PDF" at bounding box center [859, 229] width 139 height 37
click at [75, 459] on span "Click here to close" at bounding box center [58, 459] width 117 height 791
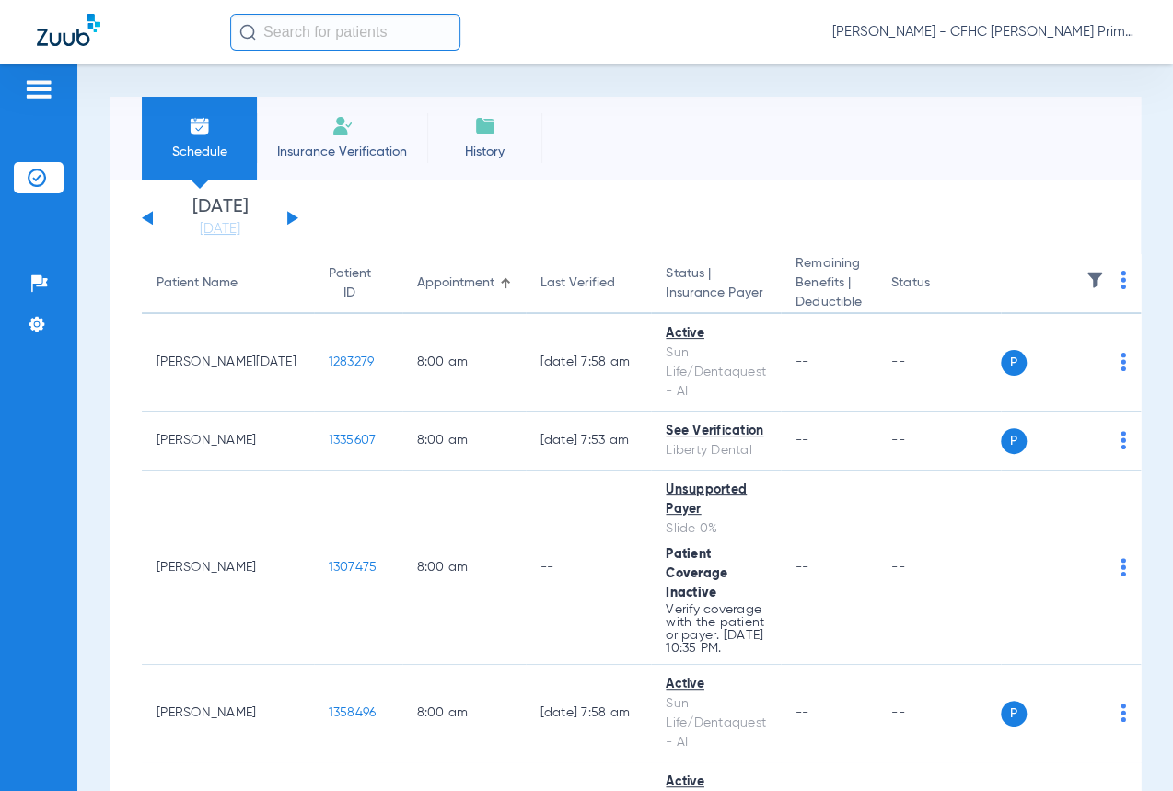
click at [338, 144] on span "Insurance Verification" at bounding box center [342, 152] width 143 height 18
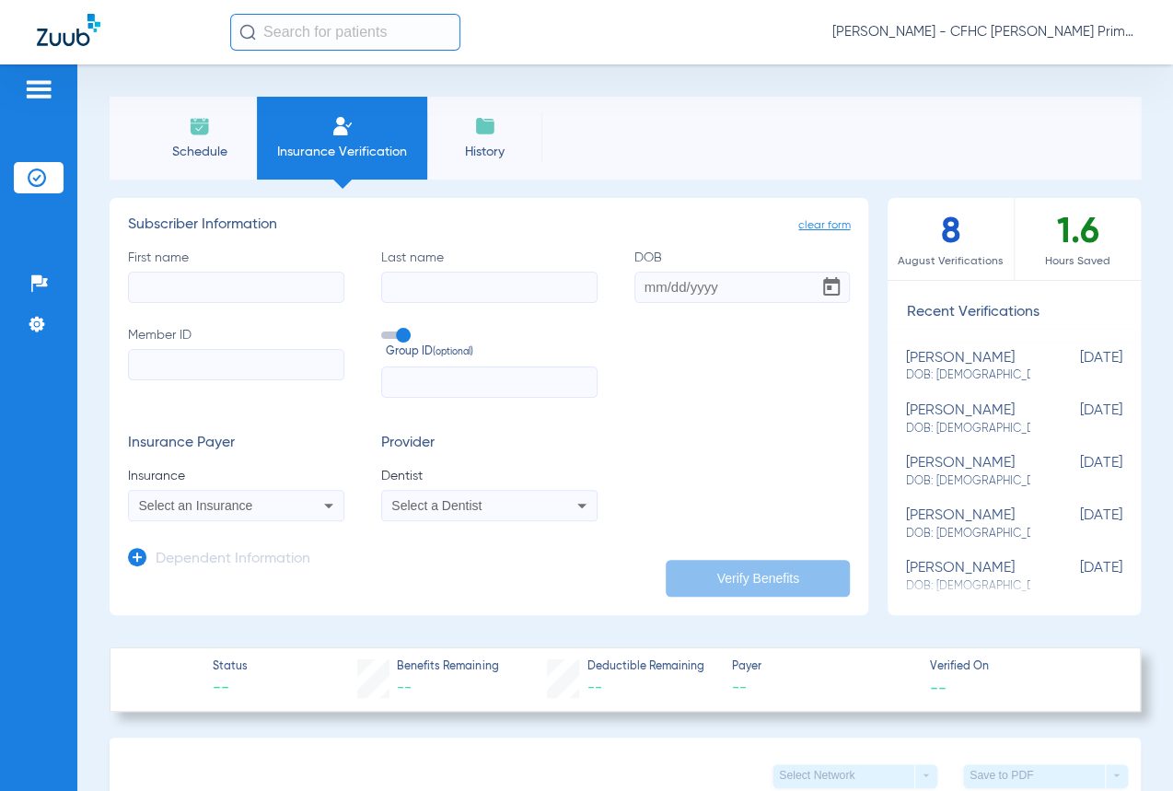
paste input "9523557599"
type input "9523557599"
click at [303, 285] on input "First name" at bounding box center [236, 287] width 216 height 31
click at [378, 219] on h3 "Subscriber Information" at bounding box center [489, 225] width 722 height 18
click at [230, 294] on input "First name Required" at bounding box center [236, 287] width 216 height 31
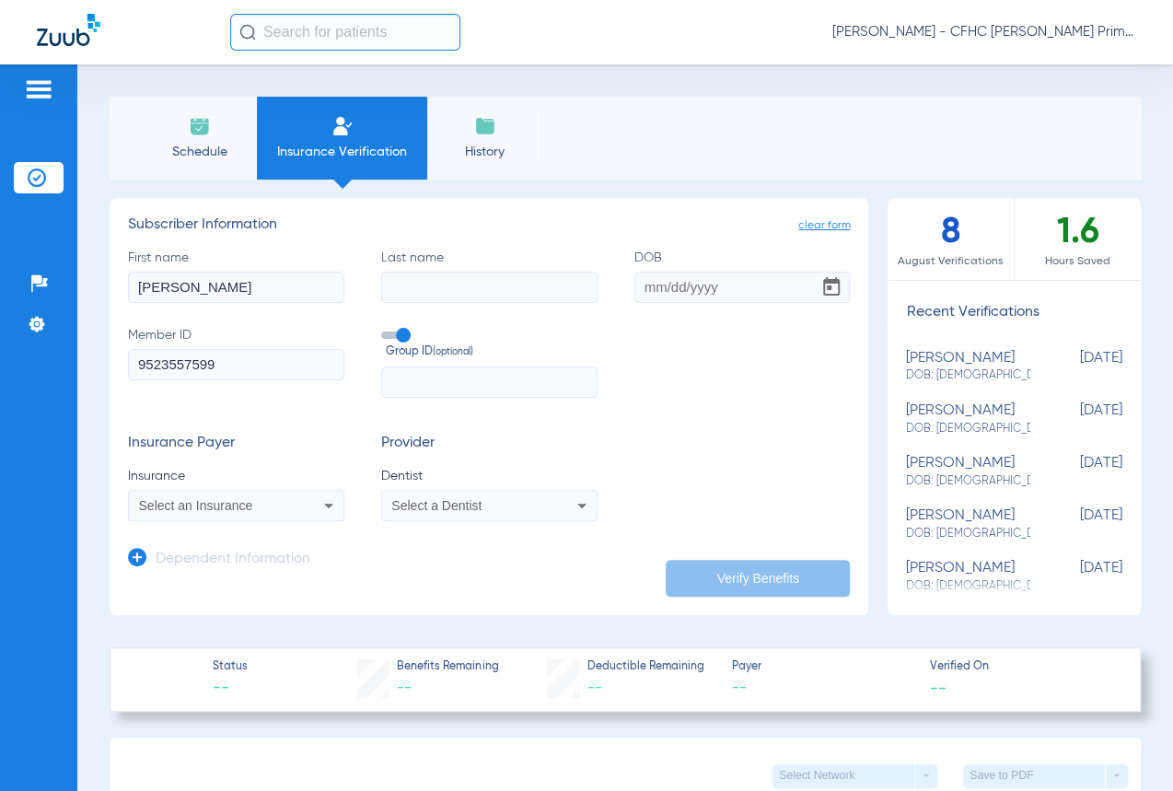
type input "[PERSON_NAME]"
type input "[PERSON_NAME][DATE]"
click at [711, 288] on input "DOB Required" at bounding box center [742, 287] width 216 height 31
type input "[DATE]"
click at [251, 497] on div "Select an Insurance" at bounding box center [236, 505] width 215 height 22
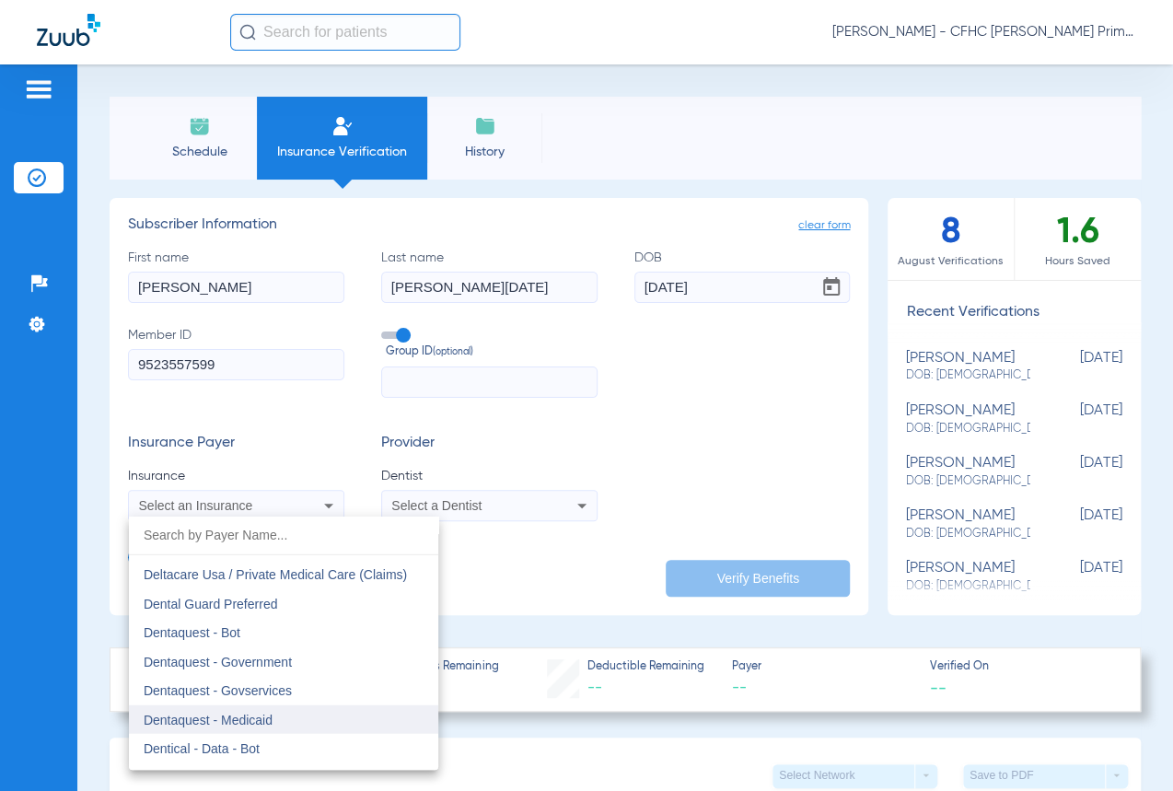
scroll to position [5357, 0]
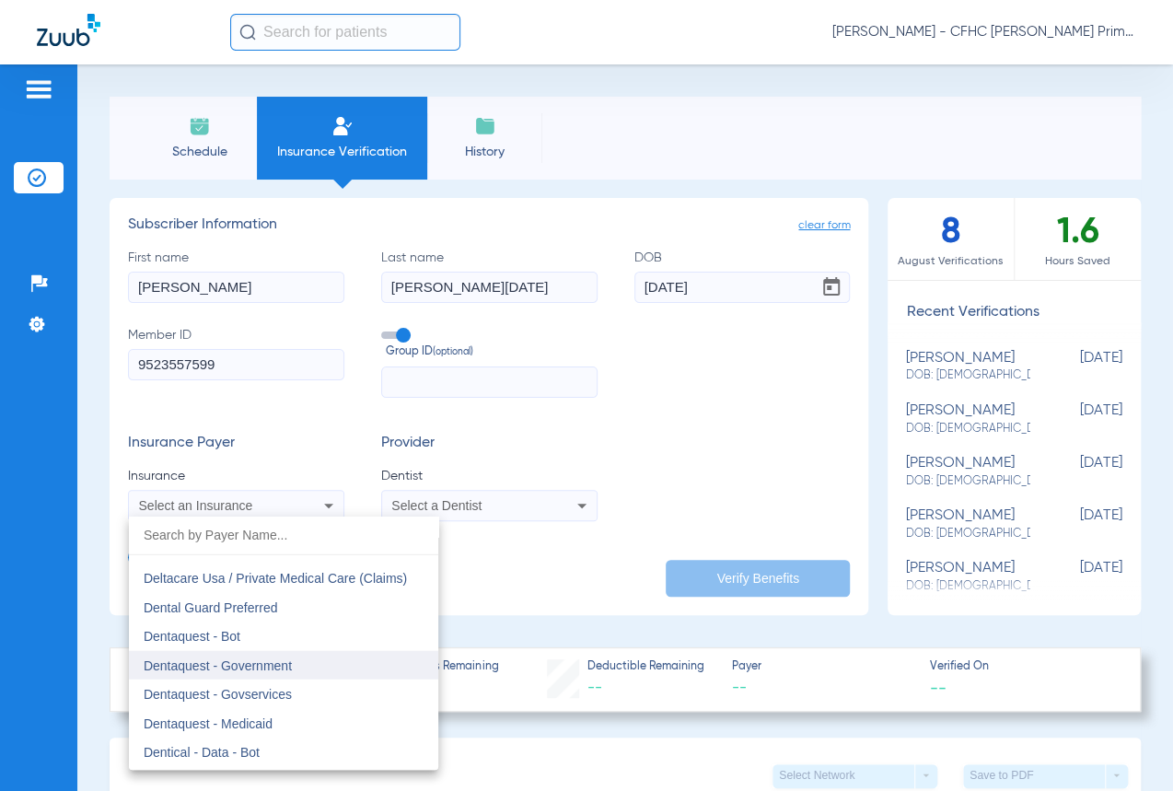
click at [246, 673] on mat-option "Dentaquest - Government" at bounding box center [283, 665] width 309 height 29
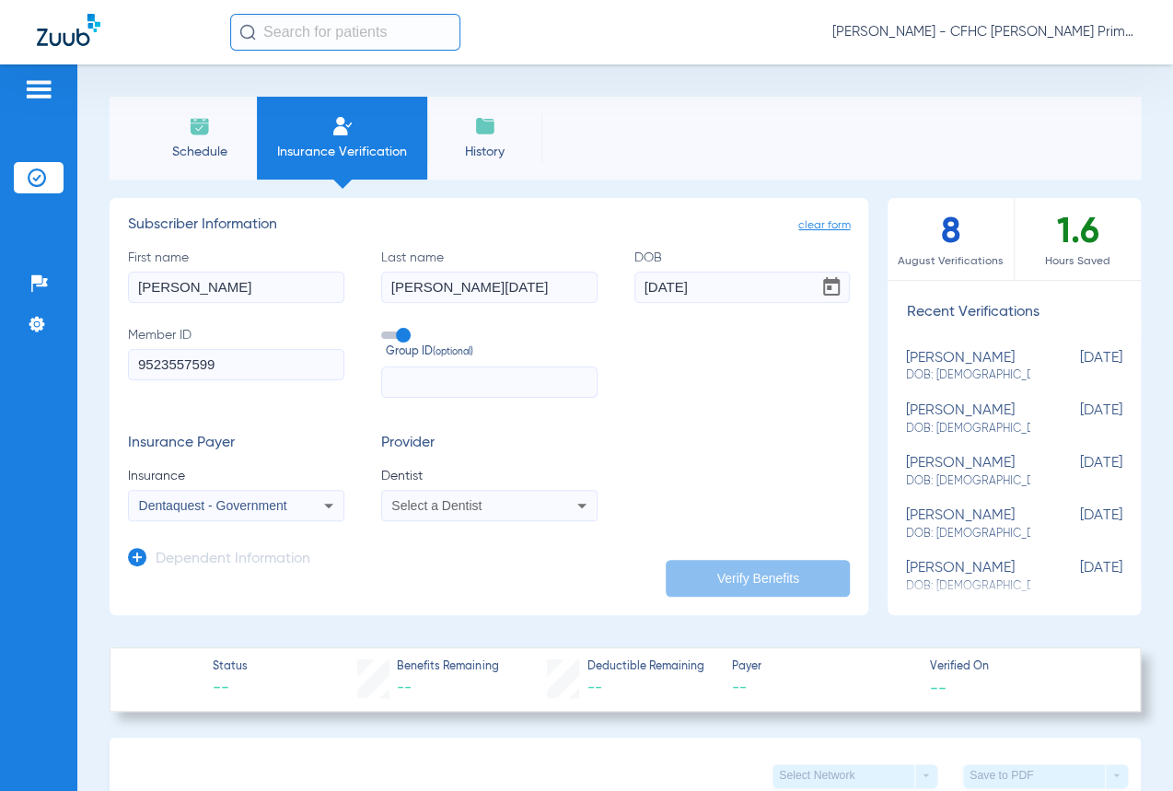
click at [432, 497] on div "Select a Dentist" at bounding box center [489, 505] width 215 height 22
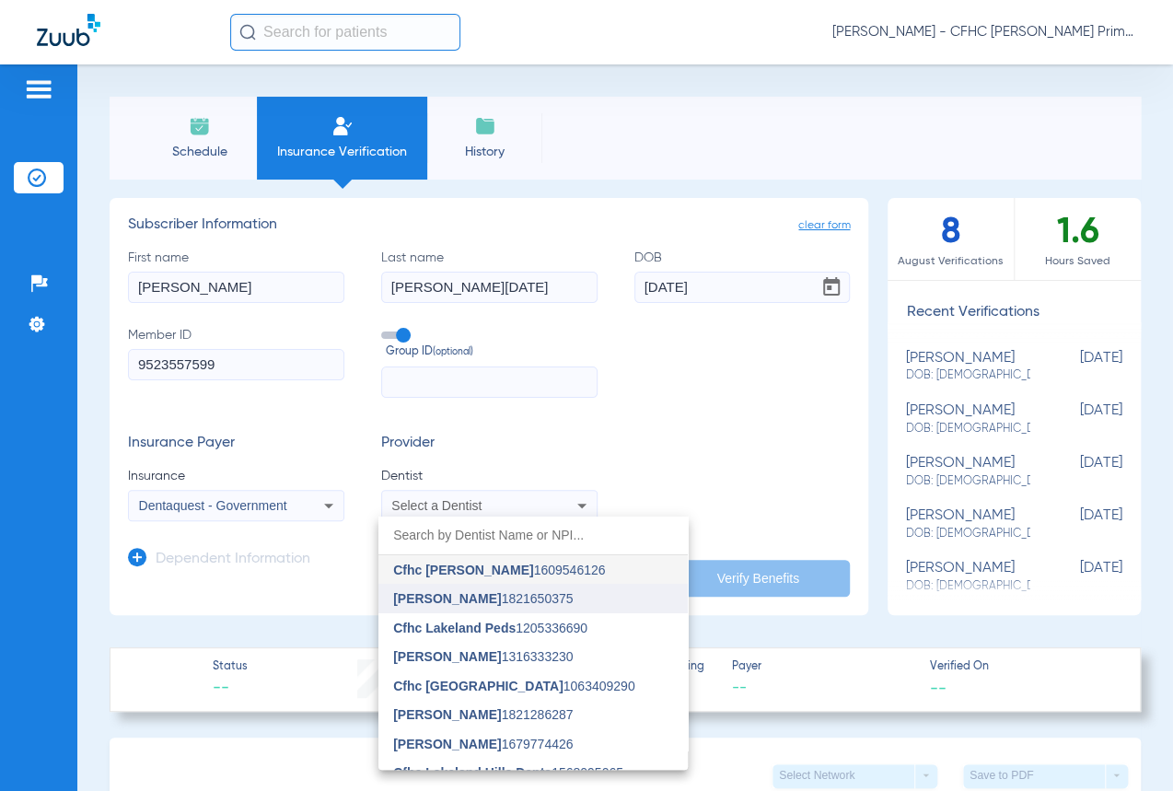
click at [456, 600] on span "[PERSON_NAME]" at bounding box center [447, 598] width 108 height 15
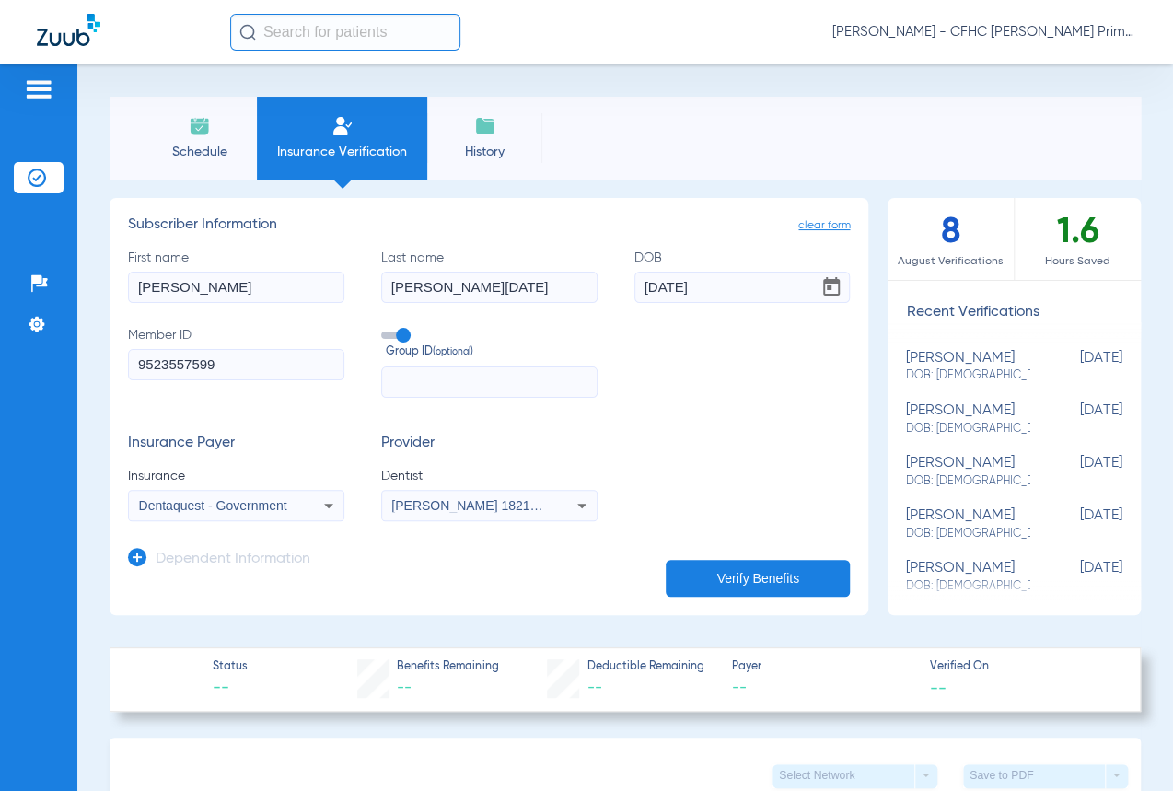
click at [737, 567] on button "Verify Benefits" at bounding box center [758, 578] width 184 height 37
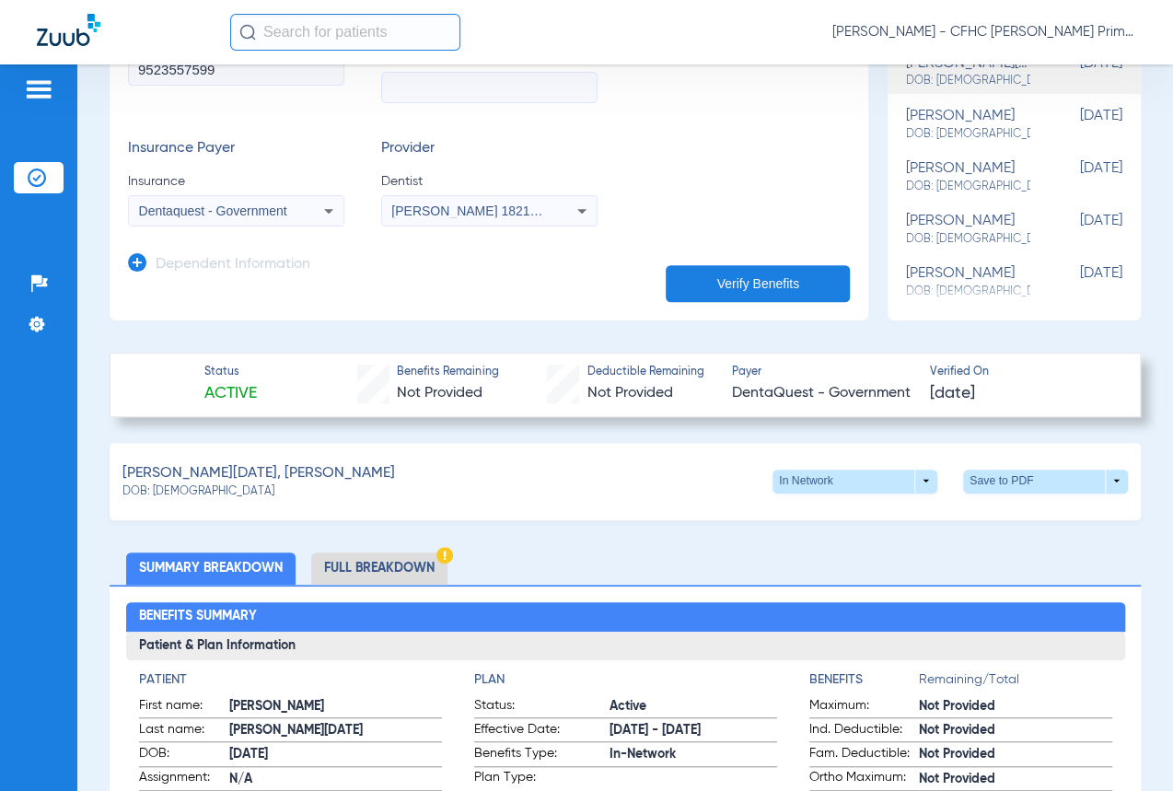
scroll to position [334, 0]
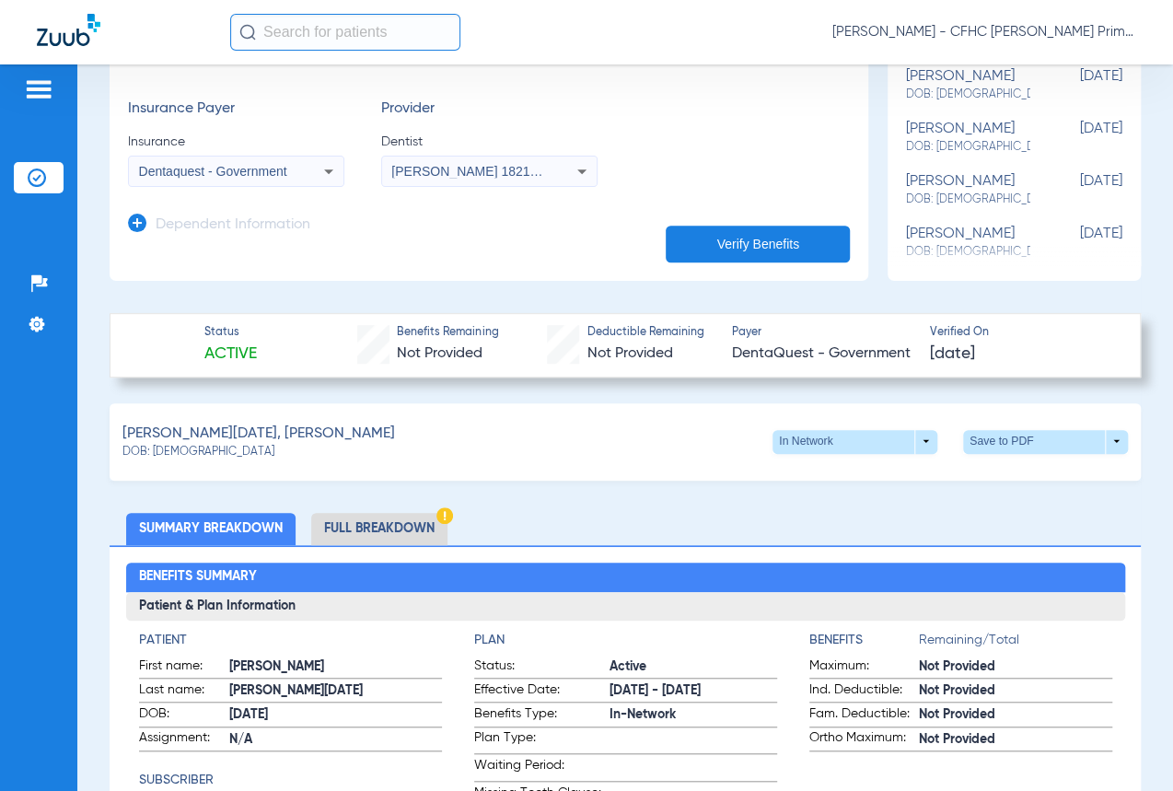
click at [421, 525] on li "Full Breakdown" at bounding box center [379, 529] width 136 height 32
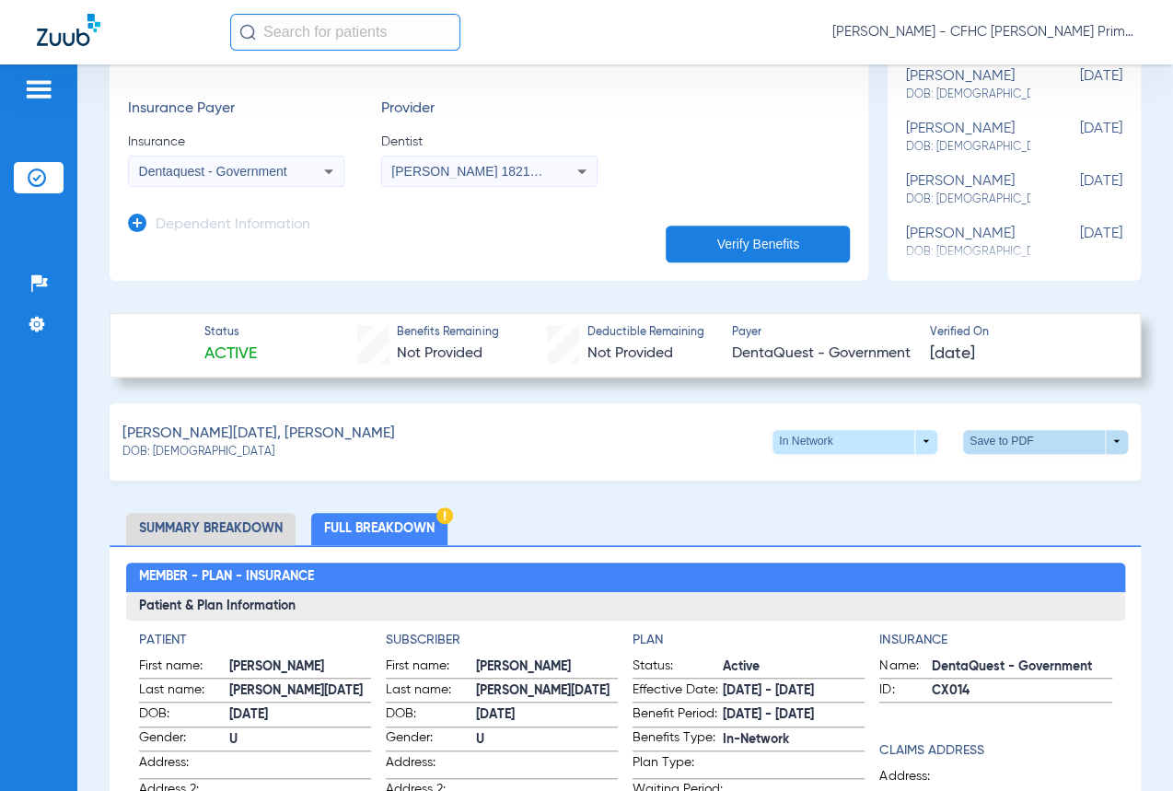
click at [1088, 432] on span at bounding box center [1045, 442] width 165 height 24
click at [912, 479] on span "Save to PDF" at bounding box center [894, 474] width 73 height 13
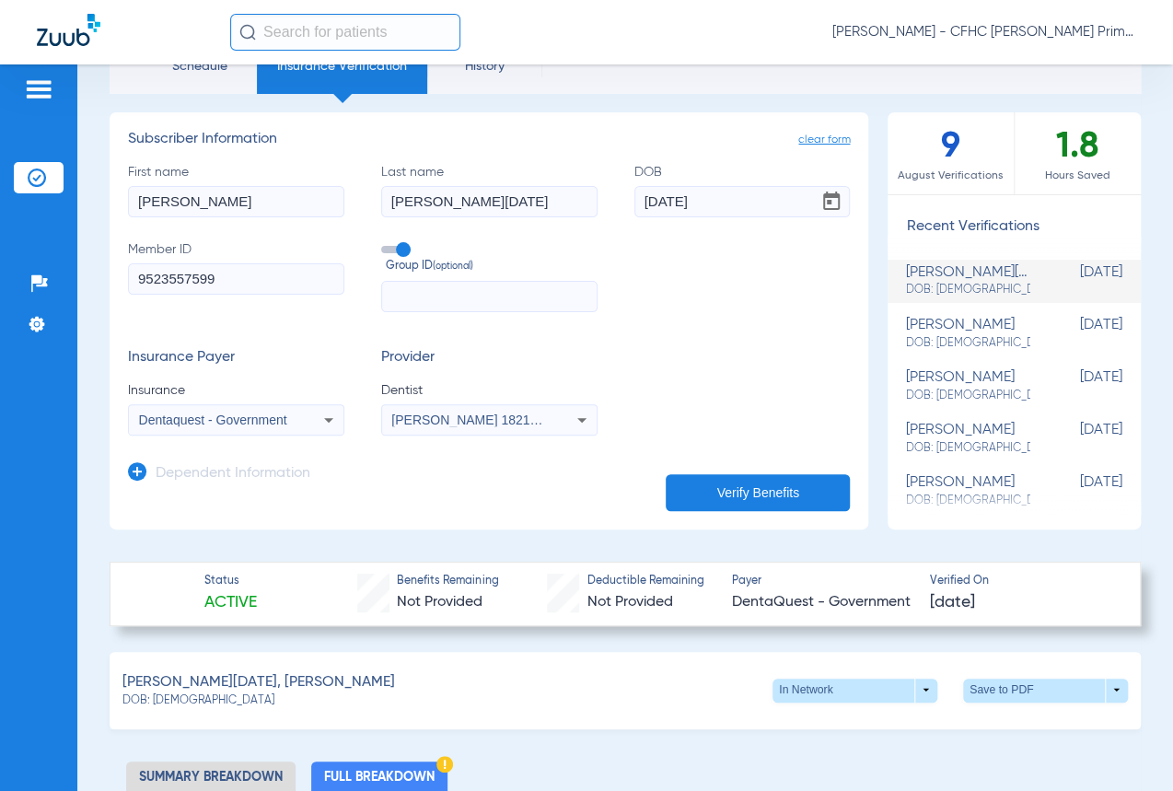
scroll to position [0, 0]
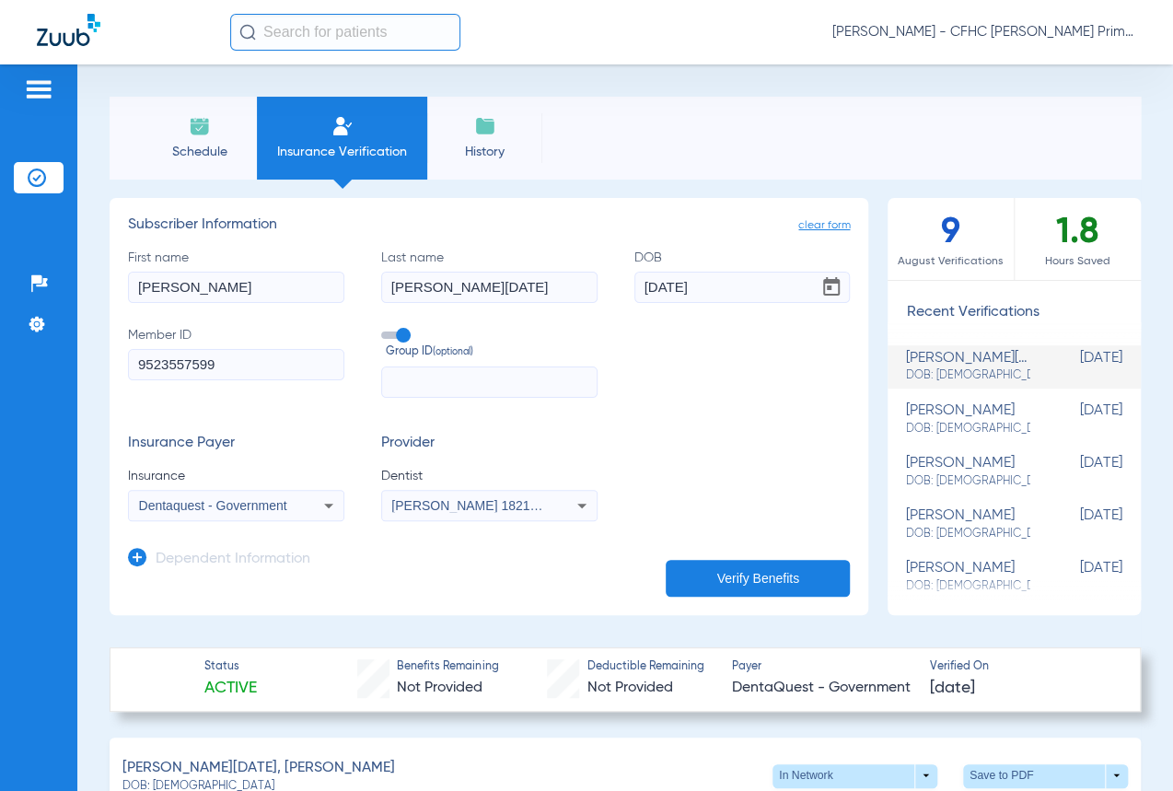
click at [172, 127] on li "Schedule" at bounding box center [199, 138] width 115 height 83
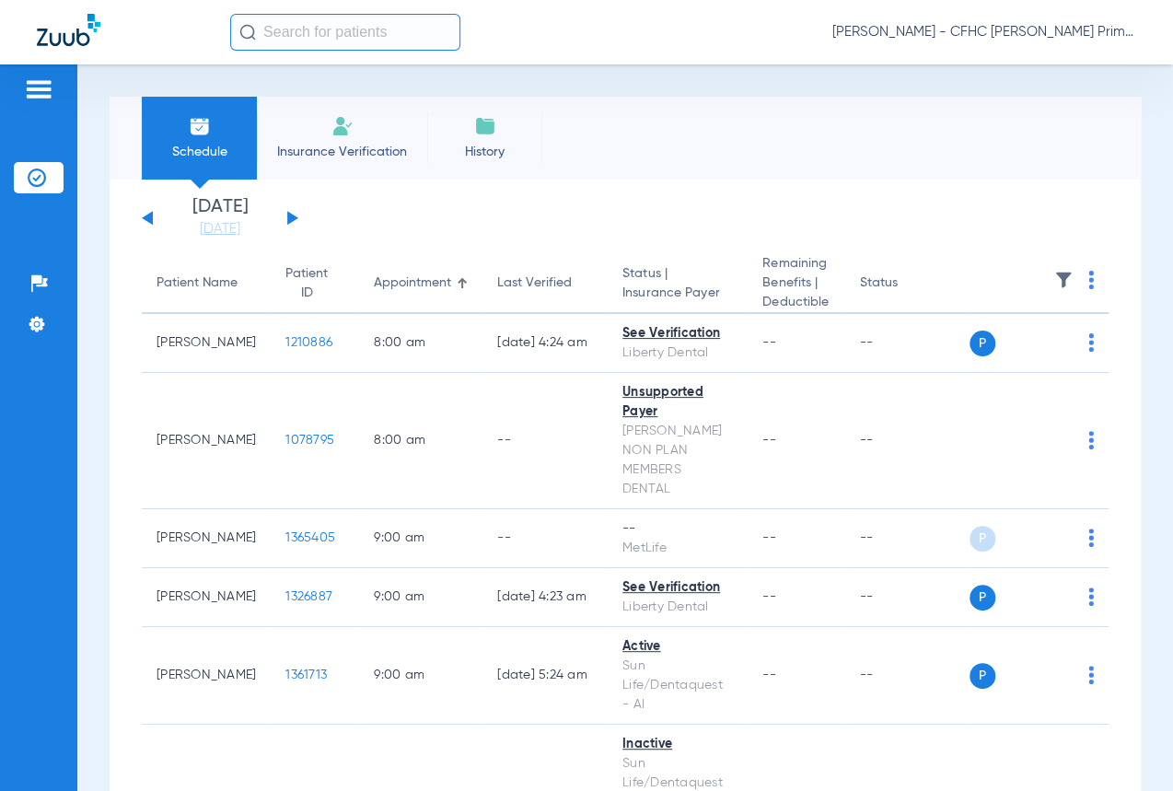
click at [286, 219] on div "[DATE] [DATE] [DATE] [DATE] [DATE] [DATE] [DATE] [DATE] [DATE] [DATE] [DATE] [D…" at bounding box center [220, 218] width 157 height 41
click at [287, 214] on button at bounding box center [292, 218] width 11 height 14
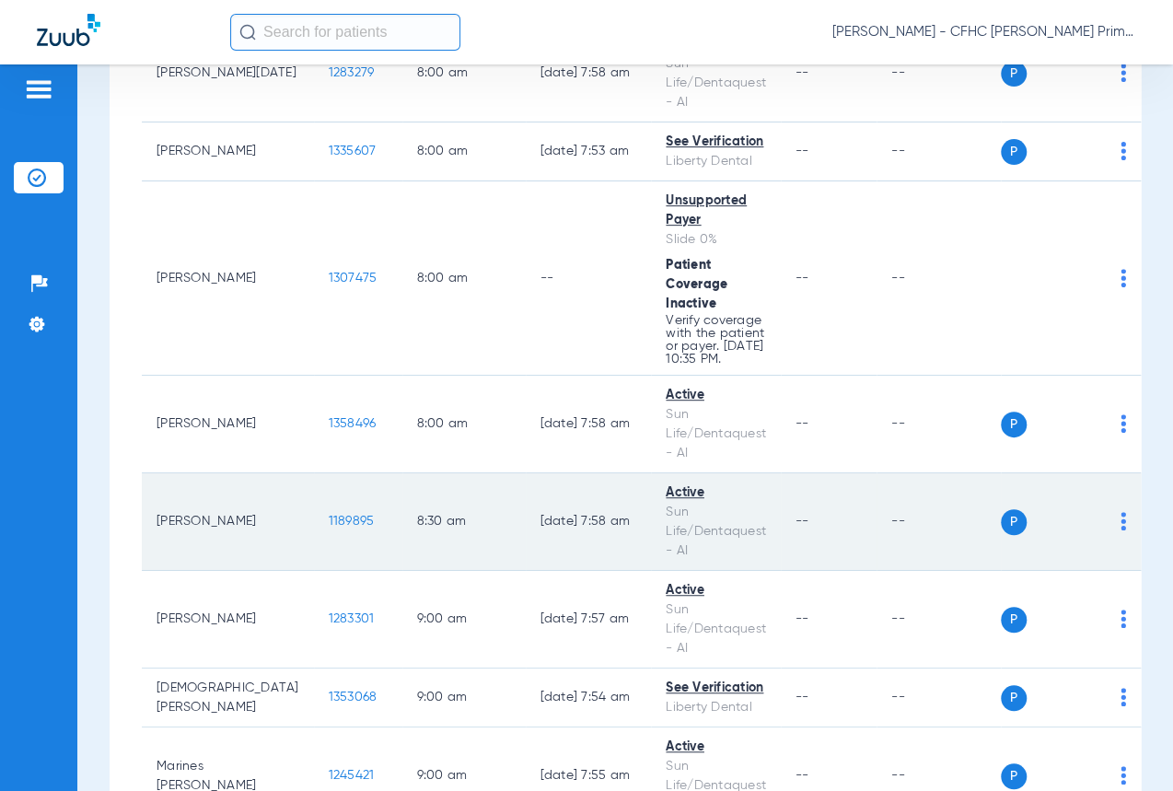
scroll to position [418, 0]
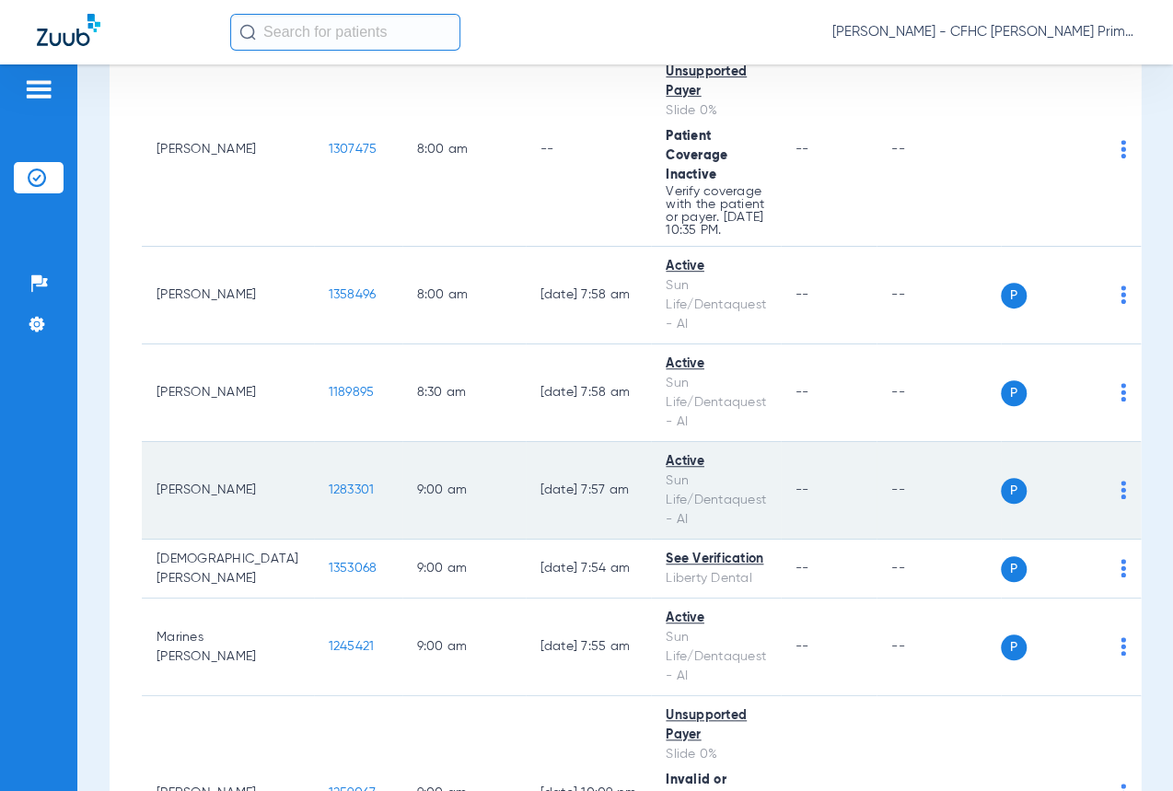
click at [329, 496] on span "1283301" at bounding box center [352, 489] width 46 height 13
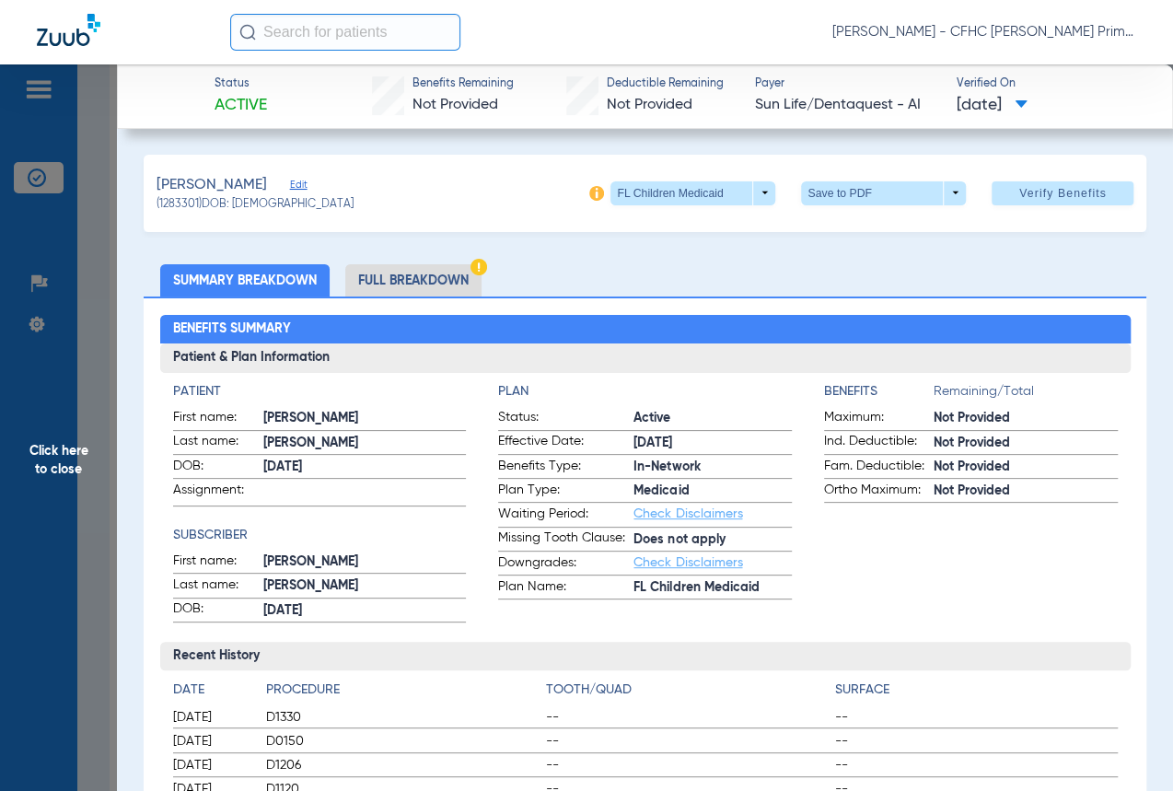
click at [442, 285] on li "Full Breakdown" at bounding box center [413, 280] width 136 height 32
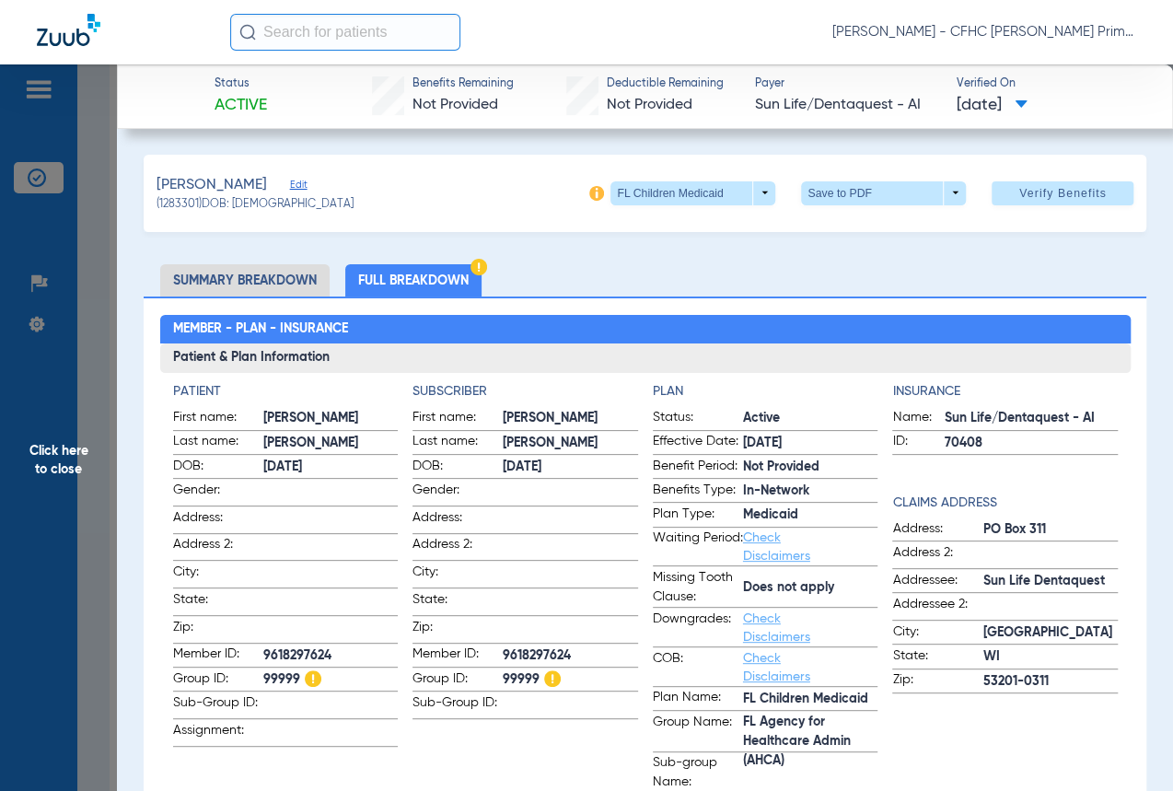
click at [63, 447] on span "Click here to close" at bounding box center [58, 459] width 117 height 791
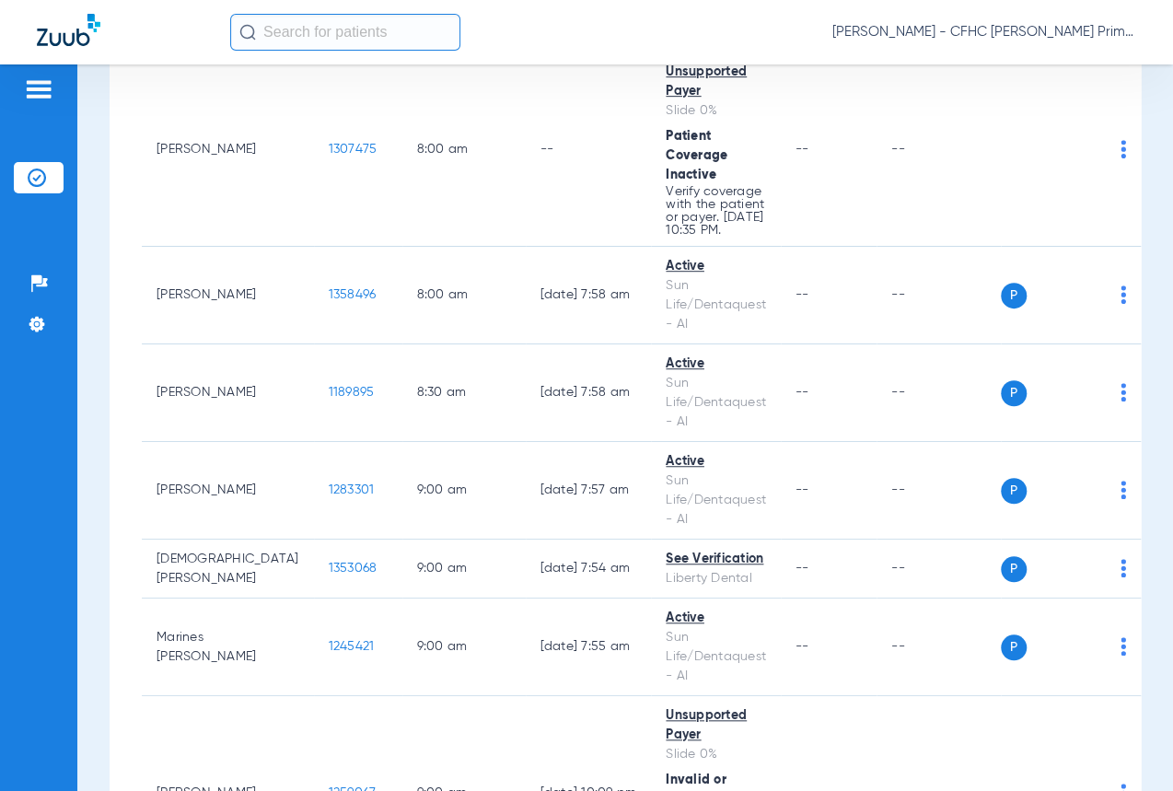
drag, startPoint x: 604, startPoint y: 36, endPoint x: 605, endPoint y: 48, distance: 12.0
click at [604, 36] on div "[PERSON_NAME] - CFHC [PERSON_NAME] Primary Care Dental" at bounding box center [683, 32] width 906 height 37
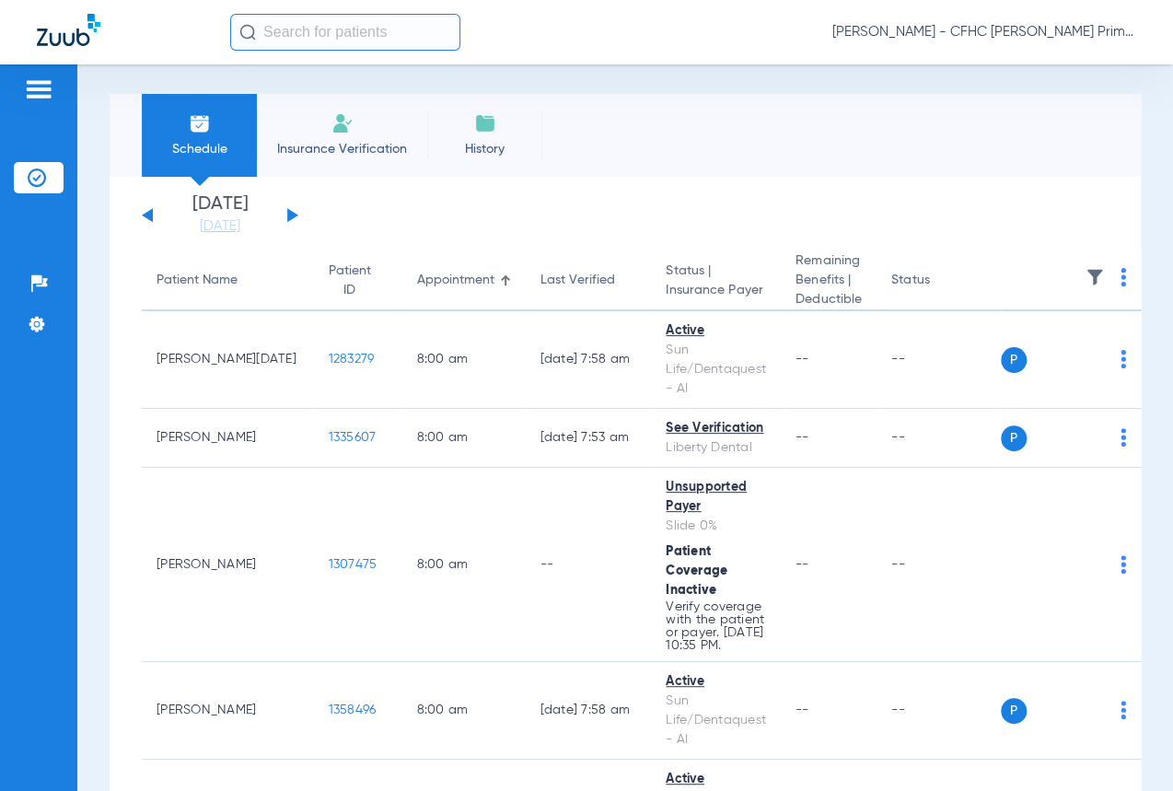
scroll to position [0, 0]
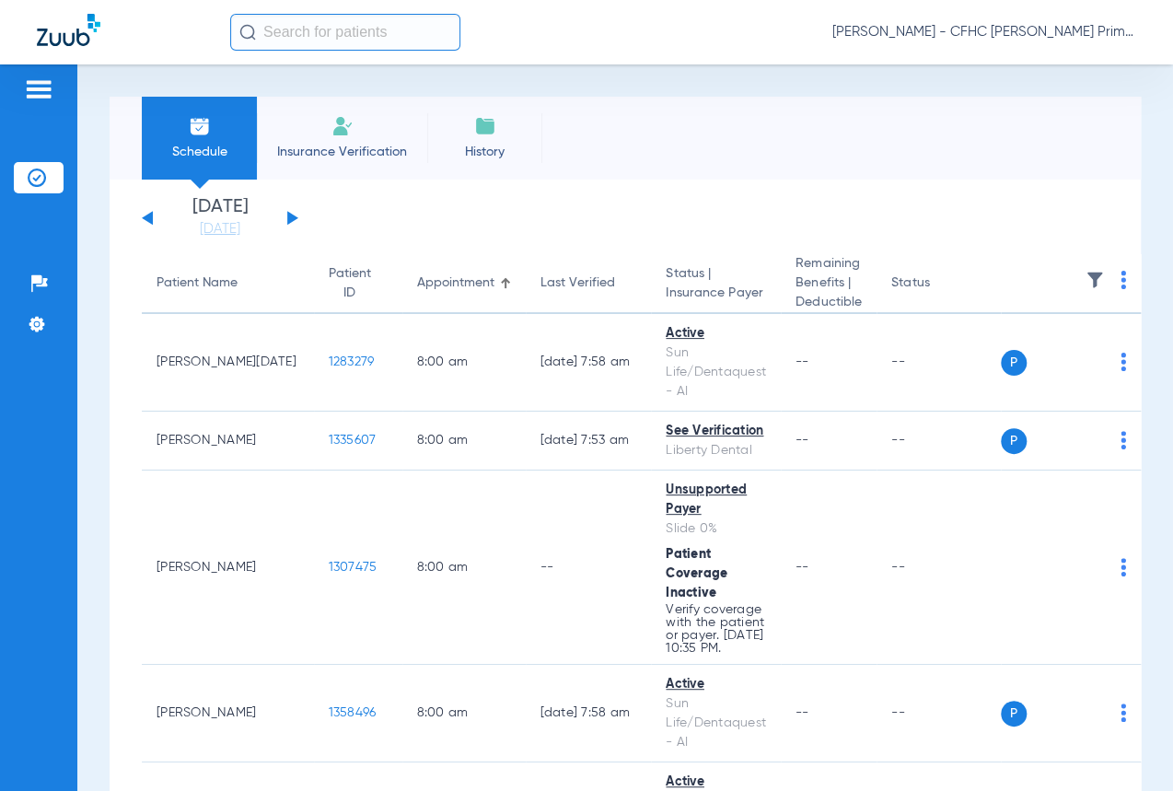
click at [361, 139] on li "Insurance Verification" at bounding box center [342, 138] width 170 height 83
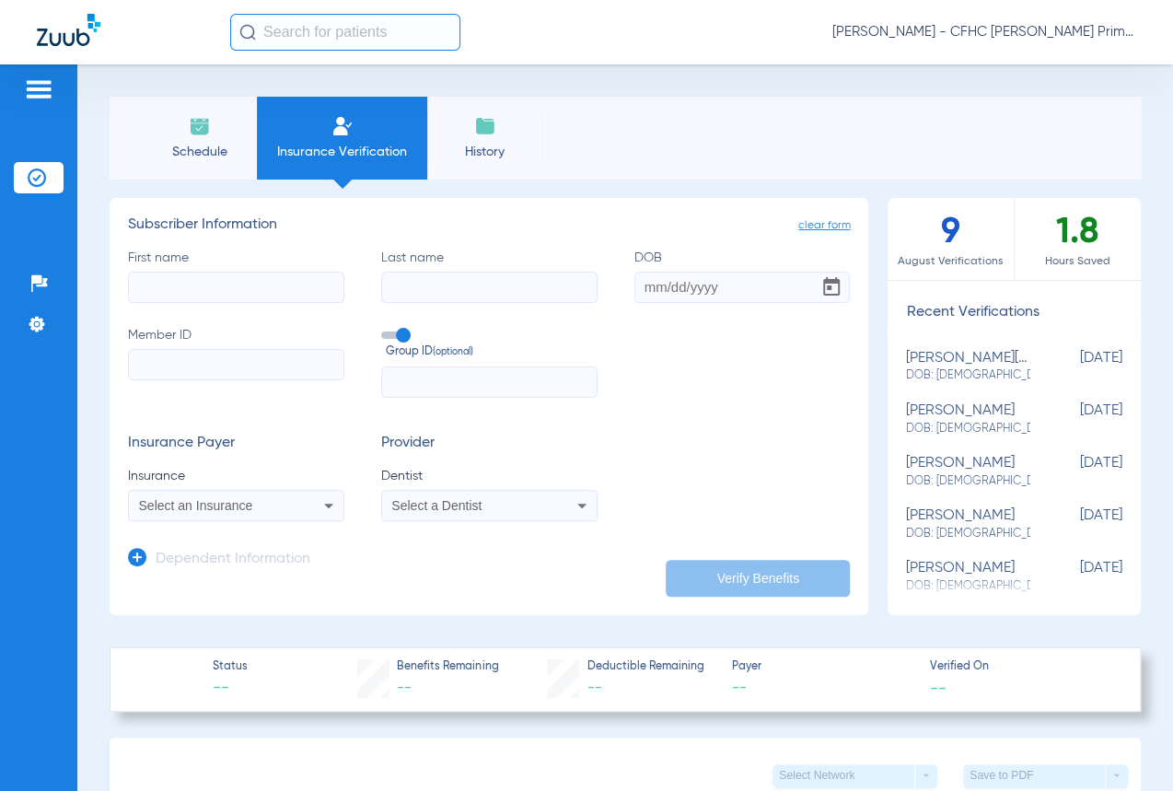
paste input "9618297624"
type input "9618297624"
click at [250, 299] on input "First name" at bounding box center [236, 287] width 216 height 31
type input "[PERSON_NAME]"
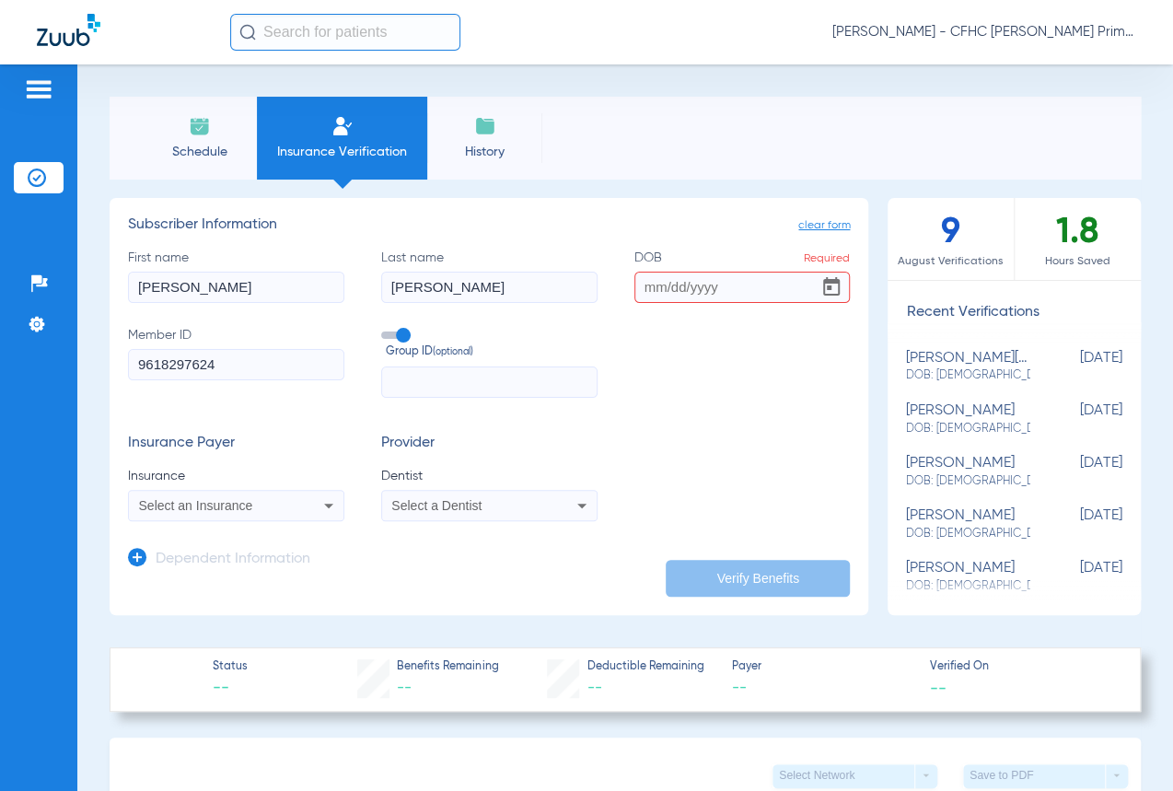
click at [659, 285] on input "DOB Required" at bounding box center [742, 287] width 216 height 31
type input "[DATE]"
drag, startPoint x: 302, startPoint y: 517, endPoint x: 291, endPoint y: 516, distance: 11.2
click at [297, 517] on mat-select "Select an Insurance" at bounding box center [236, 505] width 216 height 31
click at [279, 513] on div "Select an Insurance" at bounding box center [236, 505] width 215 height 22
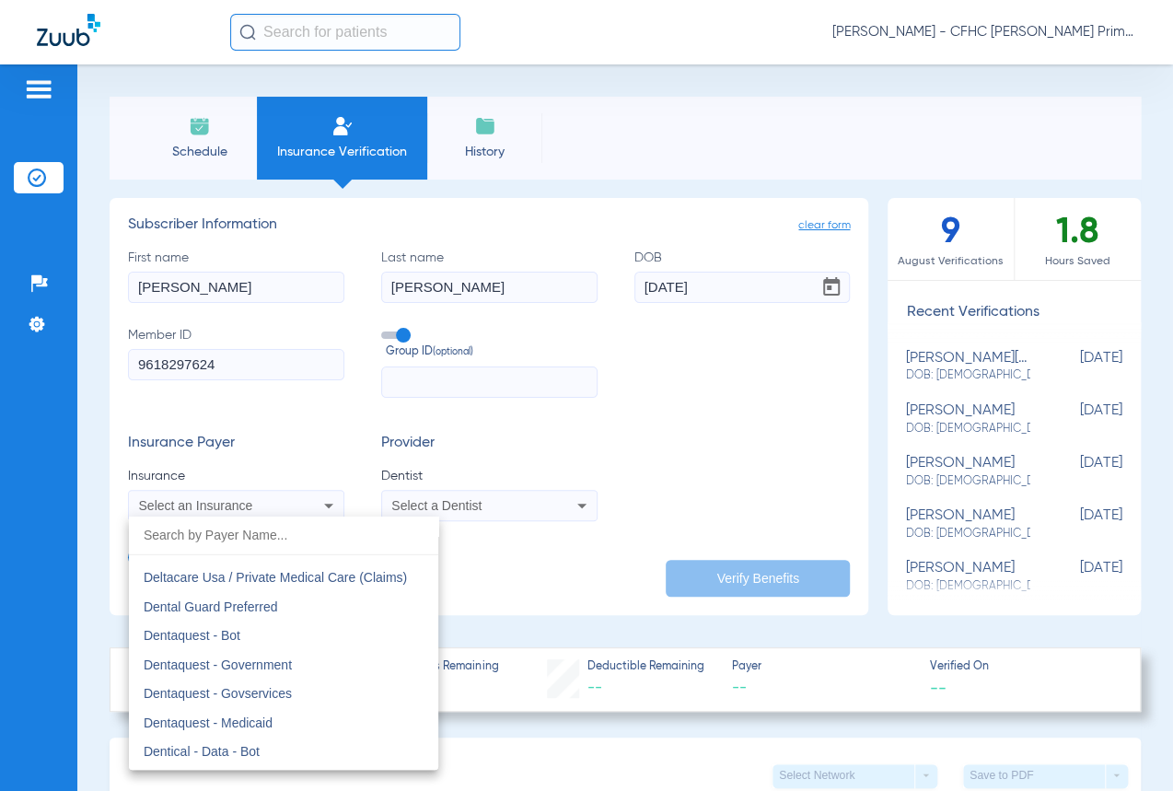
scroll to position [5357, 0]
click at [263, 663] on span "Dentaquest - Government" at bounding box center [218, 665] width 148 height 15
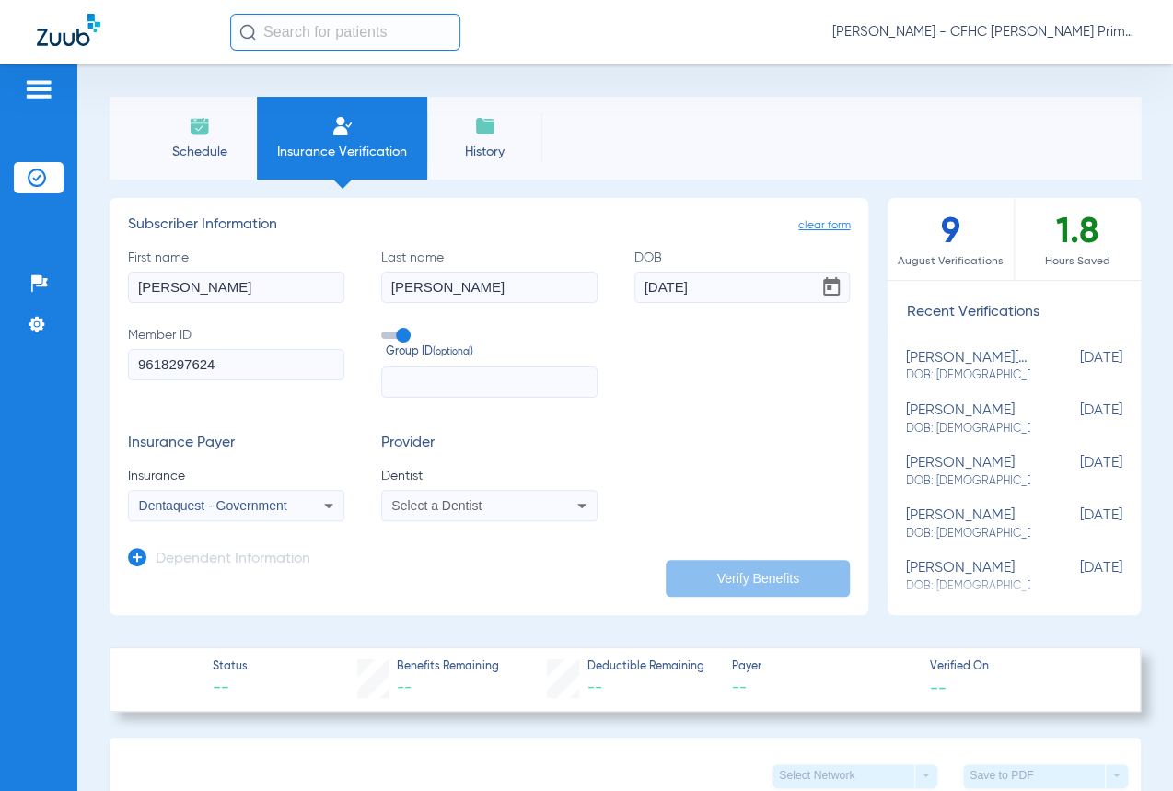
click at [479, 508] on div "Select a Dentist" at bounding box center [469, 505] width 156 height 13
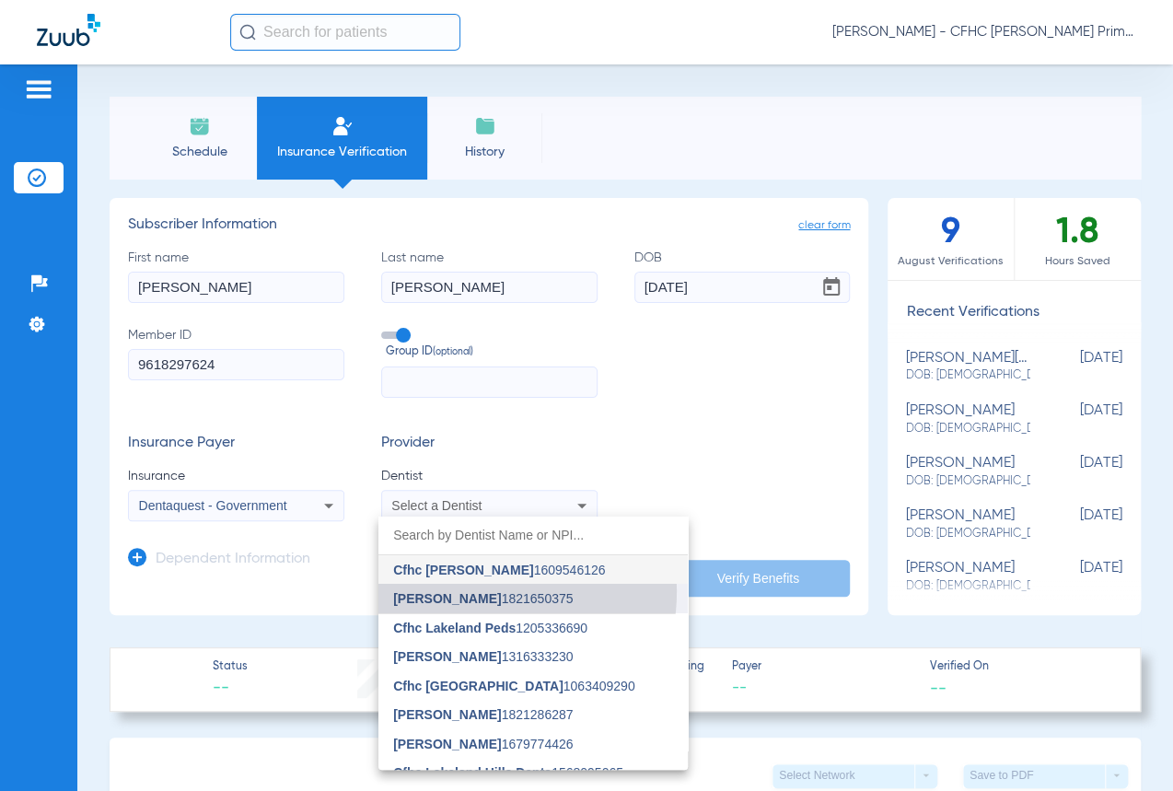
click at [475, 592] on span "[PERSON_NAME] 1821650375" at bounding box center [483, 598] width 180 height 13
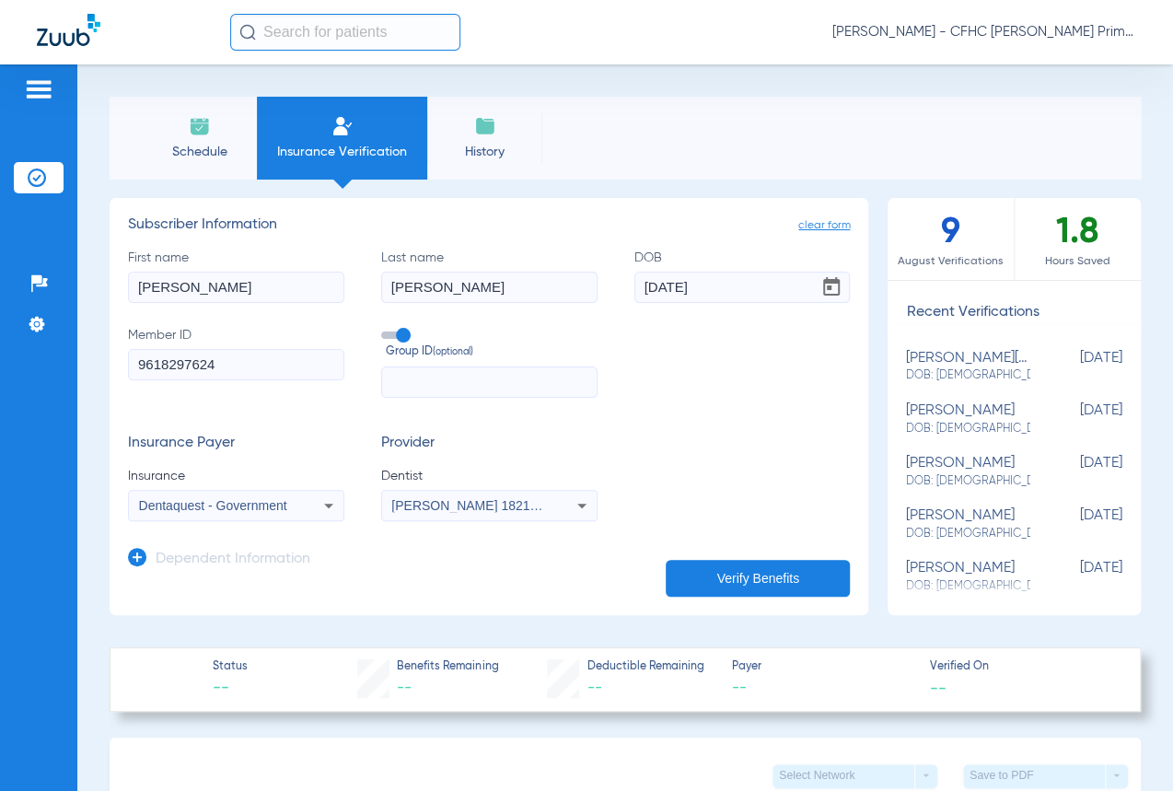
click at [694, 577] on button "Verify Benefits" at bounding box center [758, 578] width 184 height 37
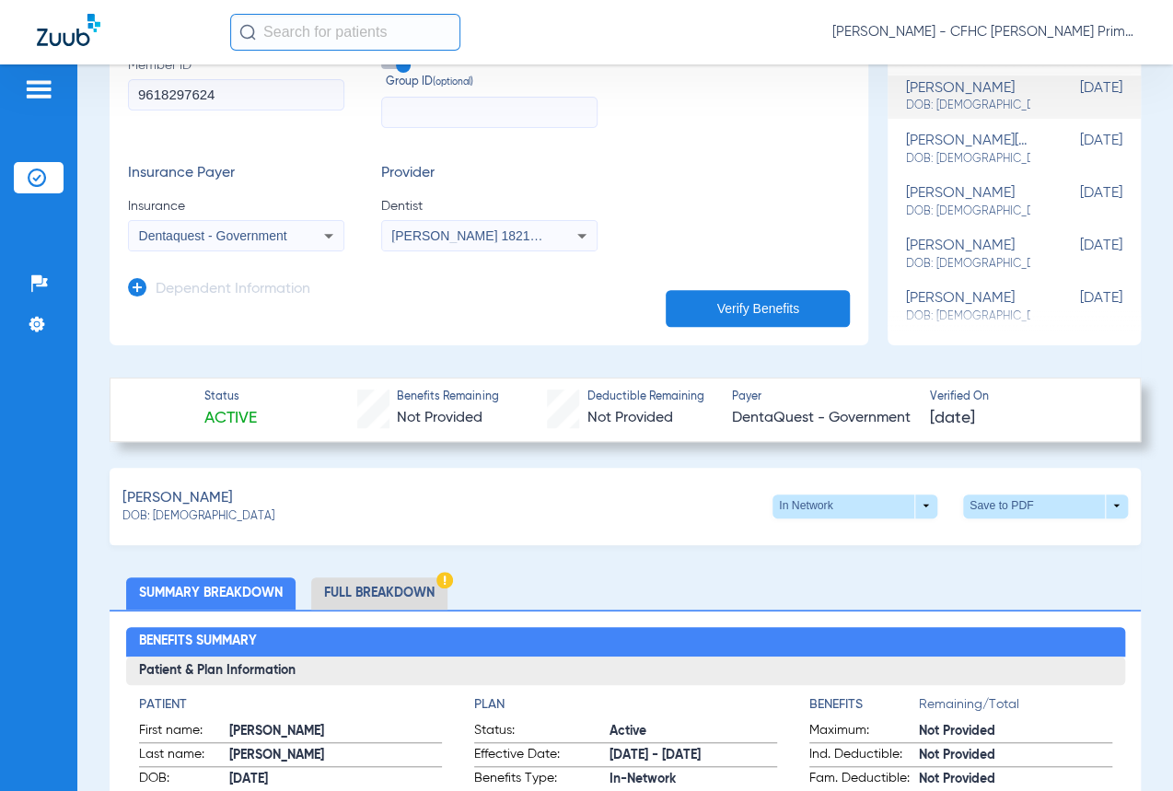
scroll to position [334, 0]
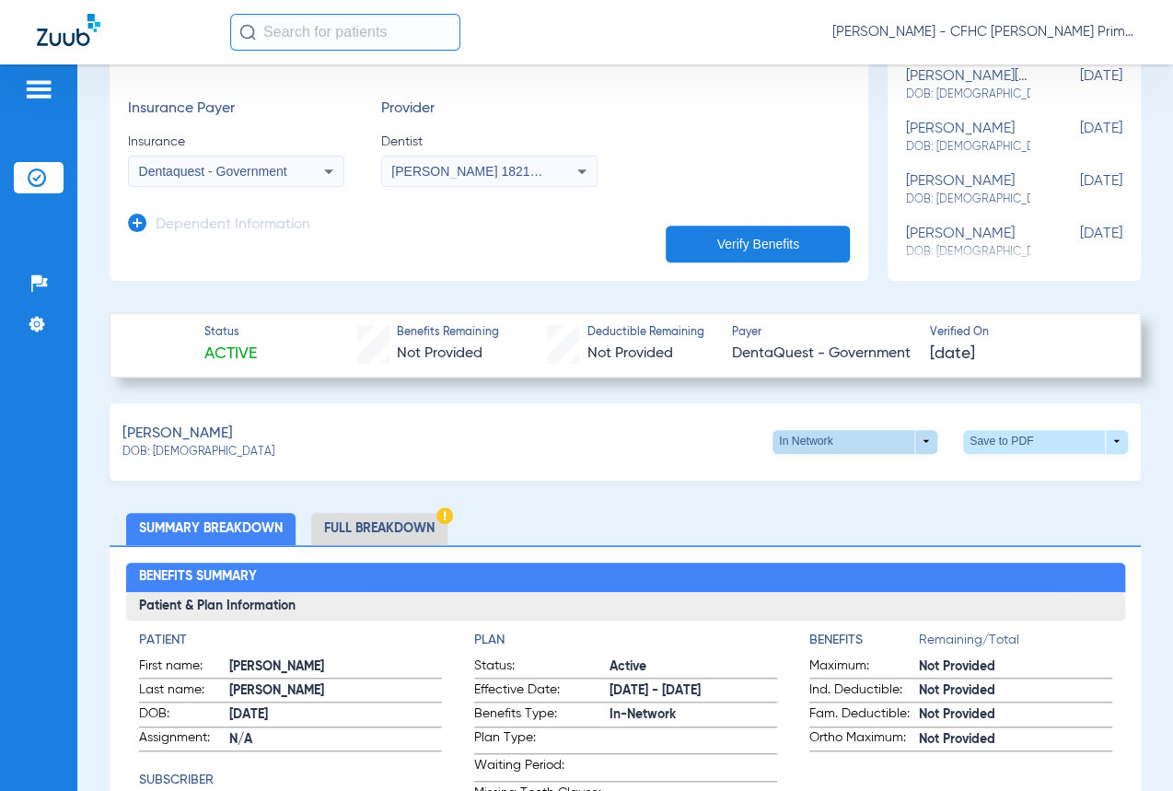
click at [912, 435] on span at bounding box center [855, 442] width 165 height 24
click at [1011, 442] on div at bounding box center [586, 395] width 1173 height 791
click at [1024, 444] on span at bounding box center [1046, 442] width 44 height 44
click at [912, 478] on span "Save to PDF" at bounding box center [894, 474] width 73 height 13
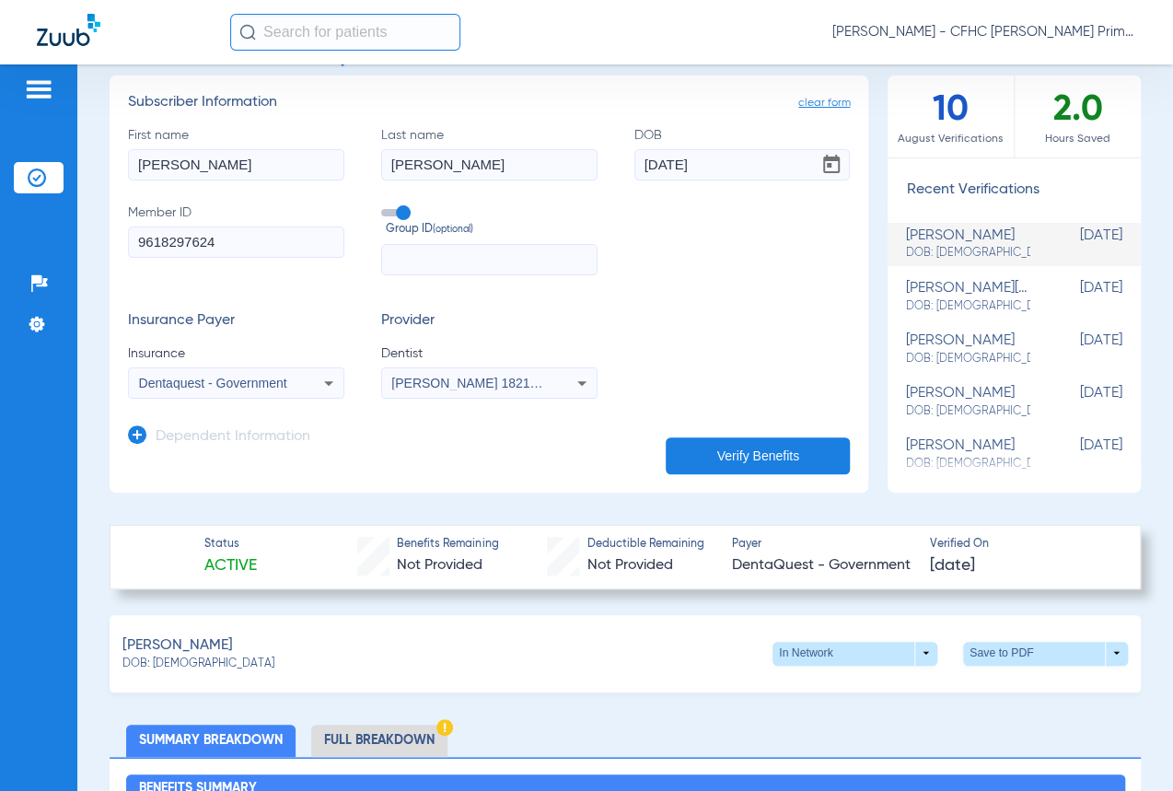
scroll to position [0, 0]
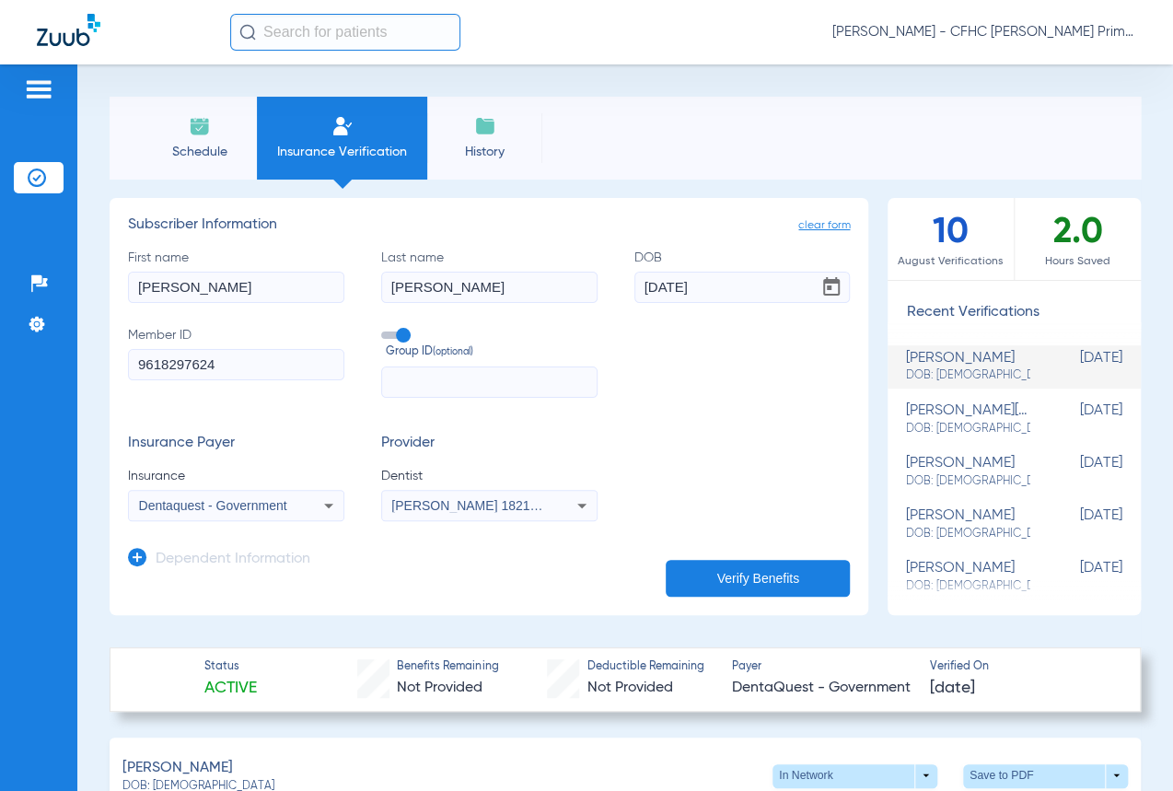
click at [219, 143] on span "Schedule" at bounding box center [199, 152] width 87 height 18
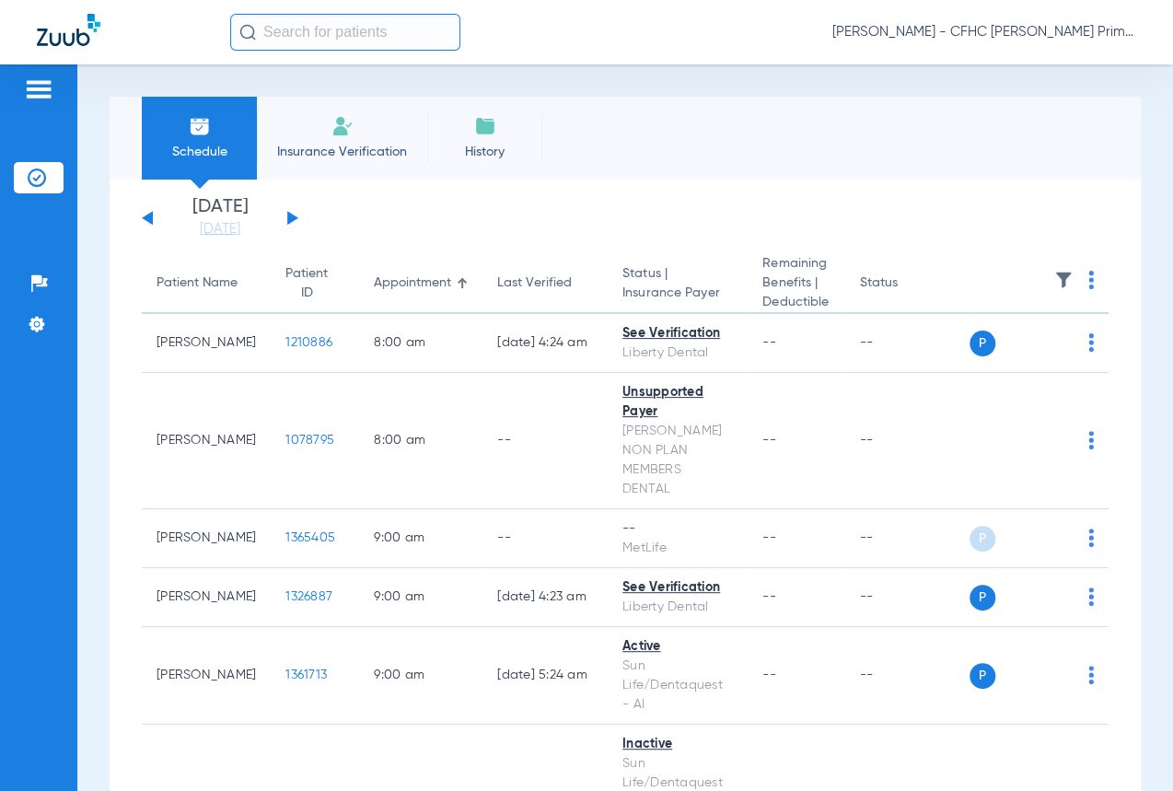
click at [287, 220] on button at bounding box center [292, 218] width 11 height 14
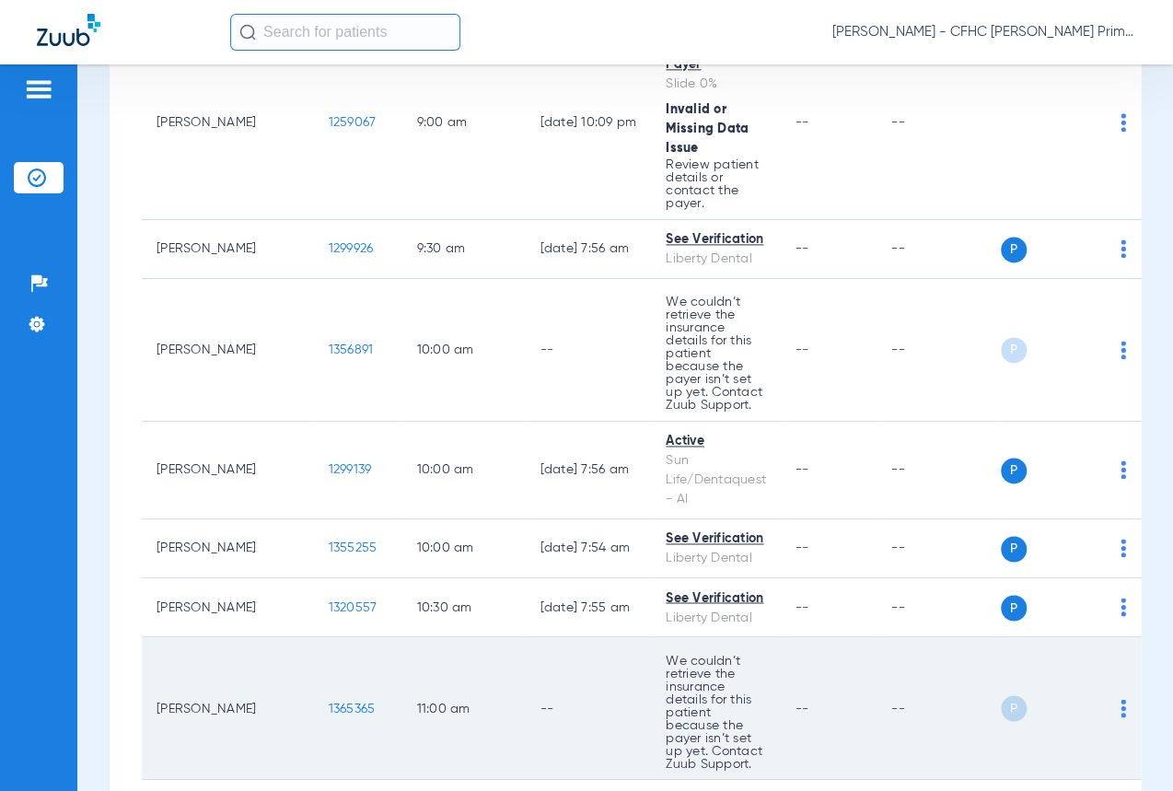
scroll to position [1087, 0]
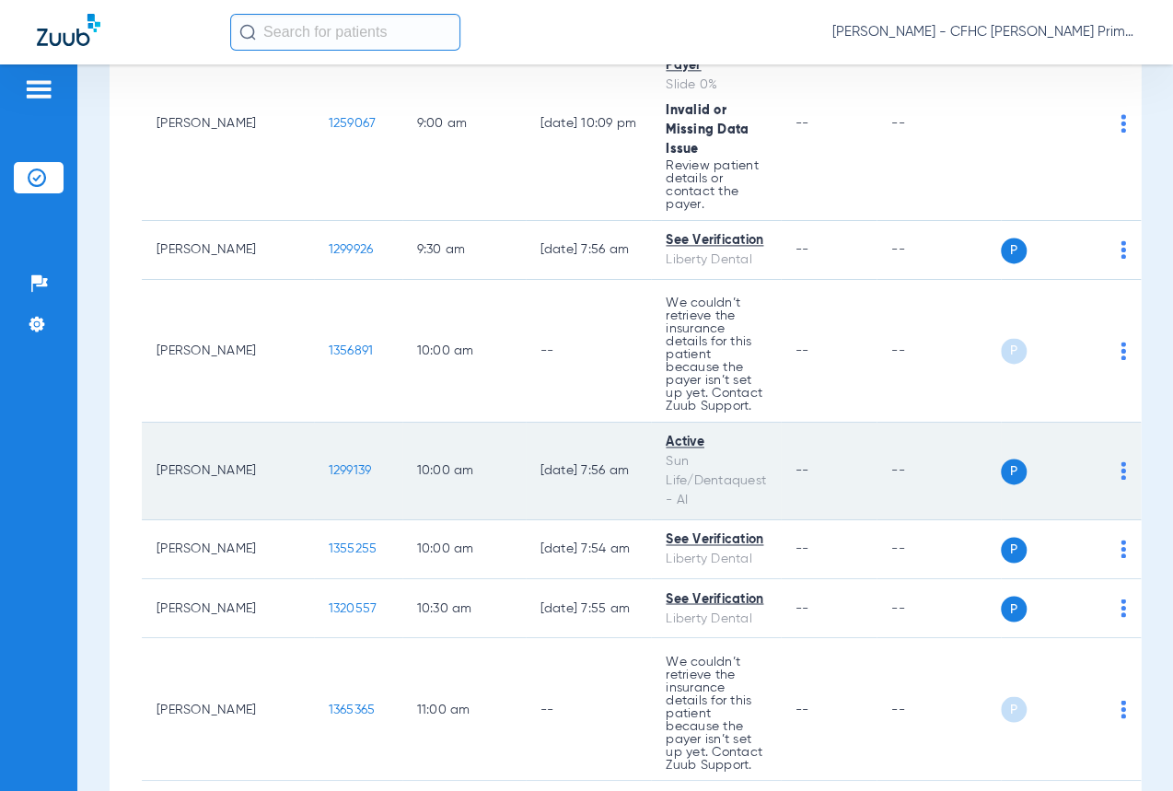
click at [329, 477] on span "1299139" at bounding box center [350, 470] width 43 height 13
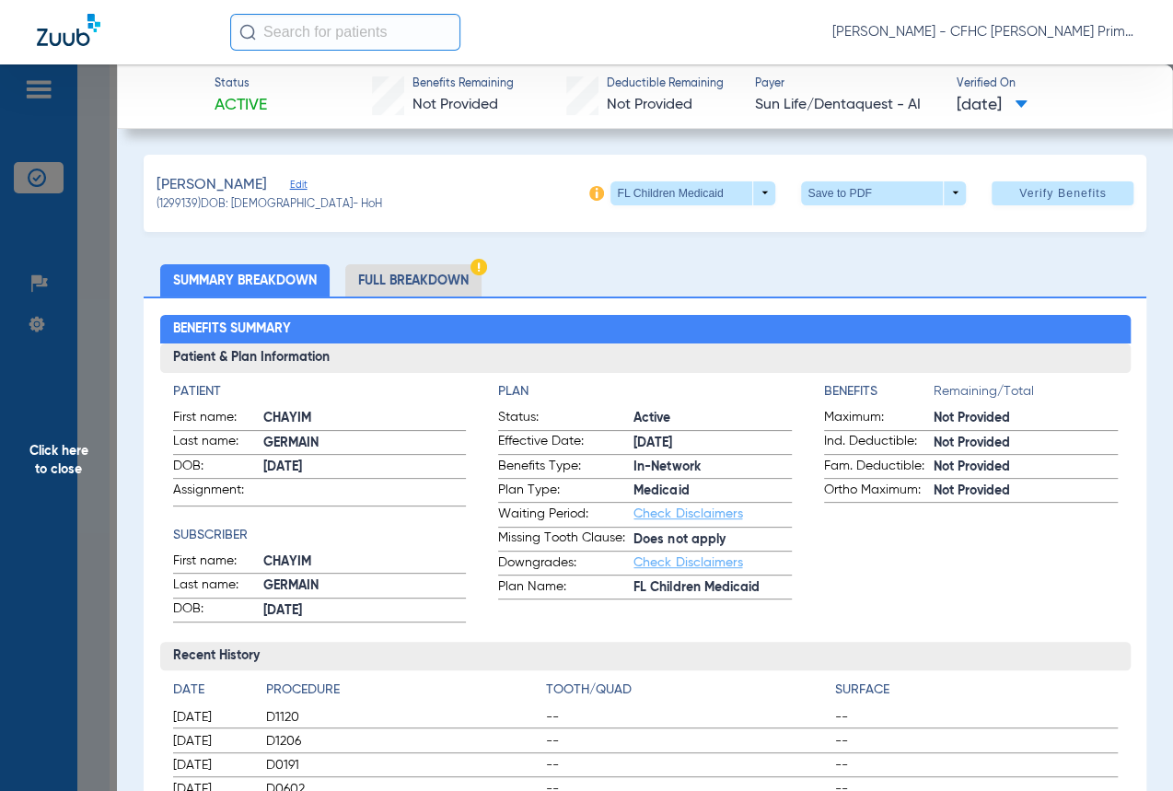
click at [387, 282] on li "Full Breakdown" at bounding box center [413, 280] width 136 height 32
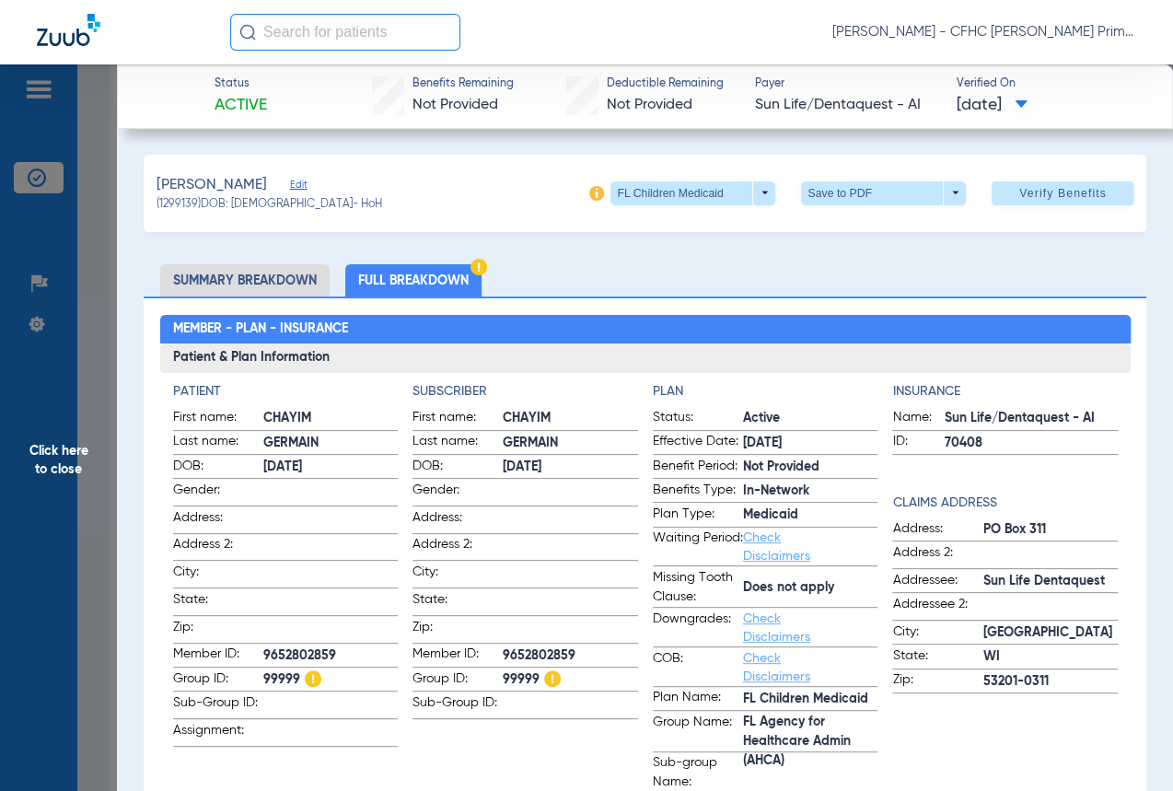
click at [81, 168] on span "Click here to close" at bounding box center [58, 459] width 117 height 791
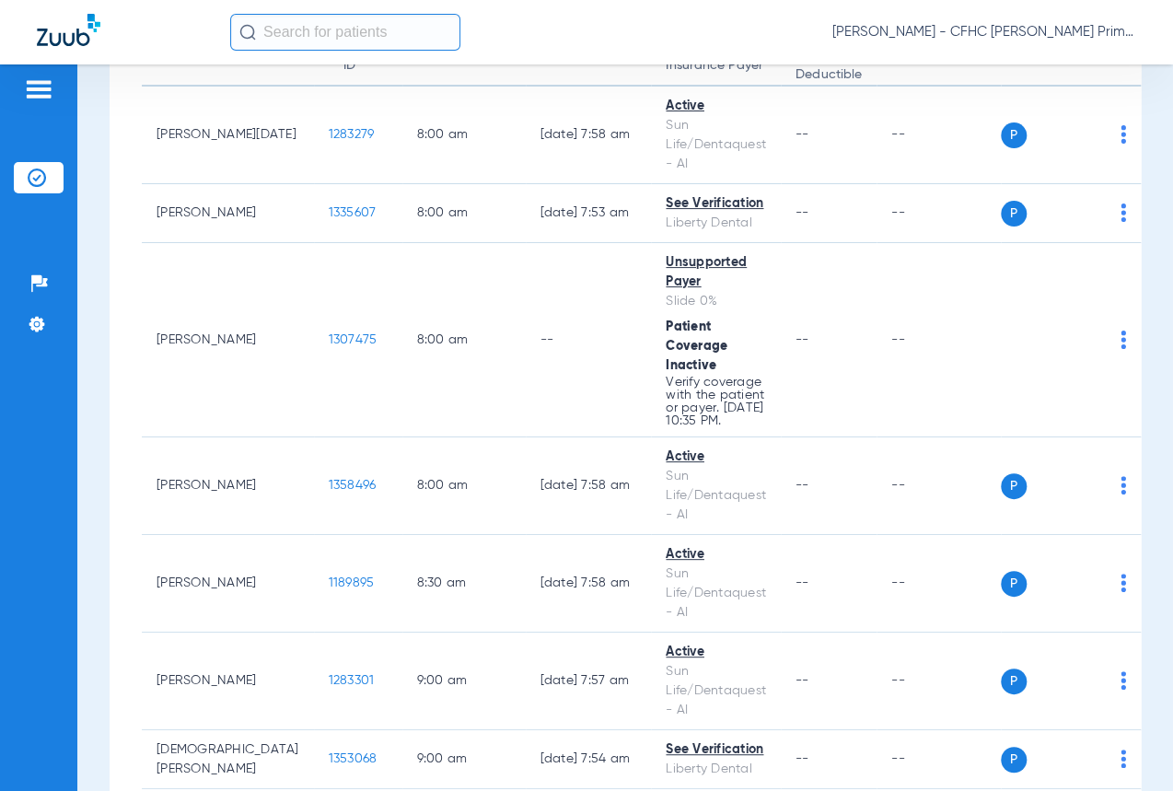
scroll to position [0, 0]
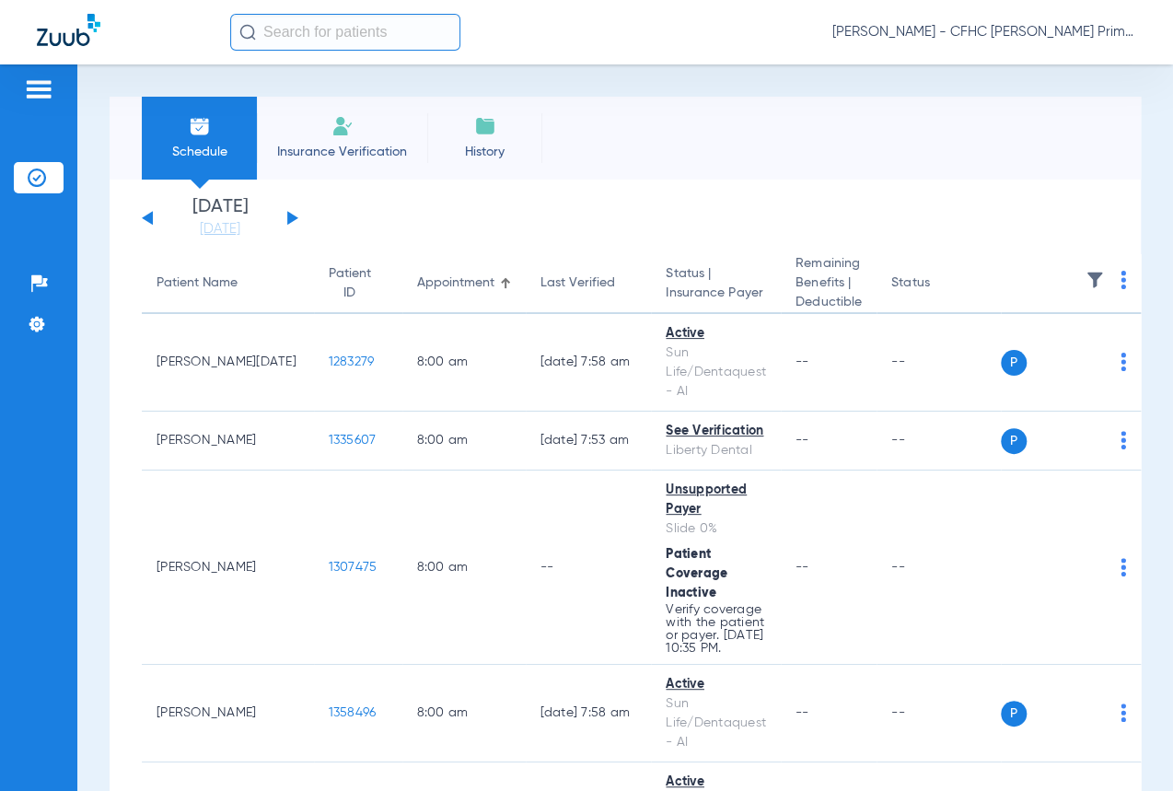
click at [328, 105] on li "Insurance Verification" at bounding box center [342, 138] width 170 height 83
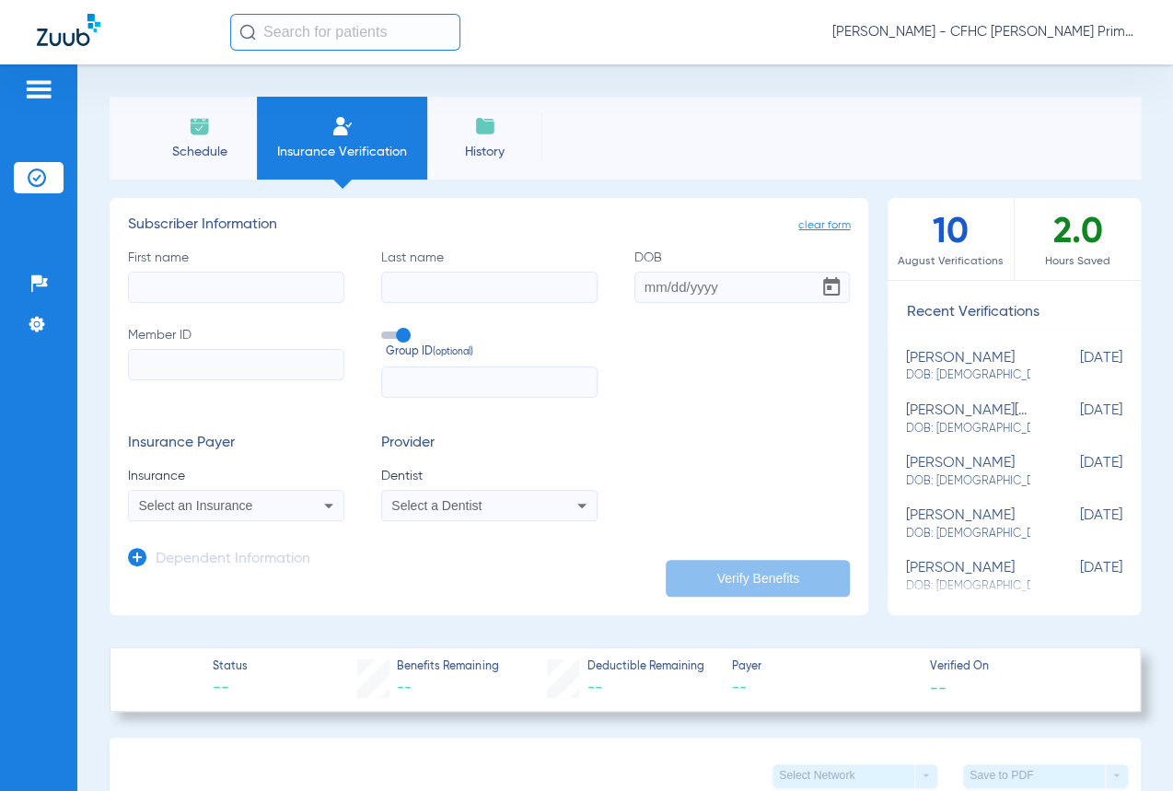
click at [309, 366] on input "Member ID" at bounding box center [236, 364] width 216 height 31
paste input "9652802859"
type input "9652802859"
click at [273, 293] on input "First name" at bounding box center [236, 287] width 216 height 31
type input "Chayim"
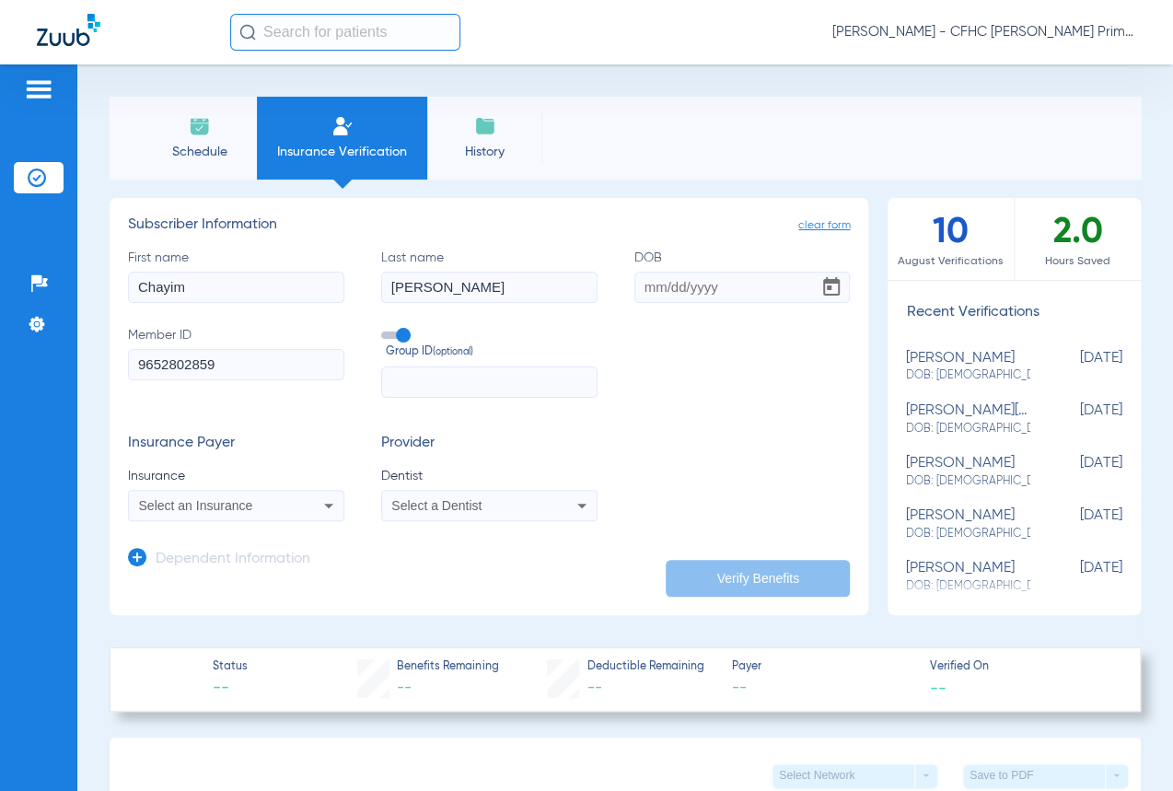
type input "[PERSON_NAME]"
click at [636, 296] on input "DOB Required" at bounding box center [742, 287] width 216 height 31
type input "[DATE]"
click at [310, 496] on div "Select an Insurance" at bounding box center [236, 505] width 215 height 22
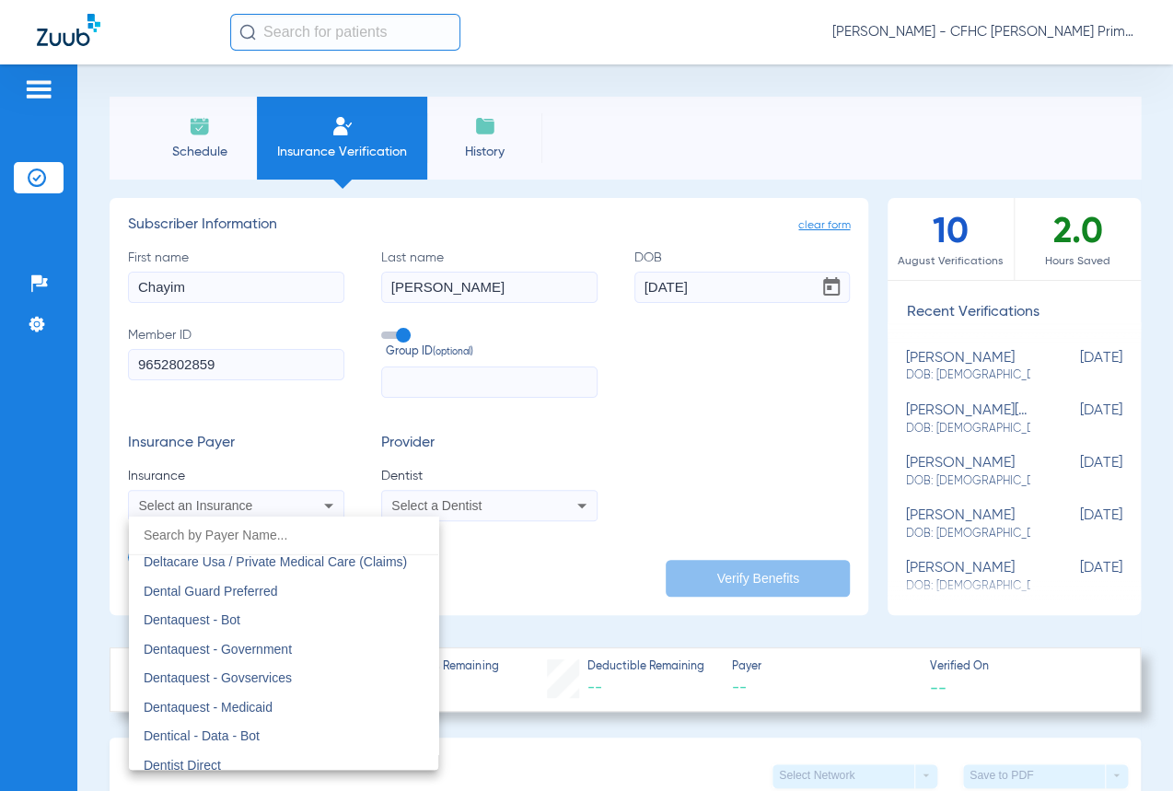
scroll to position [5357, 0]
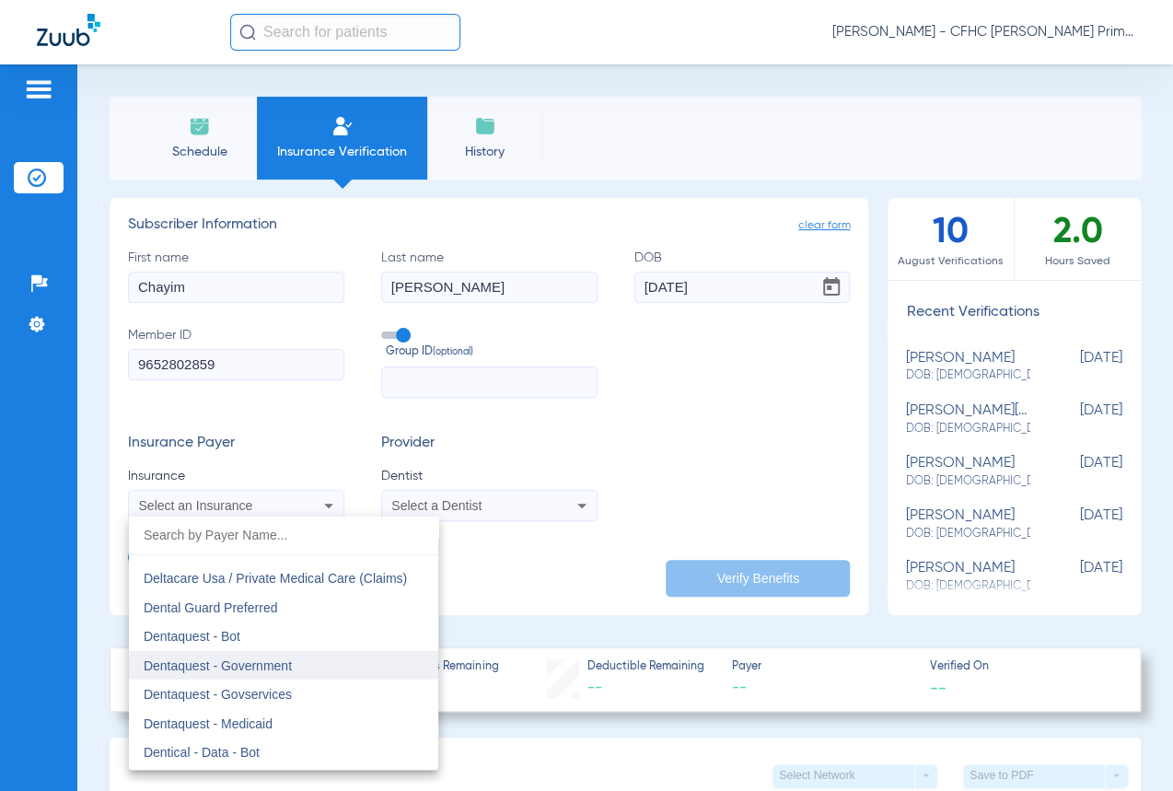
click at [276, 654] on mat-option "Dentaquest - Government" at bounding box center [283, 665] width 309 height 29
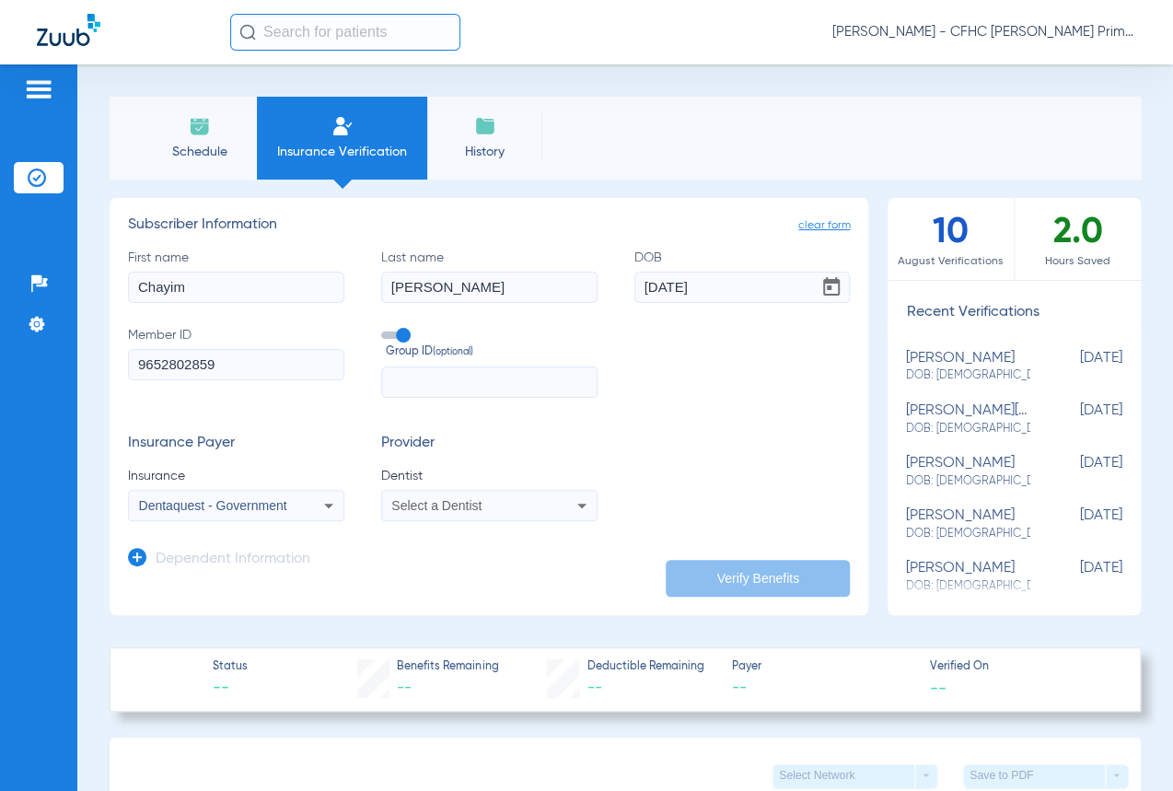
click at [400, 511] on span "Select a Dentist" at bounding box center [436, 505] width 90 height 15
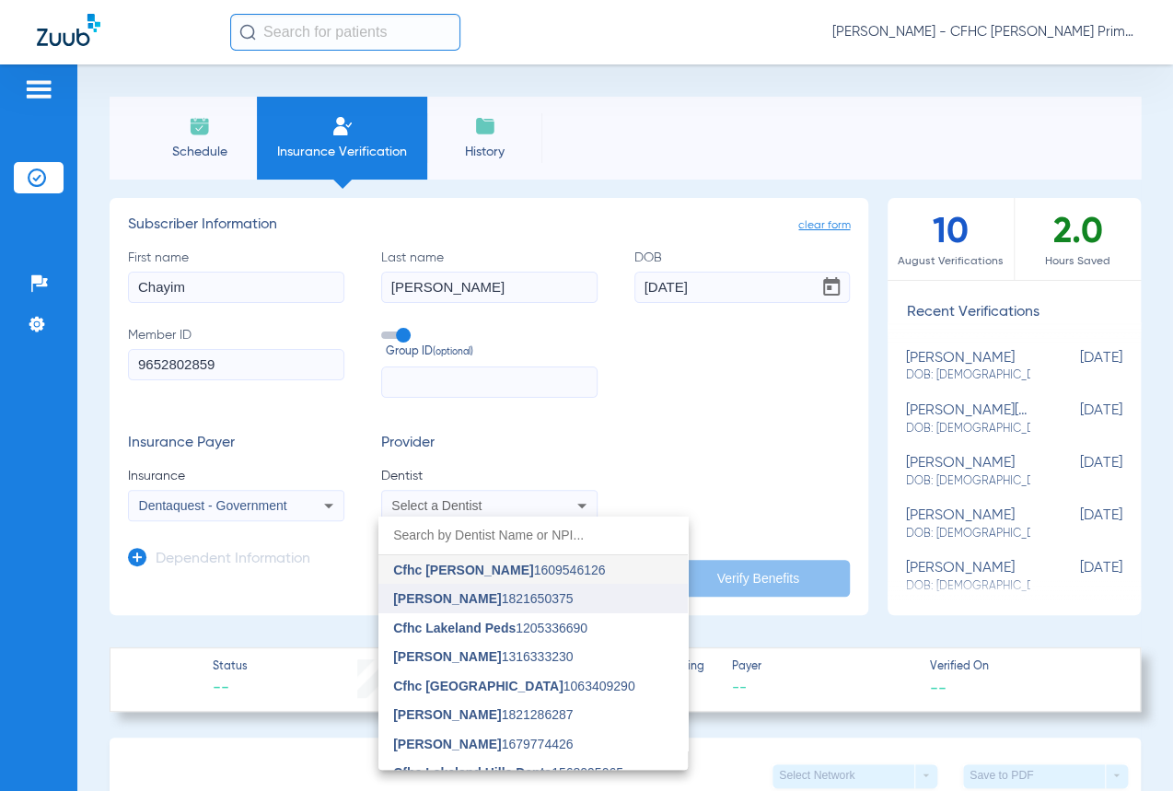
click at [464, 592] on span "[PERSON_NAME]" at bounding box center [447, 598] width 108 height 15
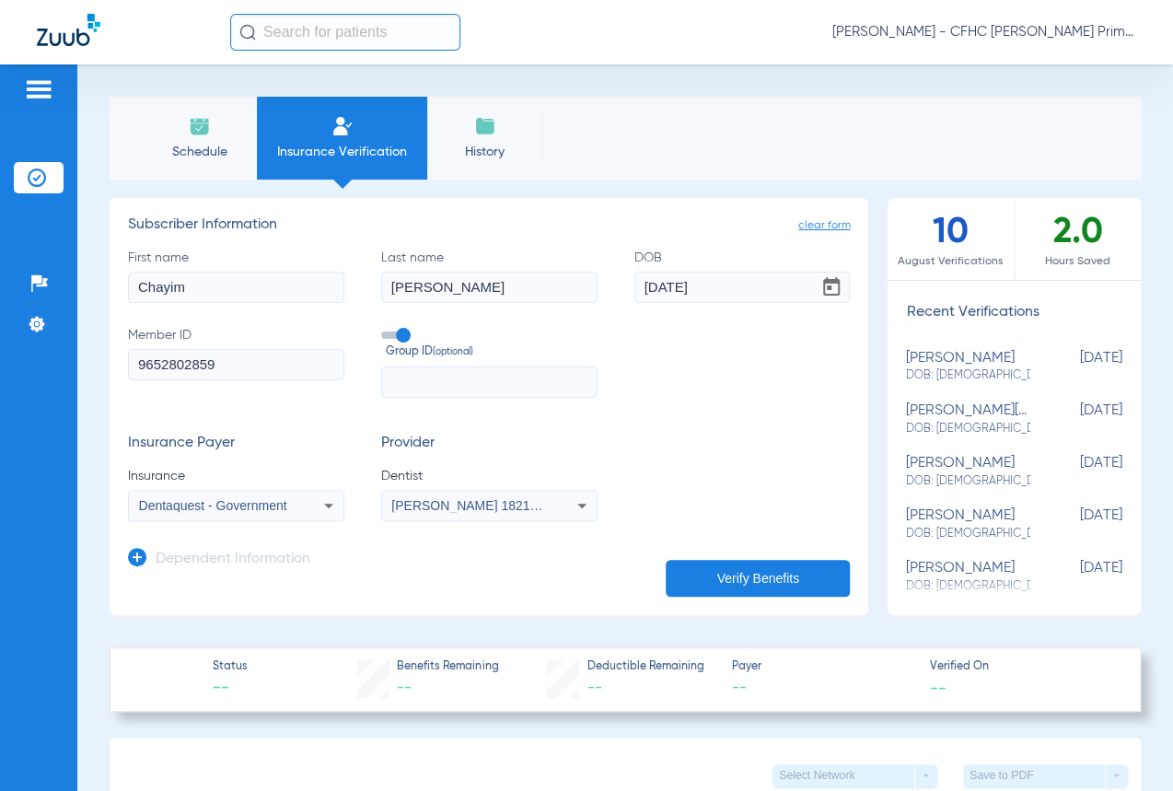
click at [728, 587] on button "Verify Benefits" at bounding box center [758, 578] width 184 height 37
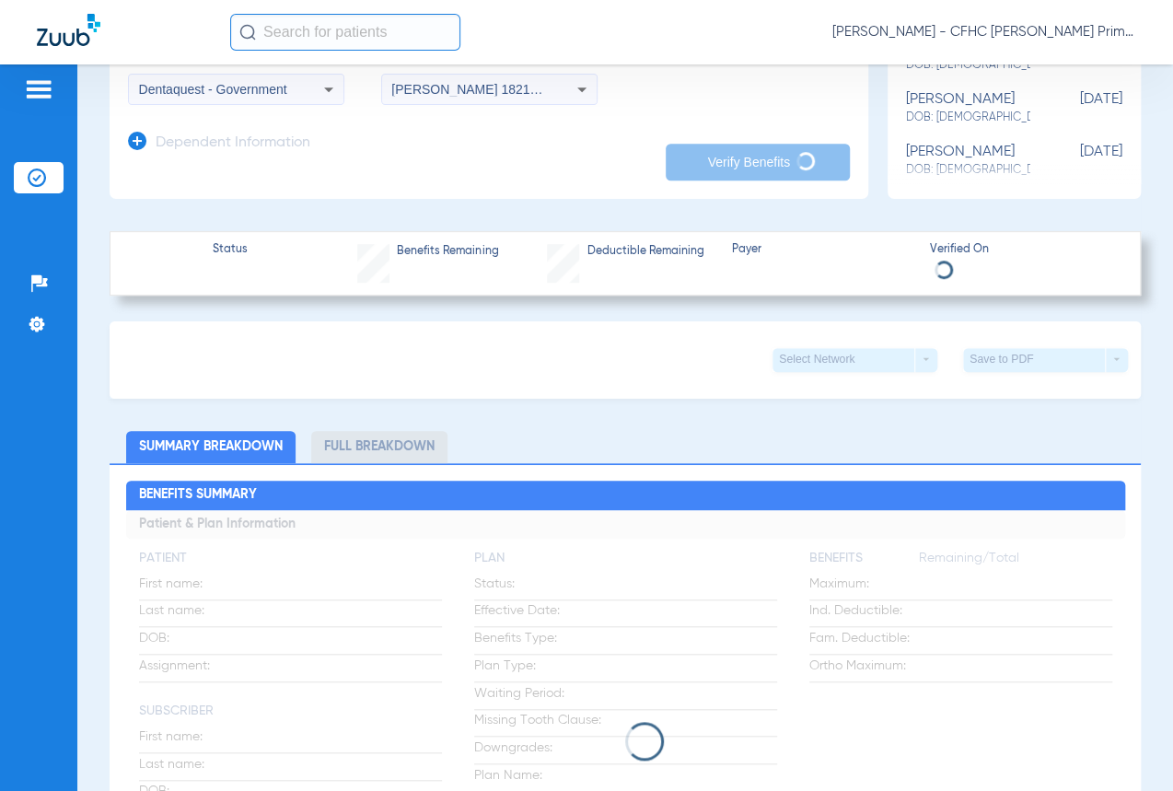
scroll to position [418, 0]
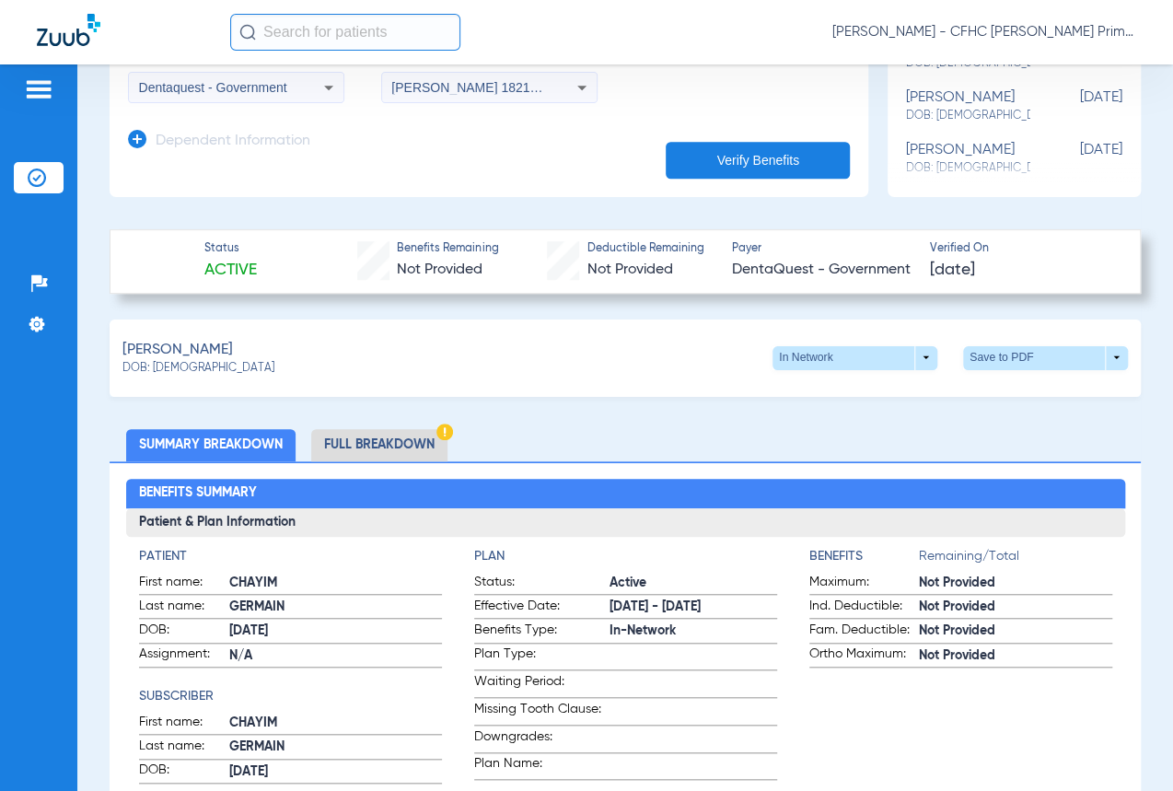
click at [377, 446] on li "Full Breakdown" at bounding box center [379, 445] width 136 height 32
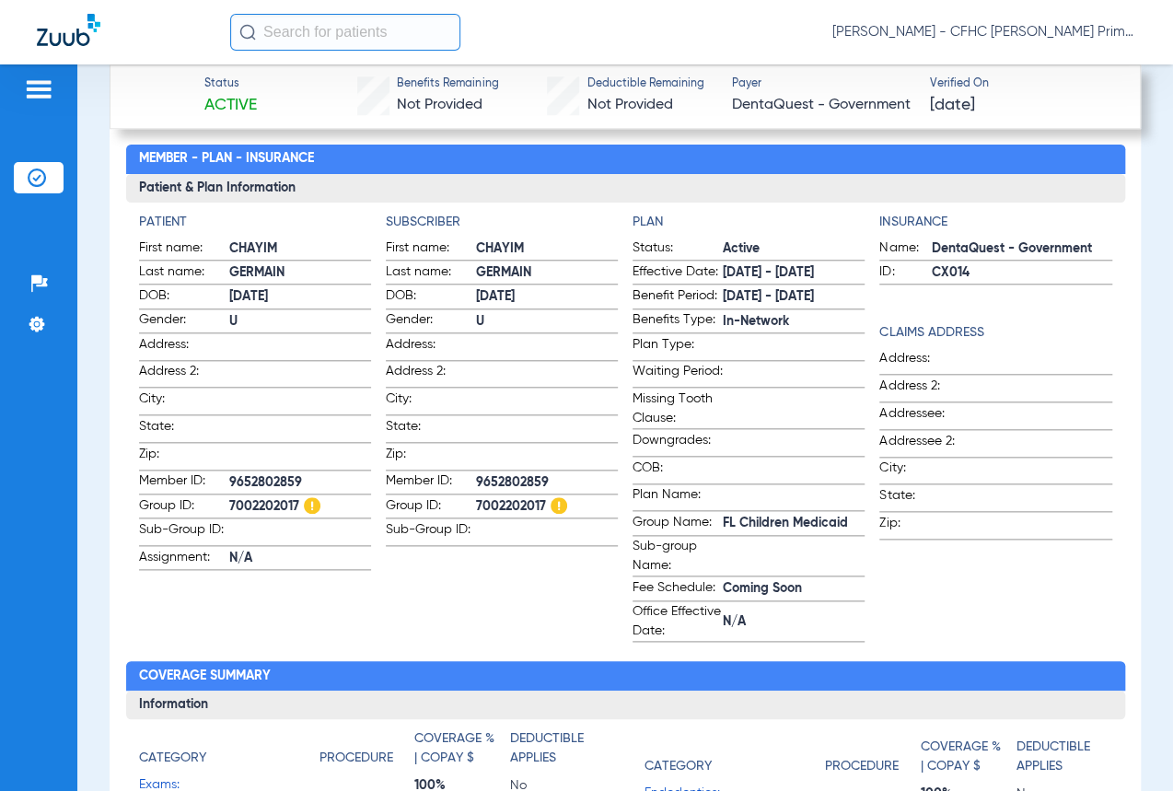
scroll to position [586, 0]
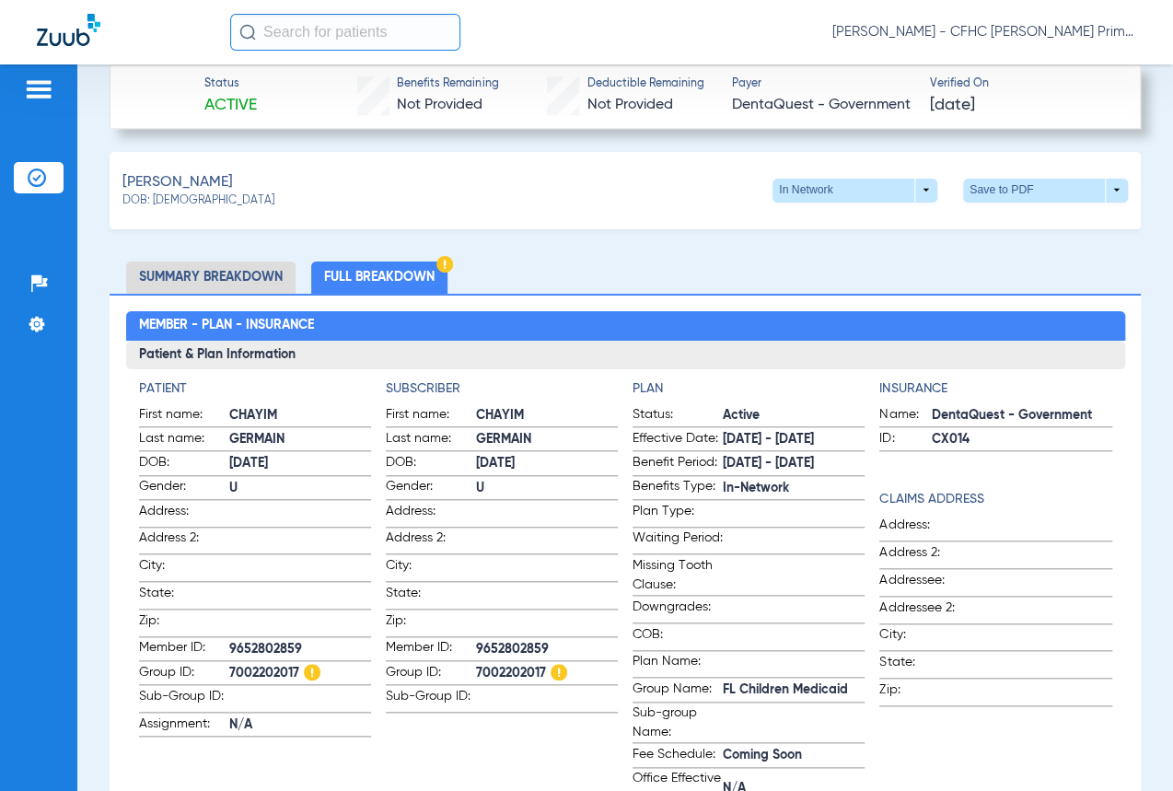
click at [243, 273] on li "Summary Breakdown" at bounding box center [210, 277] width 169 height 32
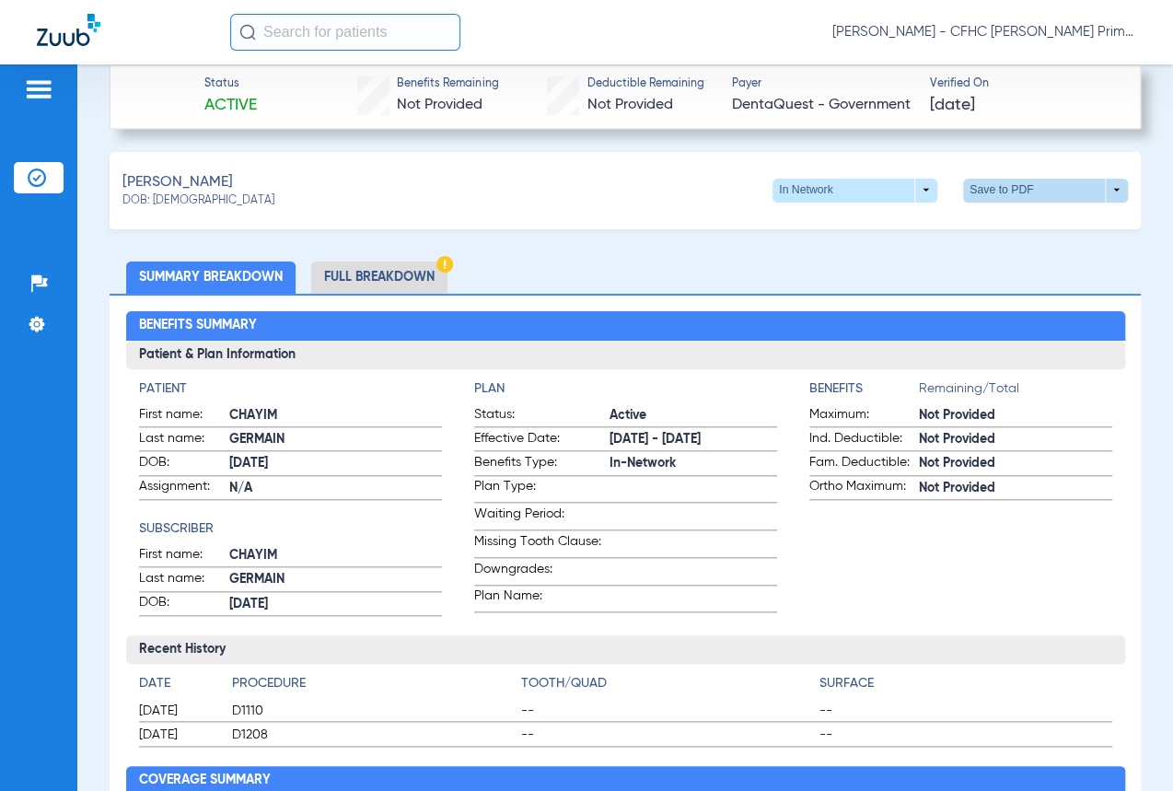
click at [1101, 182] on span at bounding box center [1045, 191] width 165 height 24
click at [877, 226] on span "Save to PDF" at bounding box center [894, 223] width 73 height 13
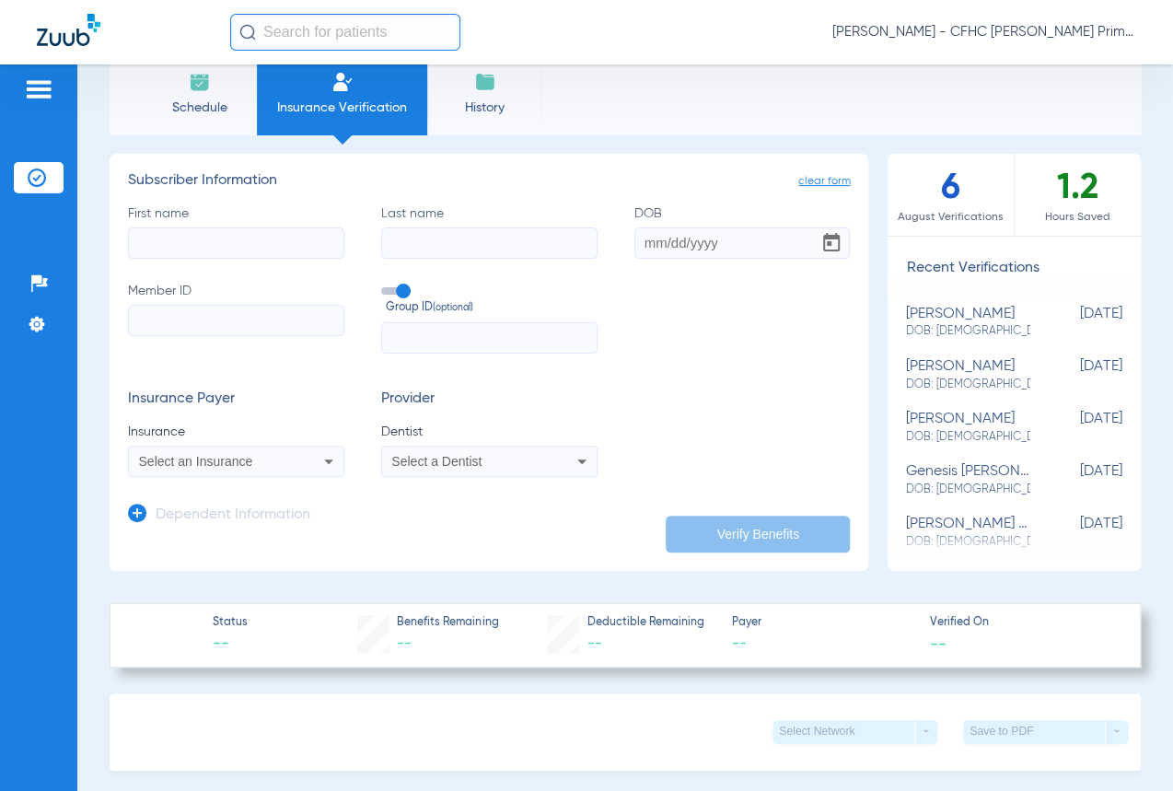
scroll to position [83, 0]
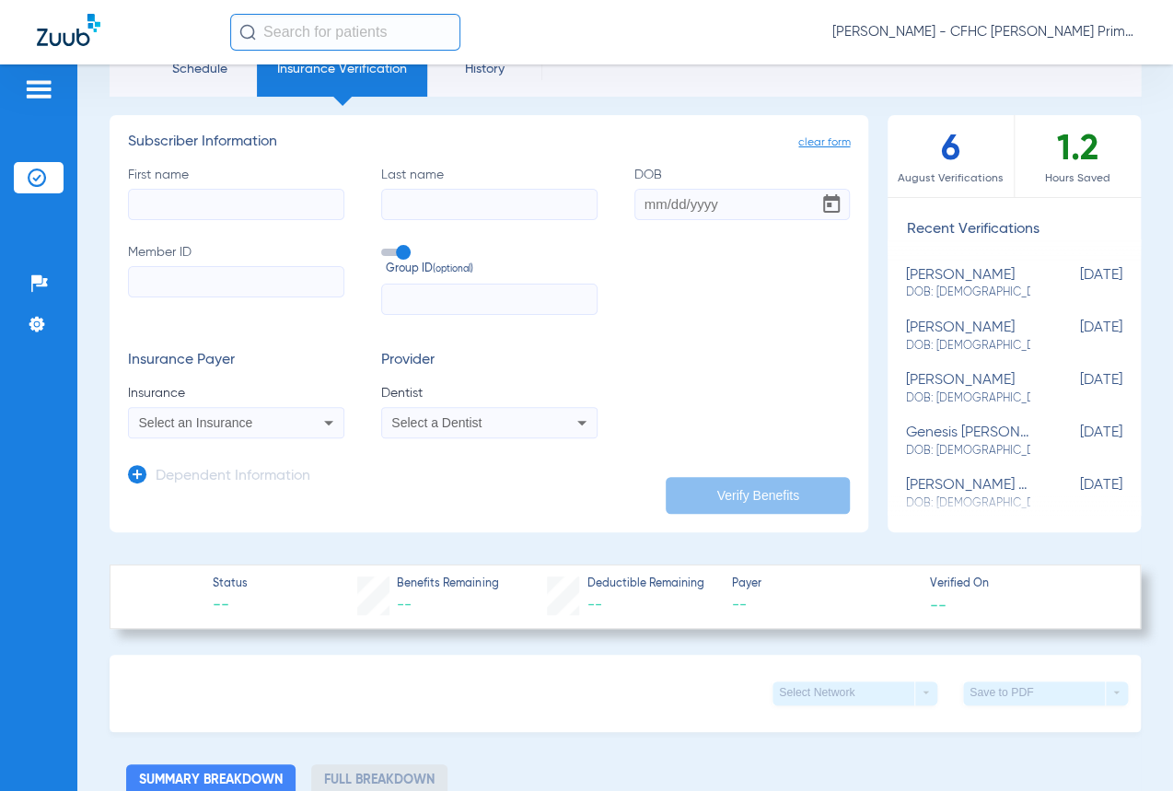
click at [696, 317] on form "First name Last name DOB Member ID Group ID (optional) Insurance Payer Insuranc…" at bounding box center [489, 302] width 722 height 273
paste input "9661622914"
type input "9661622914"
click at [296, 193] on input "First name" at bounding box center [236, 204] width 216 height 31
click at [451, 186] on label "Last name" at bounding box center [489, 193] width 216 height 54
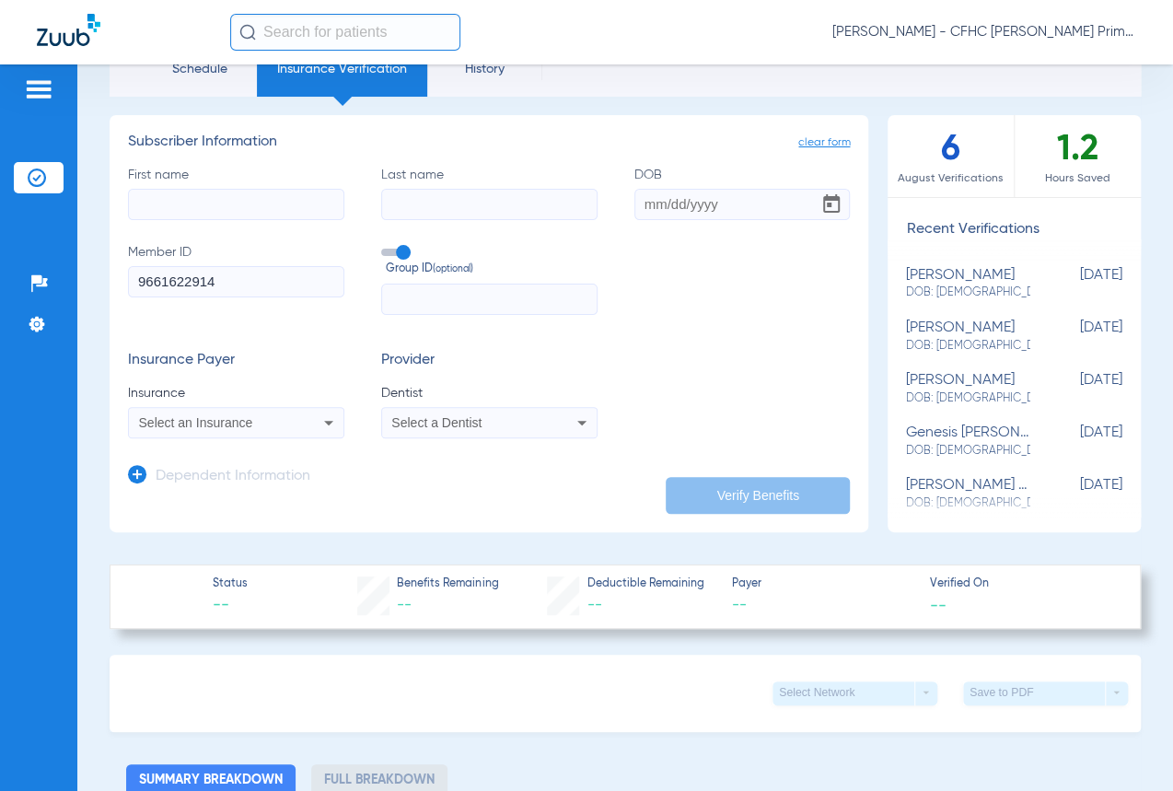
click at [451, 189] on input "Last name" at bounding box center [489, 204] width 216 height 31
paste input "GONCALVES"
type input "GONCALVES"
click at [294, 198] on input "First name Required" at bounding box center [236, 204] width 216 height 31
paste input "JAYLEN"
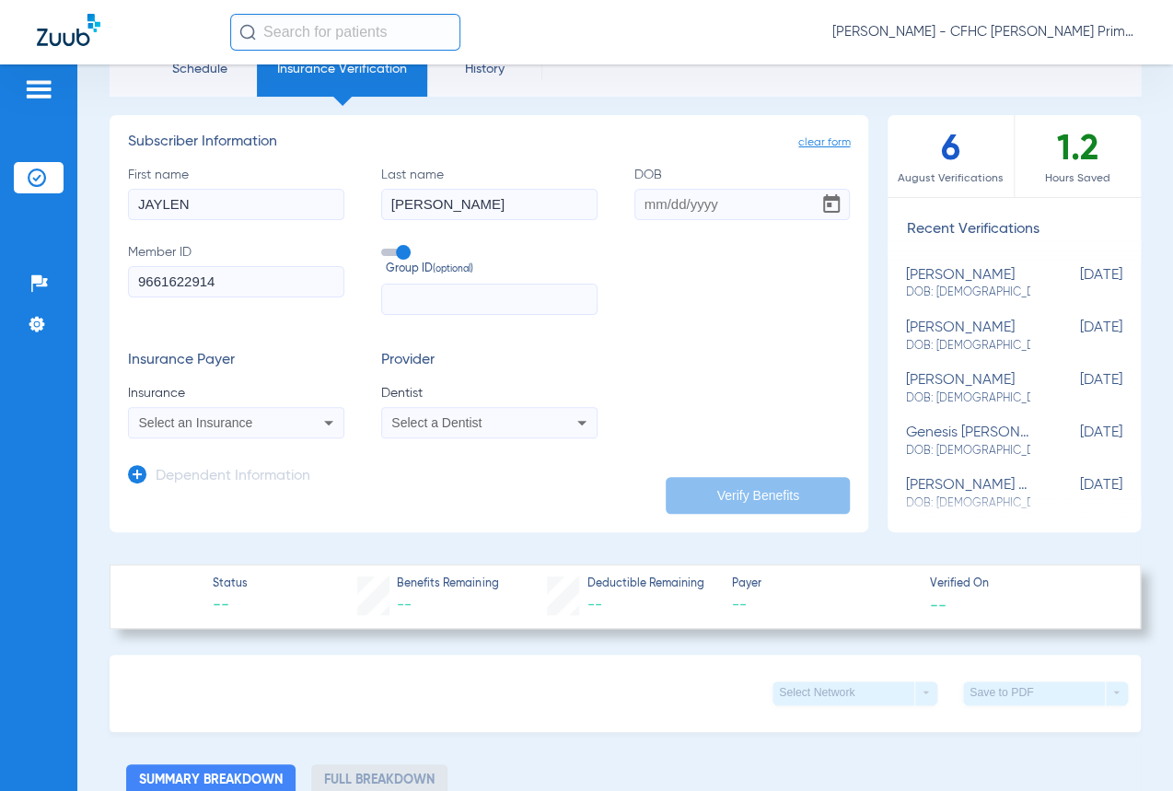
type input "JAYLEN"
click at [707, 204] on input "DOB" at bounding box center [742, 204] width 216 height 31
type input "01/25/2024"
click at [227, 422] on span "Select an Insurance" at bounding box center [196, 422] width 114 height 15
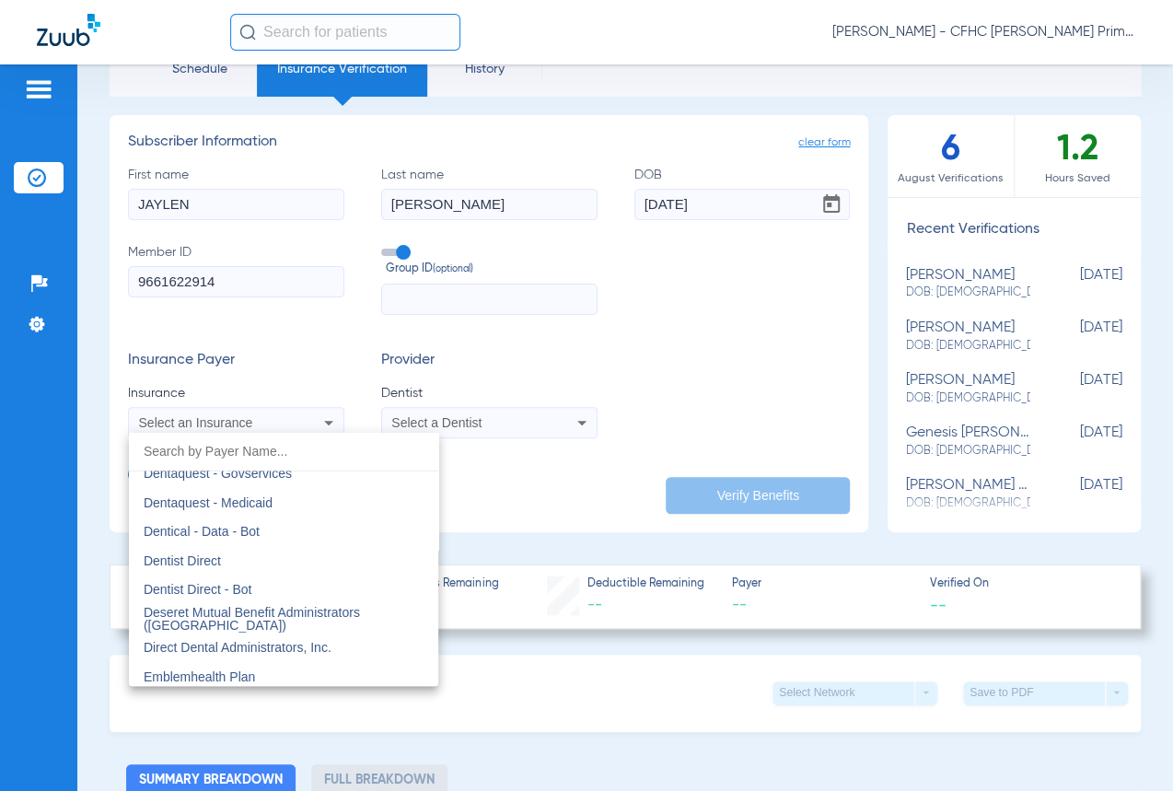
scroll to position [5441, 0]
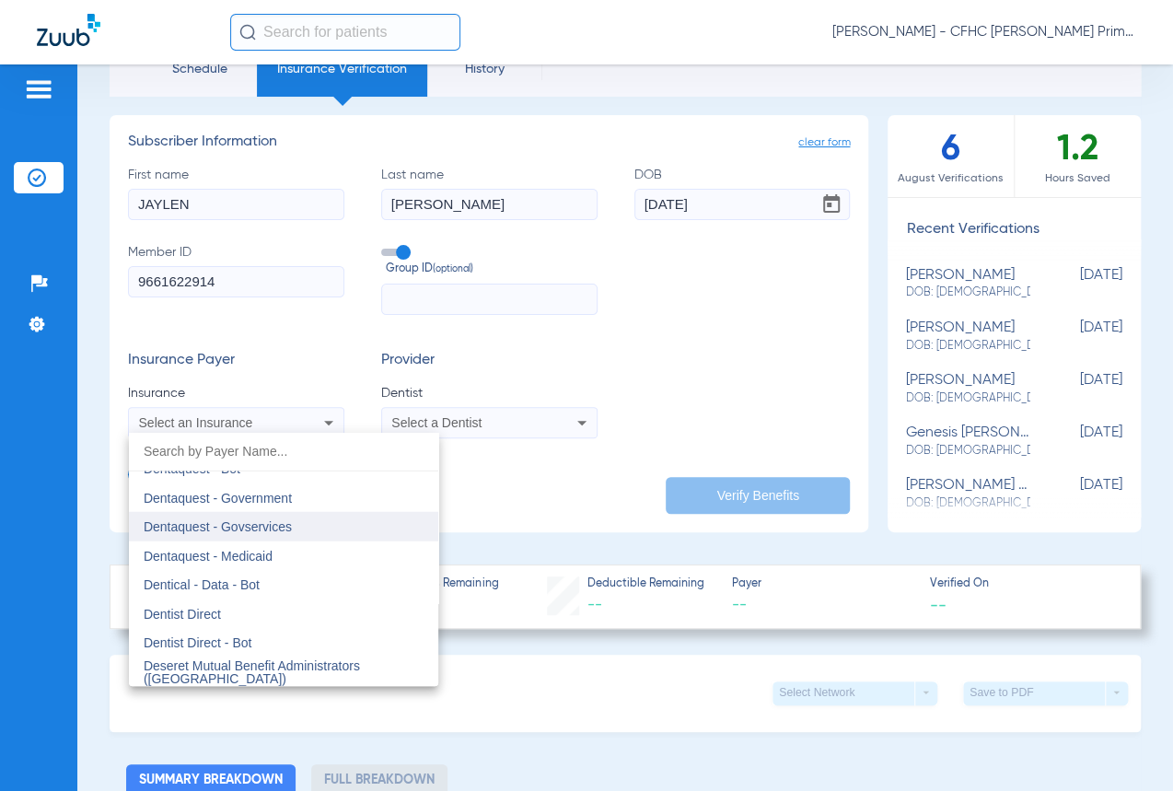
click at [229, 525] on span "Dentaquest - Govservices" at bounding box center [218, 526] width 148 height 15
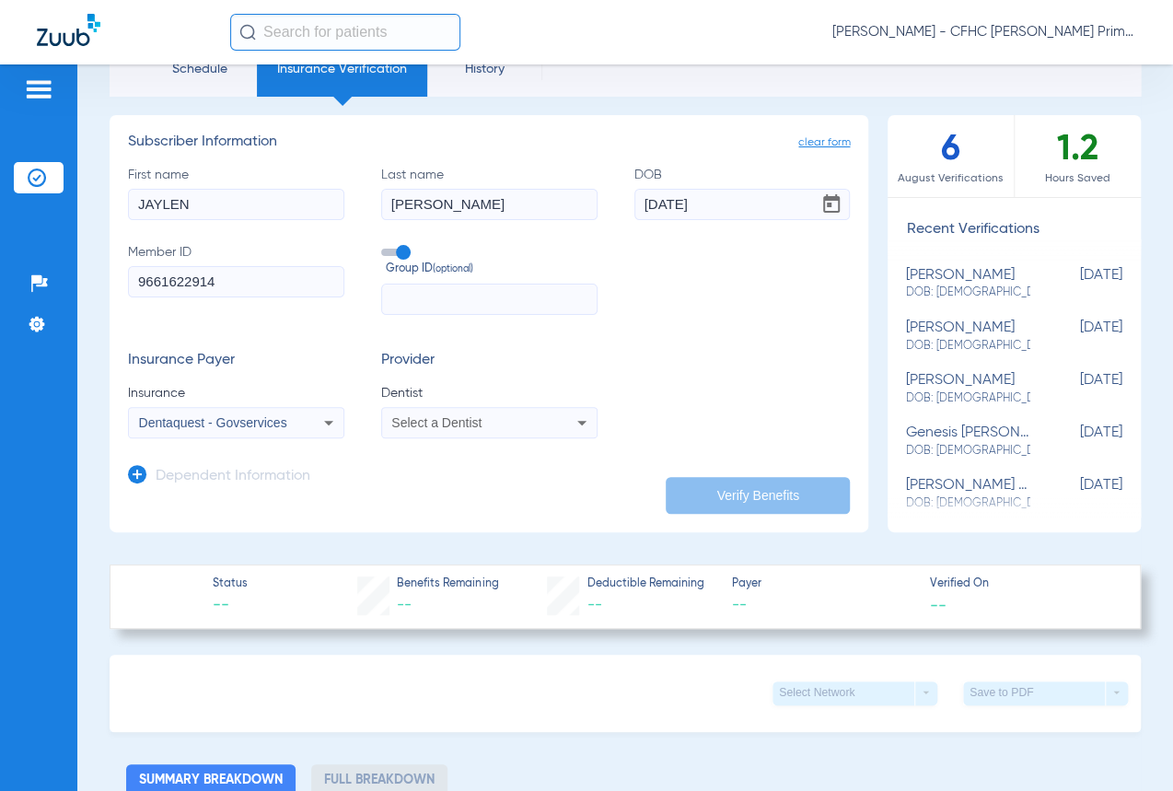
click at [464, 427] on span "Select a Dentist" at bounding box center [436, 422] width 90 height 15
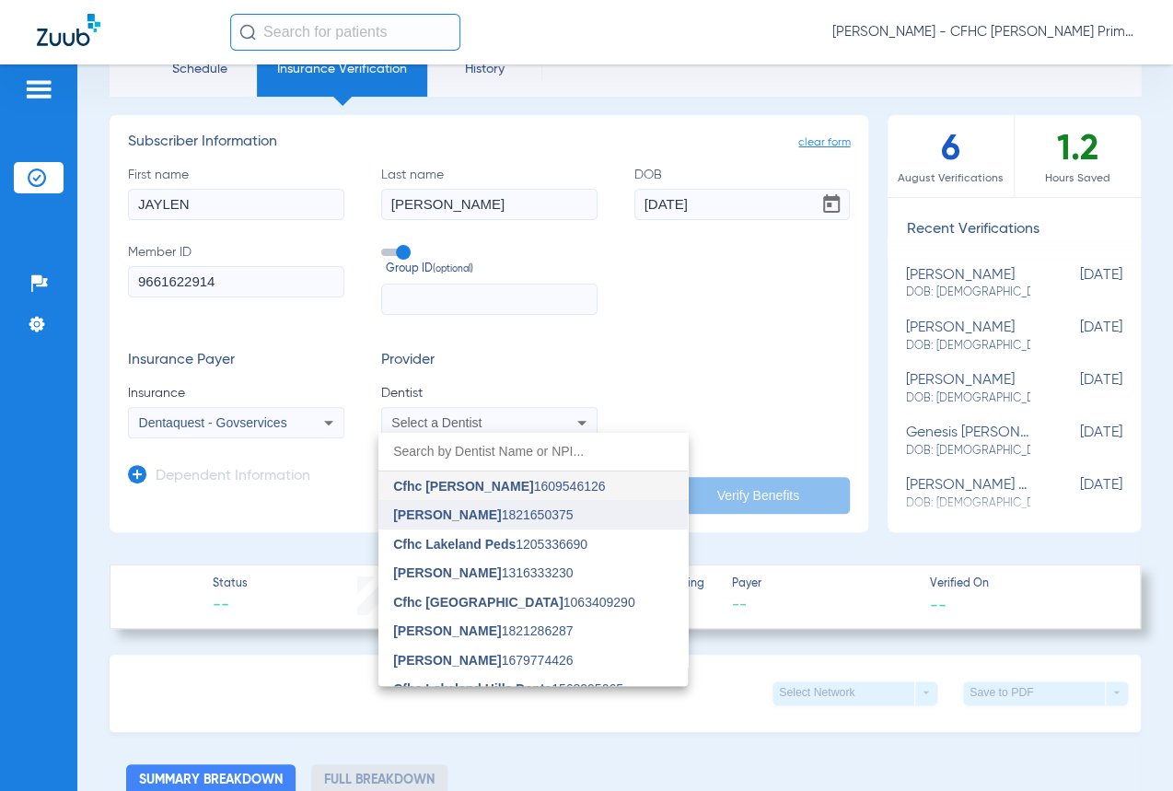
click at [487, 508] on span "[PERSON_NAME] 1821650375" at bounding box center [483, 514] width 180 height 13
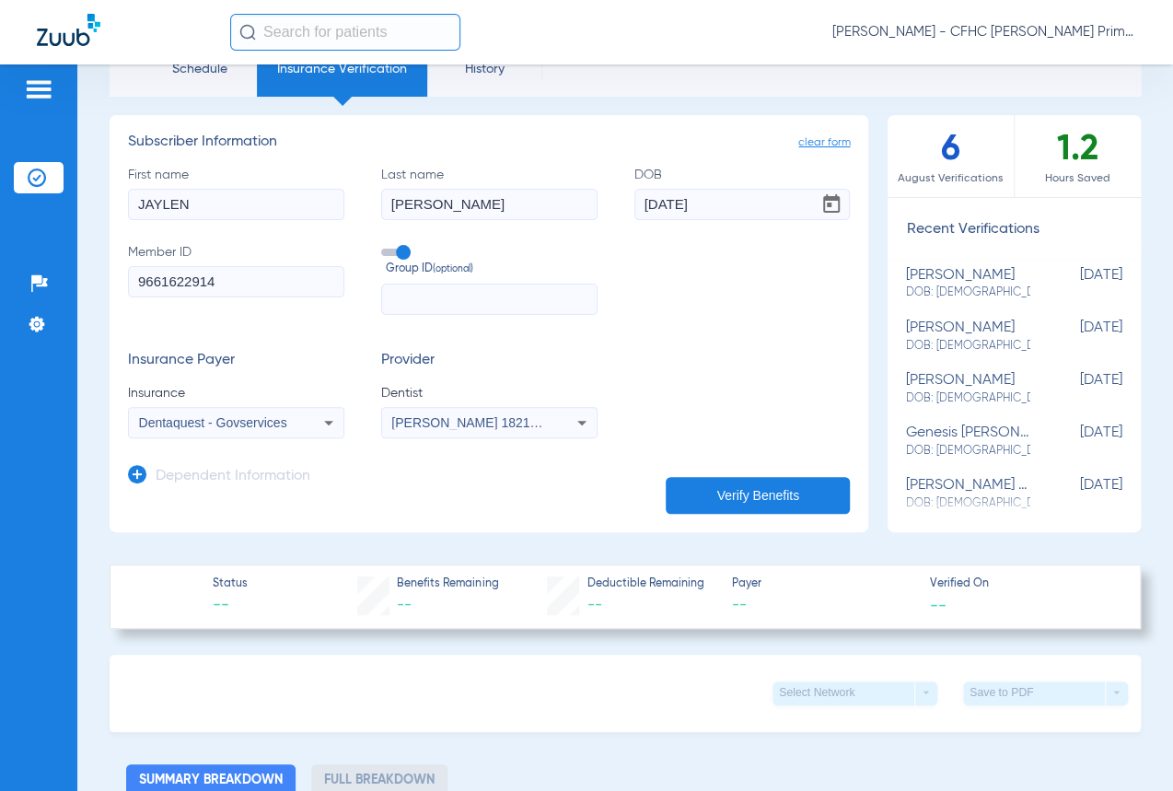
click at [761, 497] on button "Verify Benefits" at bounding box center [758, 495] width 184 height 37
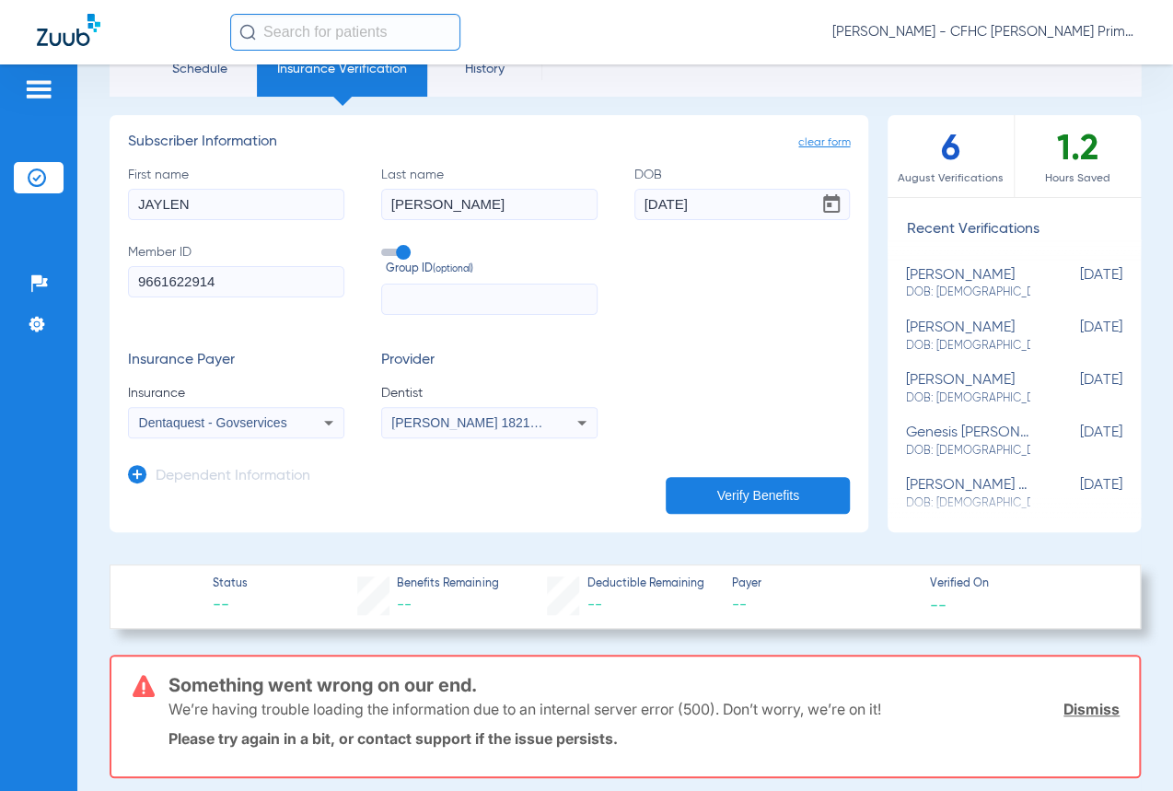
click at [297, 424] on div "Dentaquest - Govservices" at bounding box center [236, 423] width 215 height 22
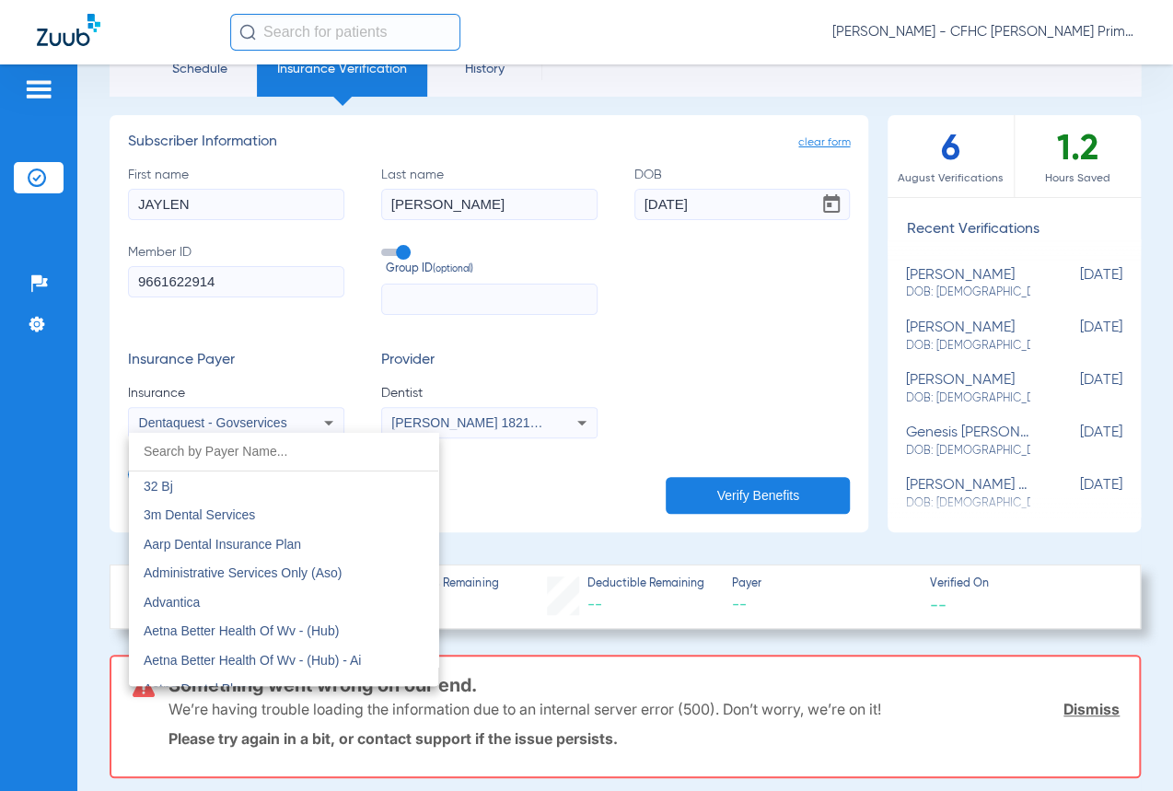
scroll to position [5294, 0]
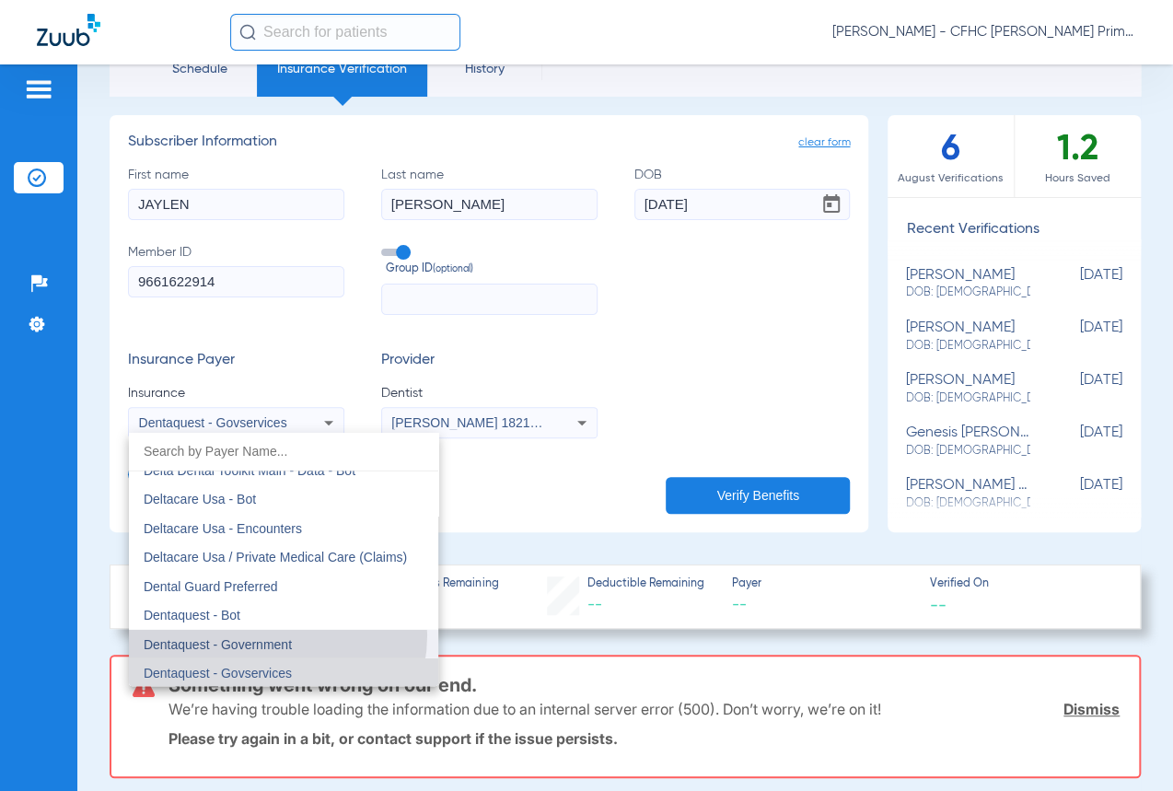
click at [266, 633] on mat-option "Dentaquest - Government" at bounding box center [283, 644] width 309 height 29
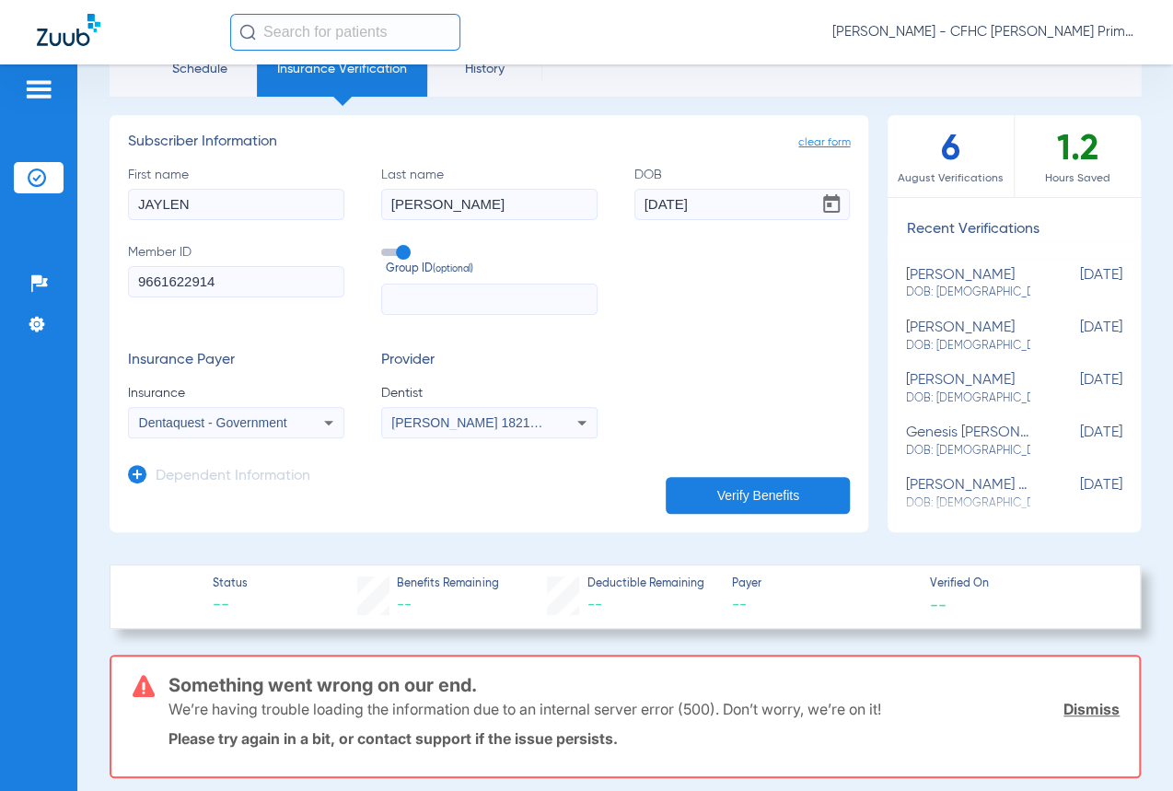
click at [706, 482] on button "Verify Benefits" at bounding box center [758, 495] width 184 height 37
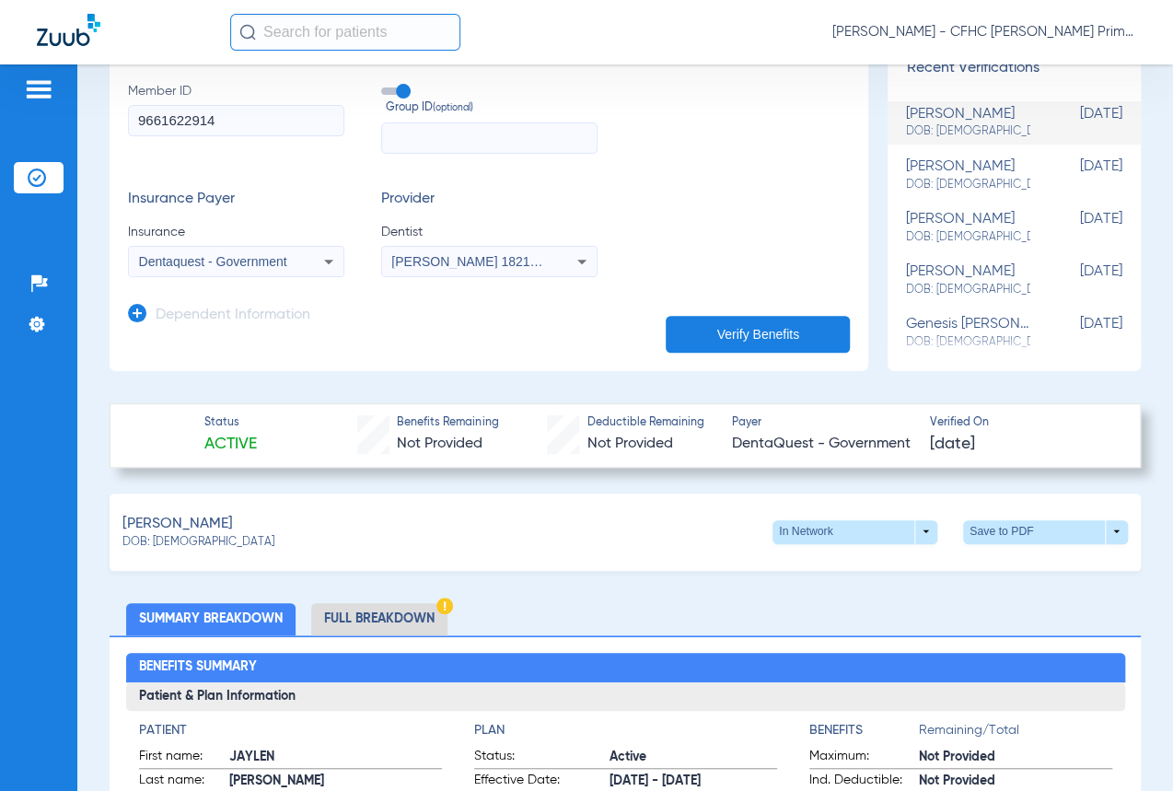
scroll to position [250, 0]
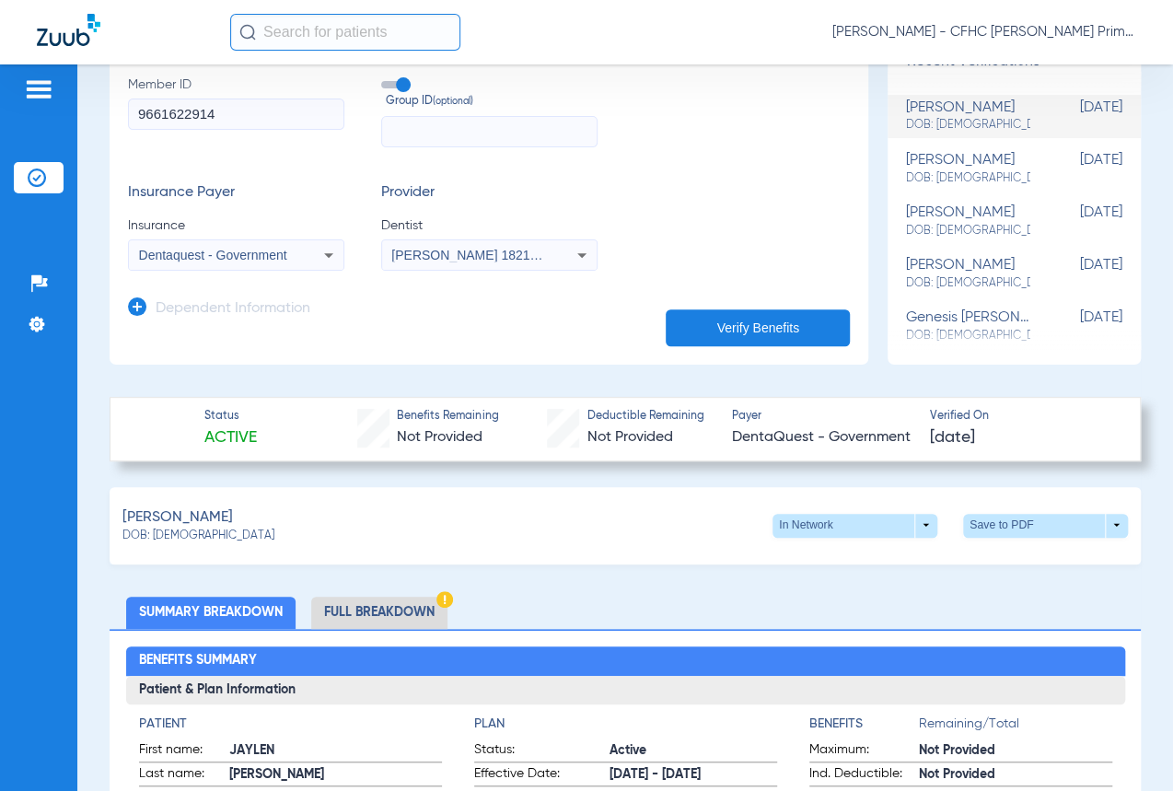
click at [1022, 604] on ul "Summary Breakdown Full Breakdown" at bounding box center [625, 613] width 1031 height 32
click at [421, 603] on li "Full Breakdown" at bounding box center [379, 613] width 136 height 32
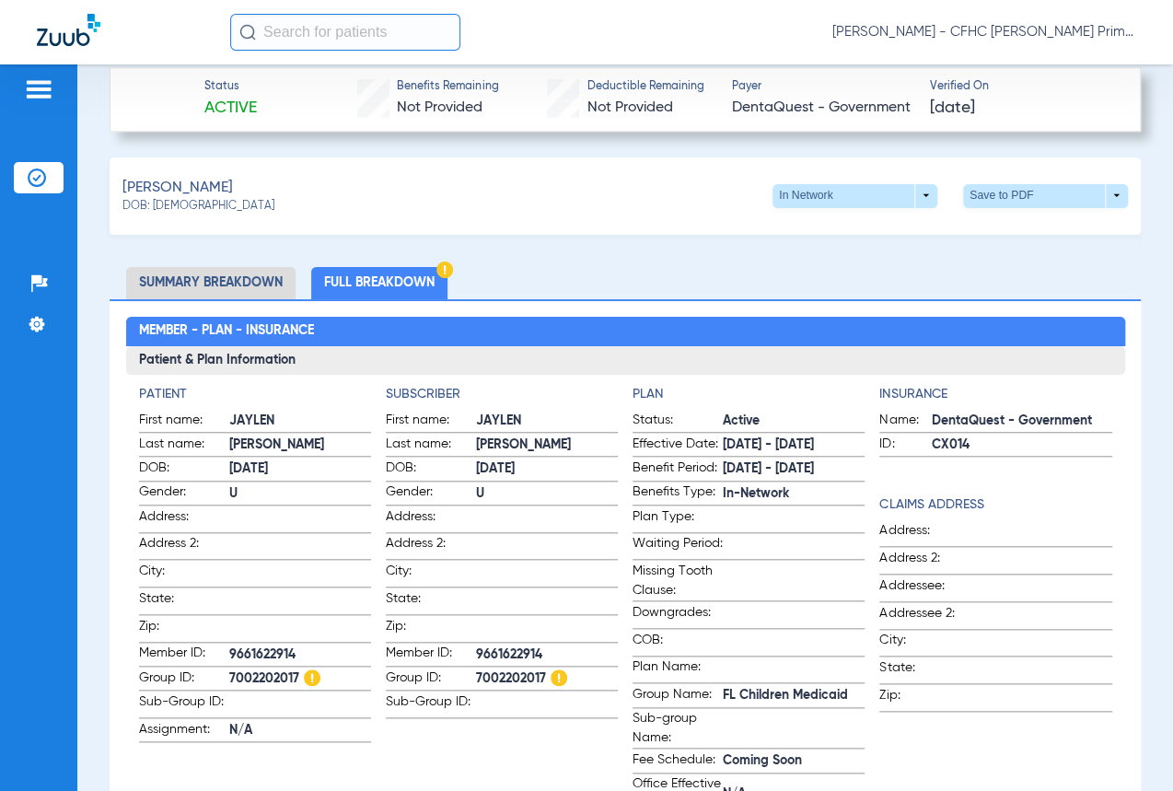
scroll to position [418, 0]
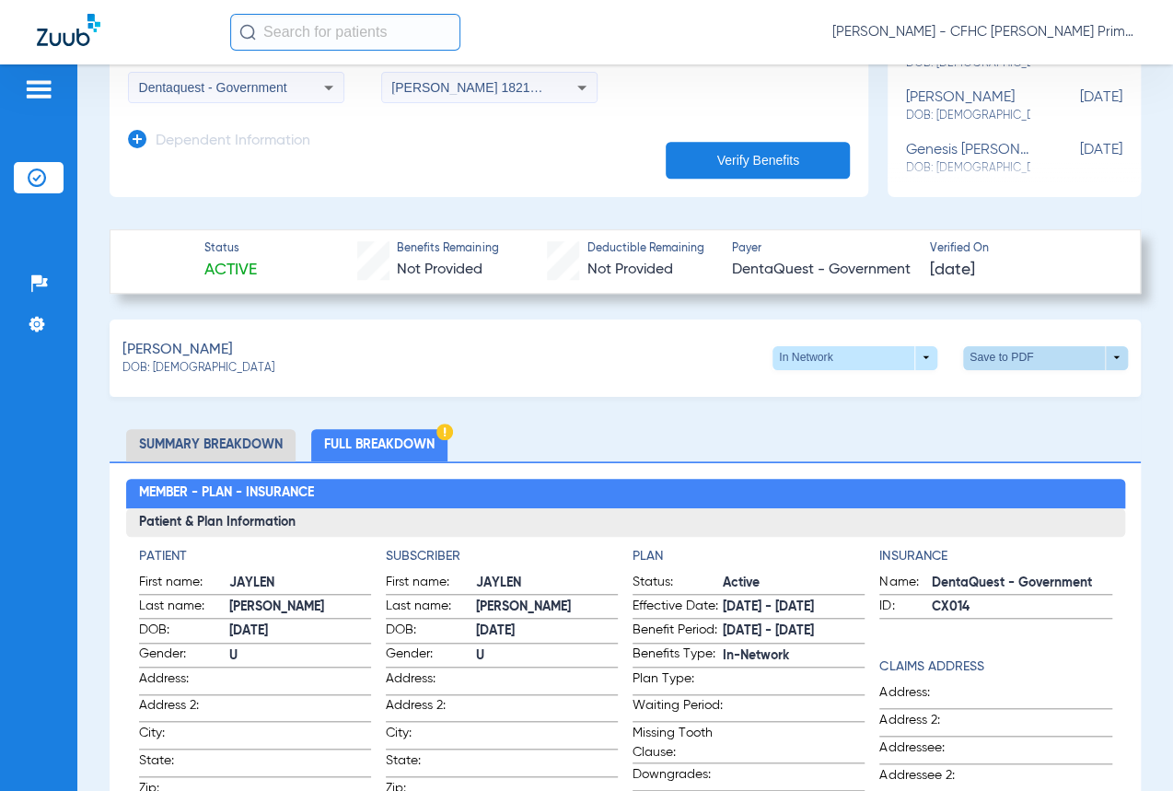
click at [1098, 353] on span at bounding box center [1045, 358] width 165 height 24
click at [909, 401] on button "insert_drive_file Save to PDF" at bounding box center [876, 390] width 139 height 37
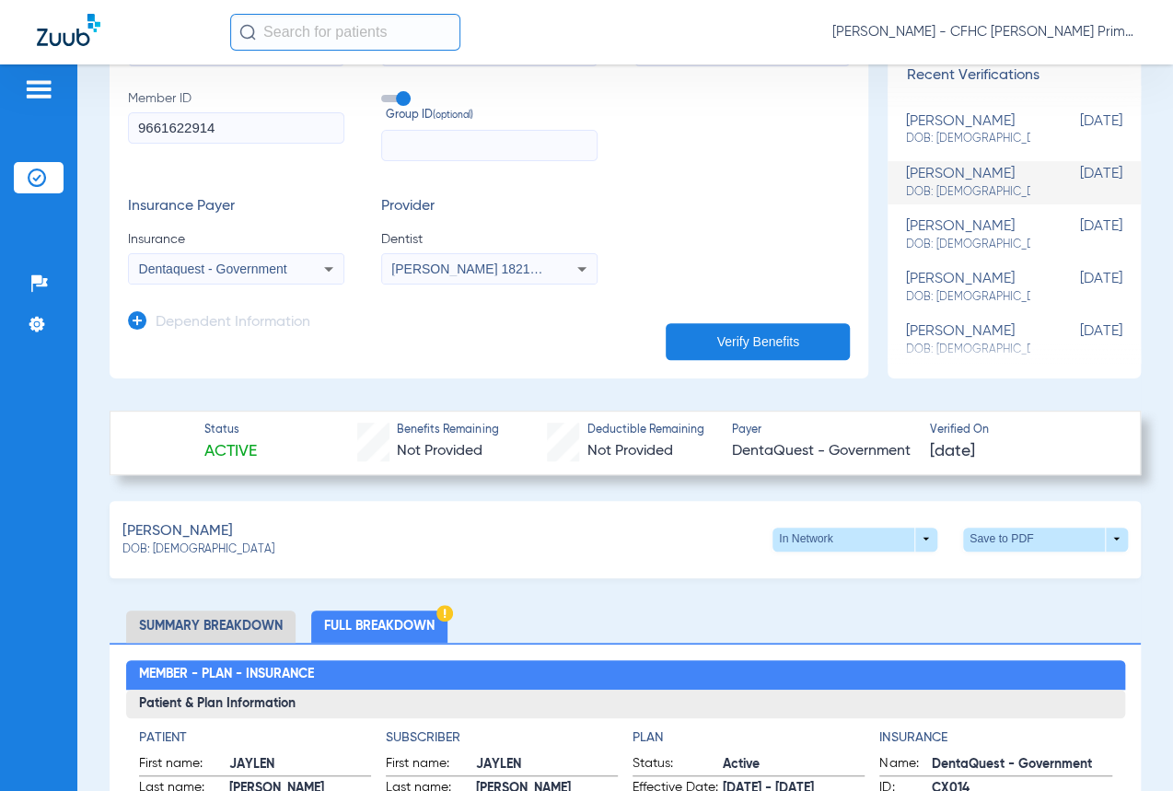
scroll to position [0, 0]
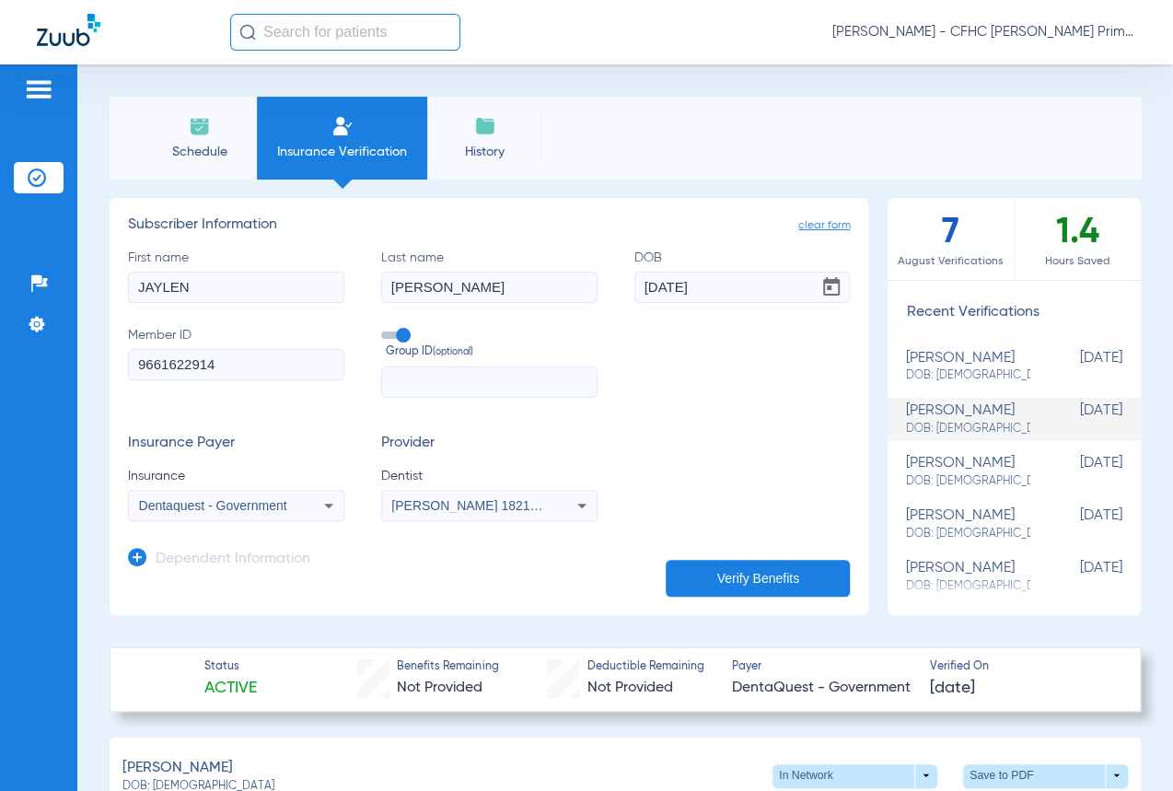
click at [229, 366] on input "9661622914" at bounding box center [236, 364] width 216 height 31
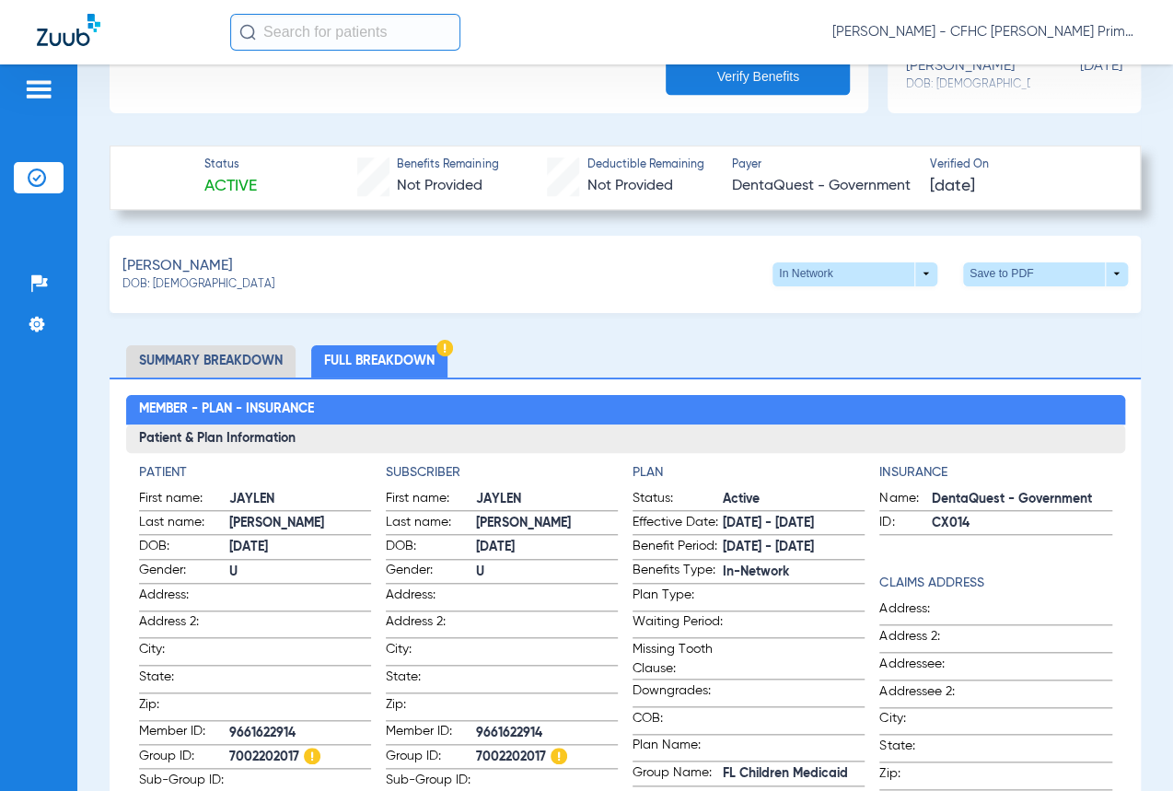
scroll to position [586, 0]
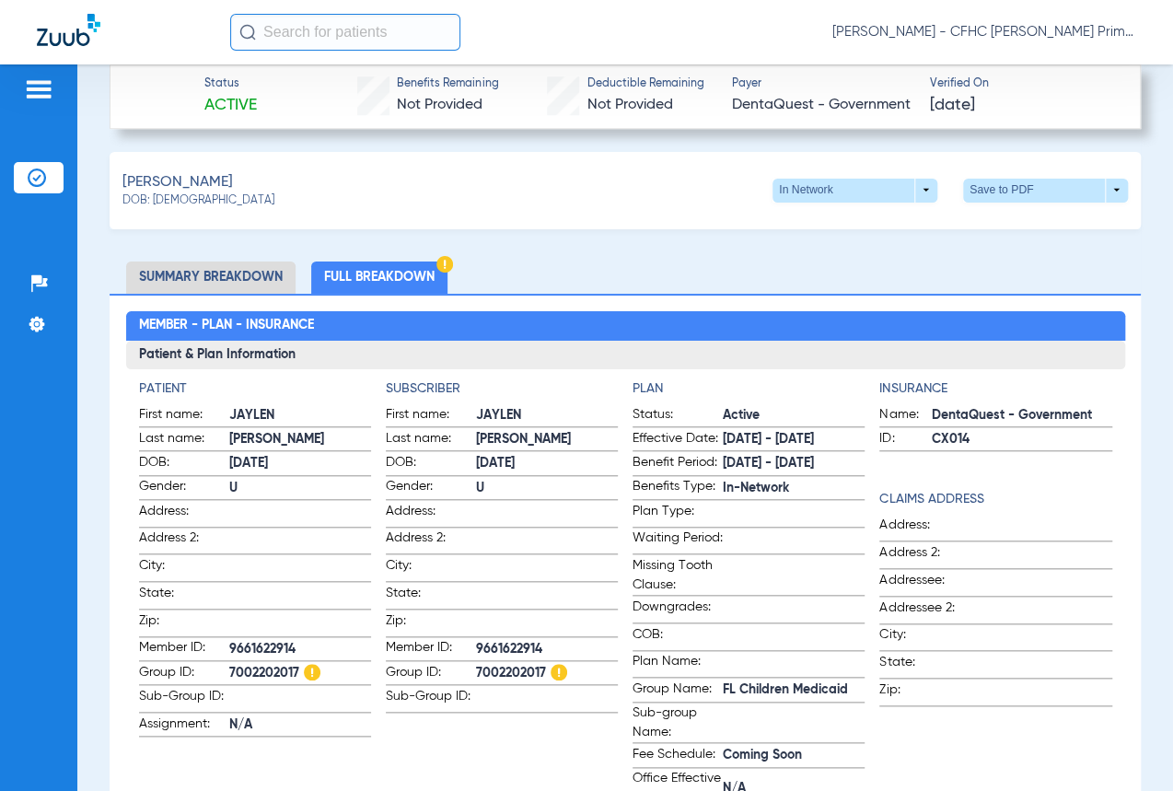
click at [607, 208] on div "Goncalves, Jaylen DOB: 01/25/2024 In Network arrow_drop_down Save to PDF arrow_…" at bounding box center [625, 190] width 1031 height 77
